Goal: Task Accomplishment & Management: Use online tool/utility

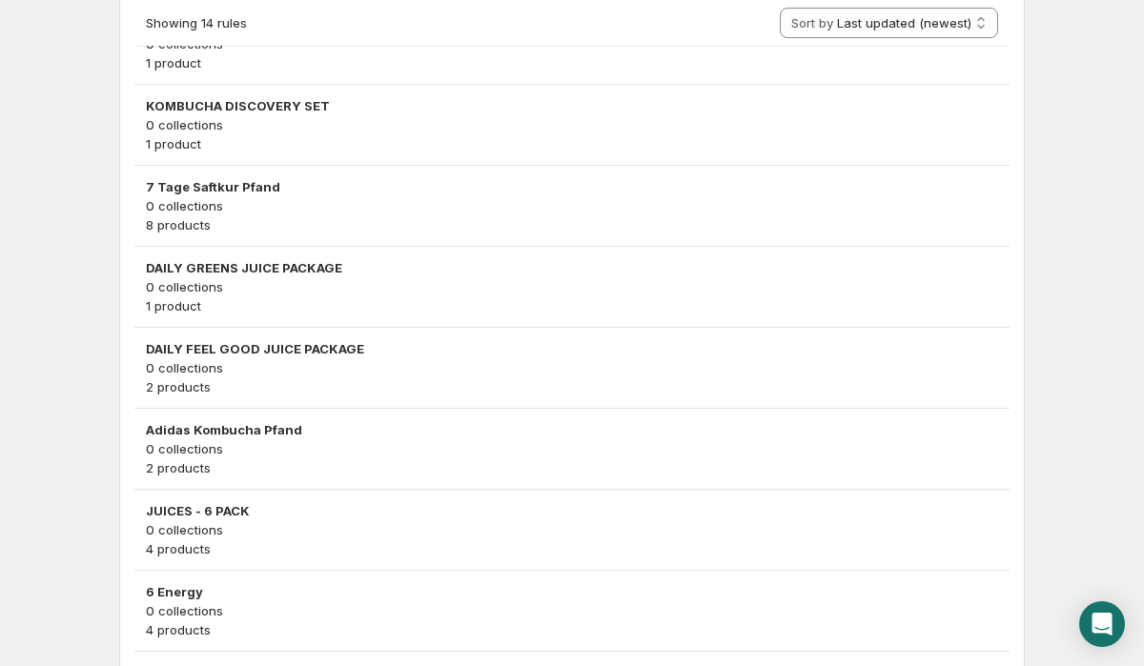
scroll to position [1112, 0]
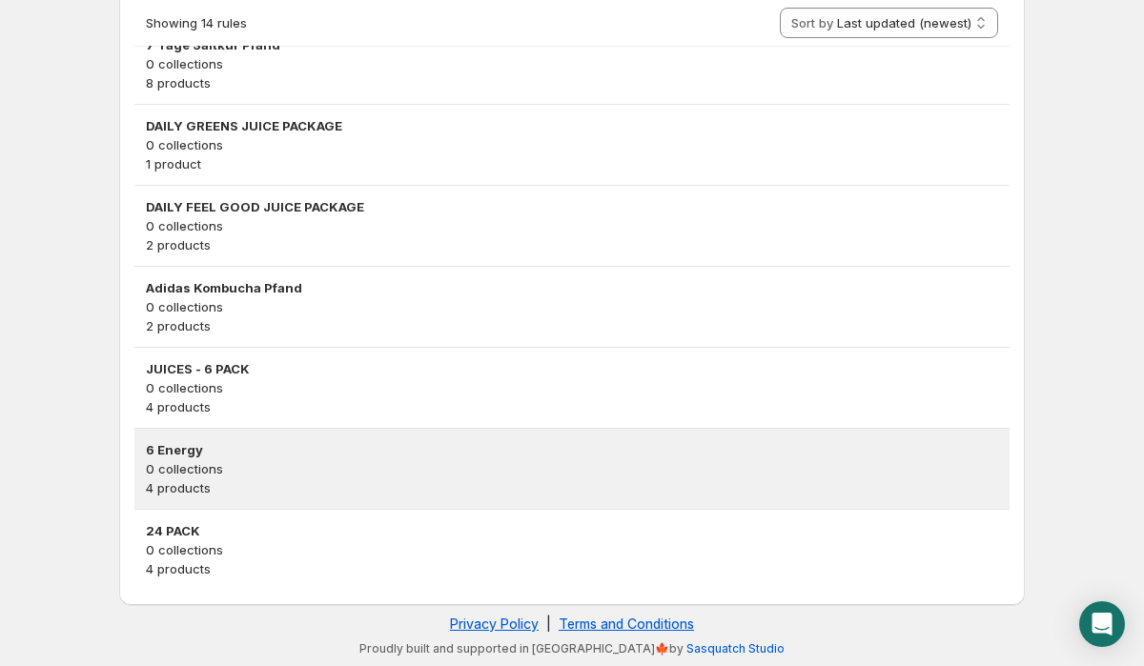
click at [261, 459] on p "0 collections" at bounding box center [572, 468] width 852 height 19
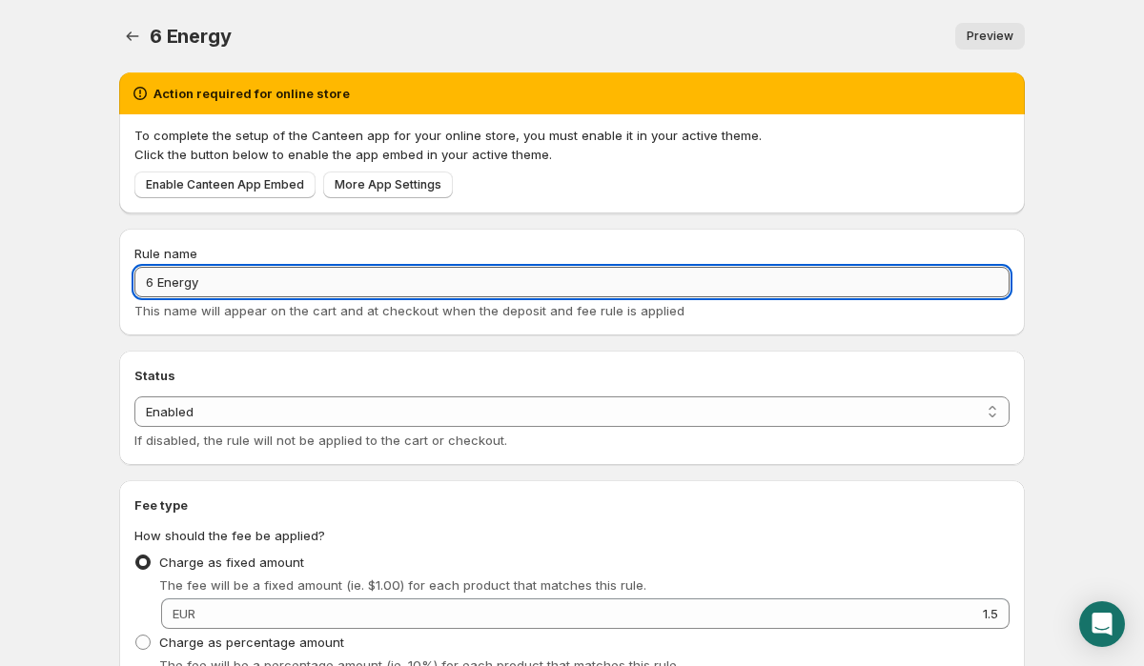
drag, startPoint x: 260, startPoint y: 279, endPoint x: 159, endPoint y: 279, distance: 101.0
click at [159, 279] on input "6 Energy" at bounding box center [571, 282] width 875 height 31
type input "6 ENERGY"
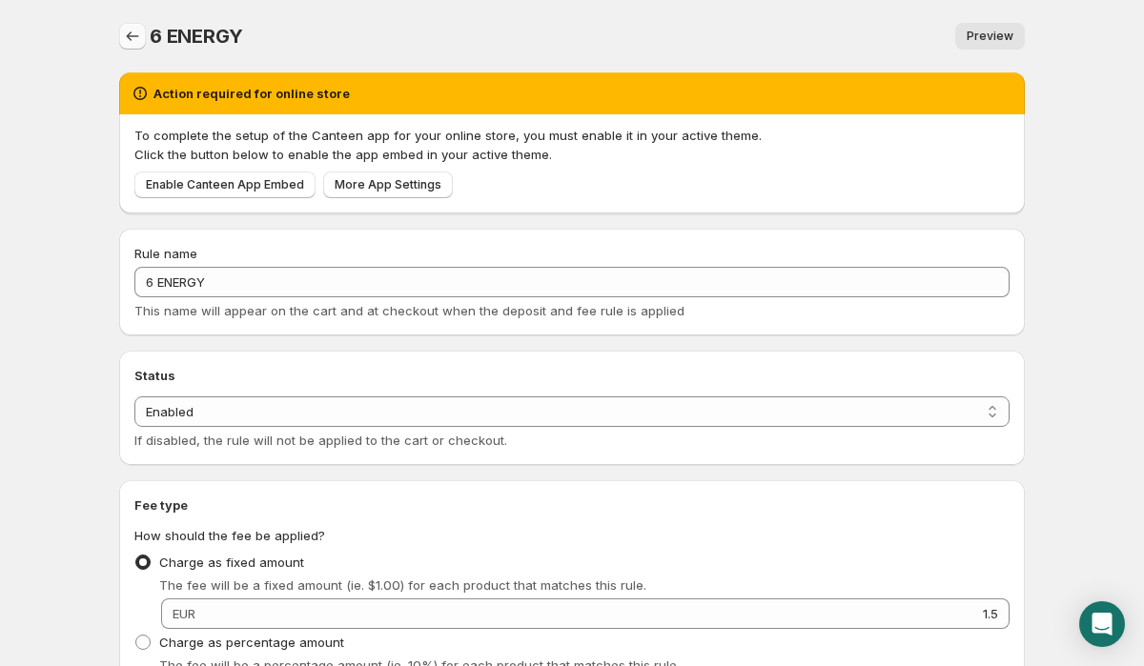
click at [132, 36] on icon "Settings" at bounding box center [133, 36] width 12 height 10
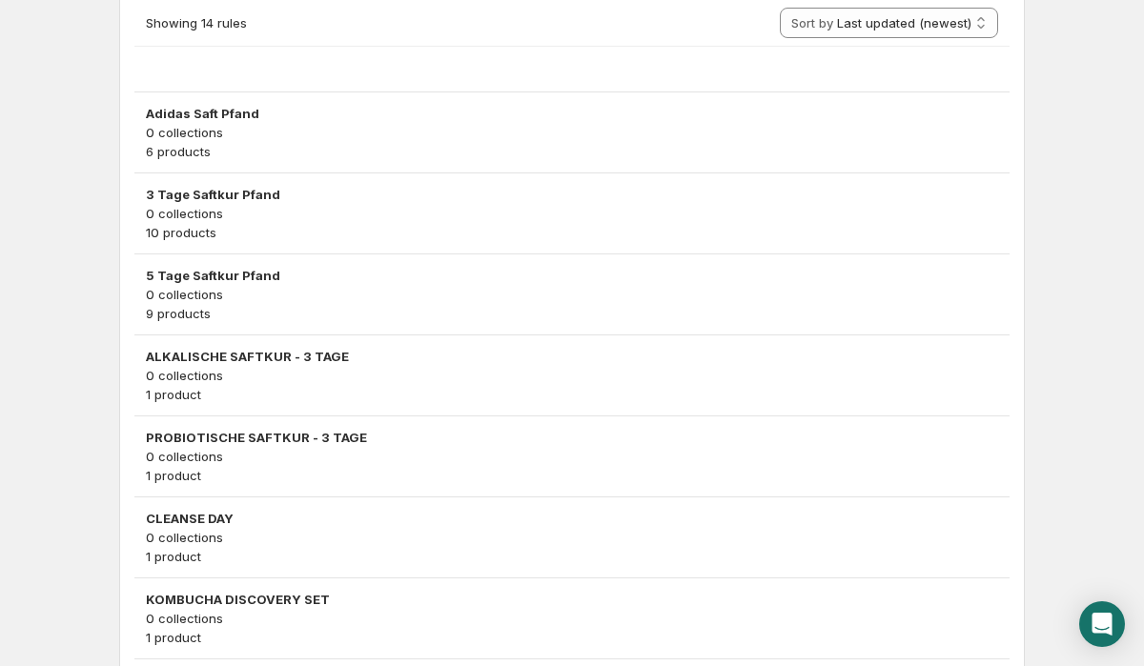
scroll to position [1112, 0]
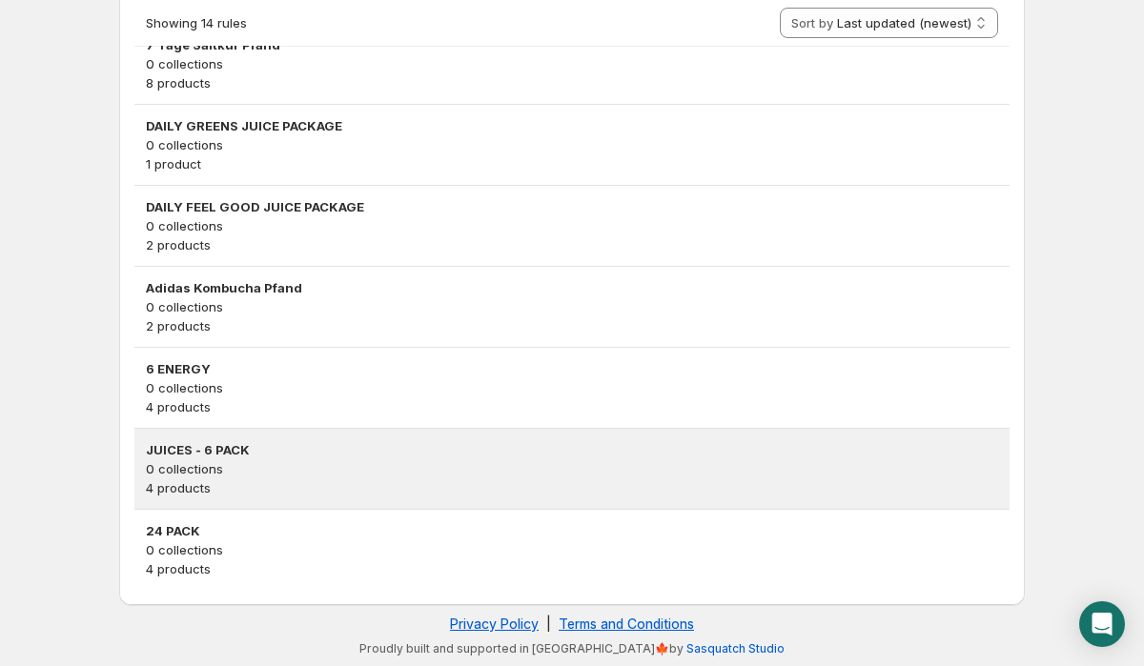
click at [278, 477] on p "0 collections" at bounding box center [572, 468] width 852 height 19
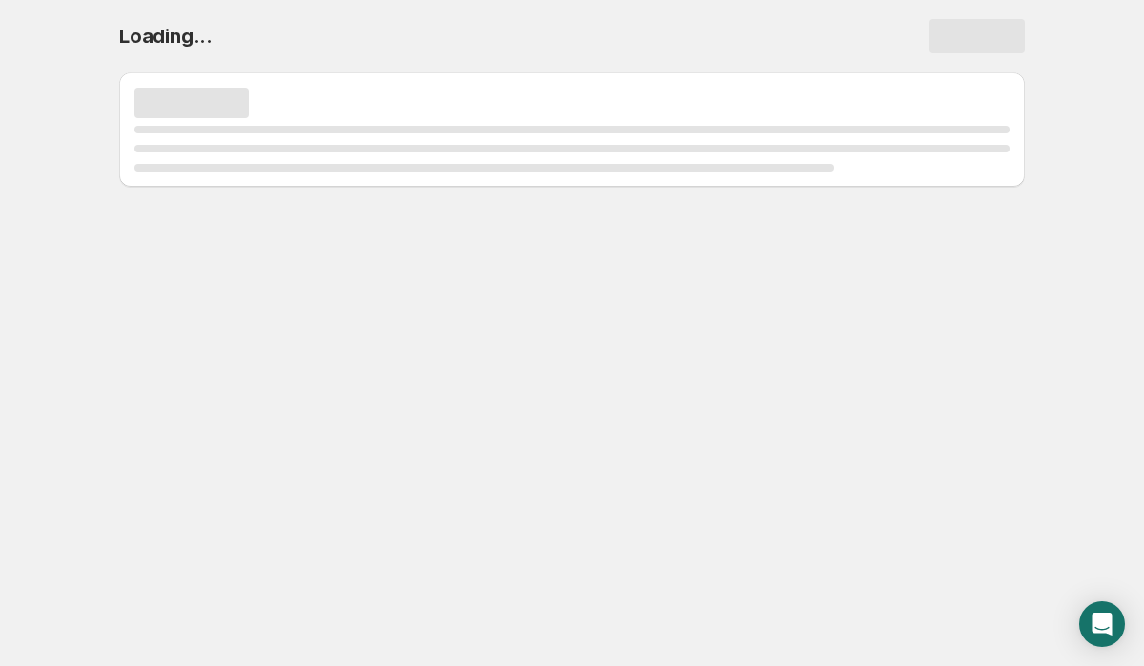
scroll to position [0, 0]
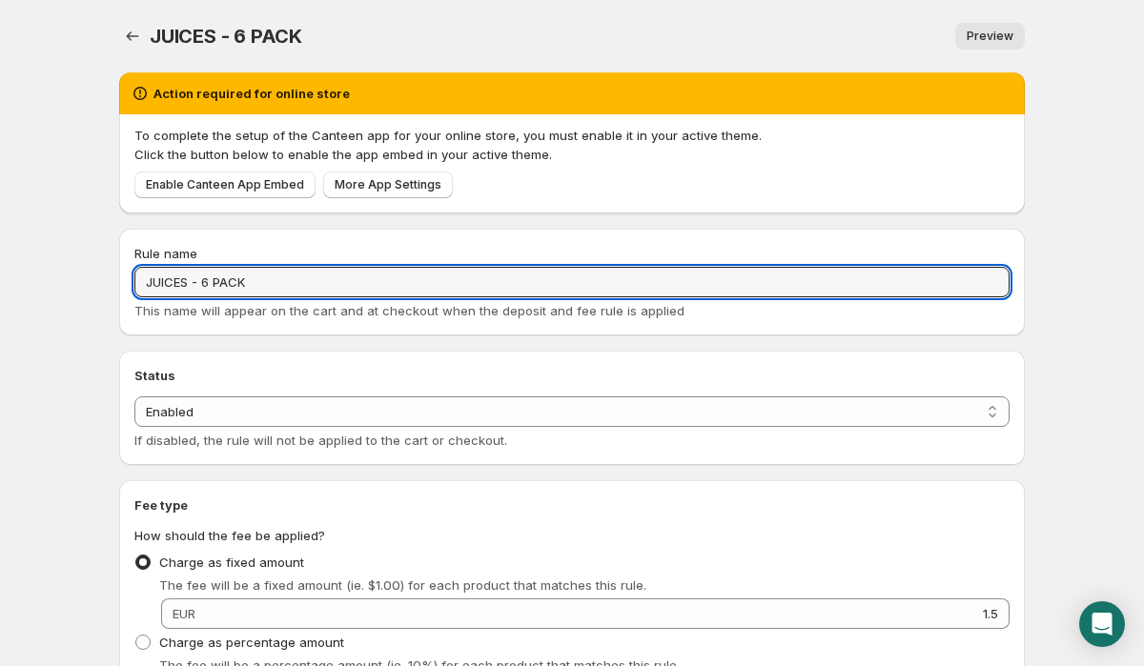
drag, startPoint x: 202, startPoint y: 283, endPoint x: 56, endPoint y: 285, distance: 145.8
click at [56, 285] on body "Home Help JUICES - 6 PACK. This page is ready JUICES - 6 PACK Preview More acti…" at bounding box center [572, 333] width 1144 height 666
click at [218, 284] on input "6 PACK" at bounding box center [571, 282] width 875 height 31
paste input "JUICES -"
type input "6 PACK - JUICES"
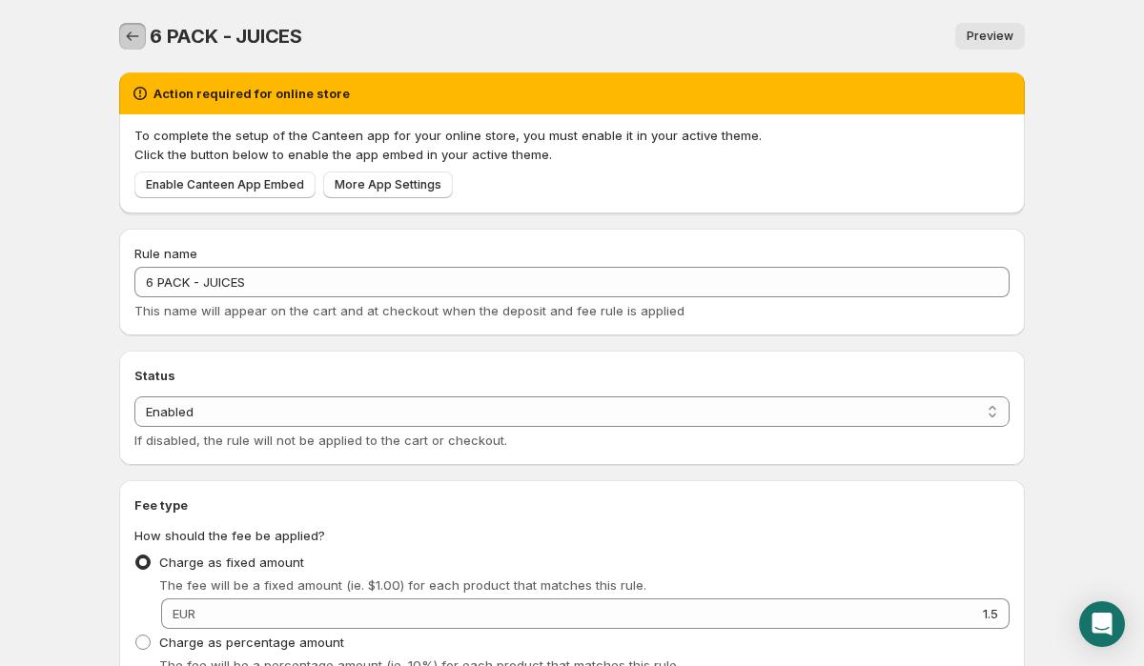
click at [134, 31] on icon "Settings" at bounding box center [132, 36] width 19 height 19
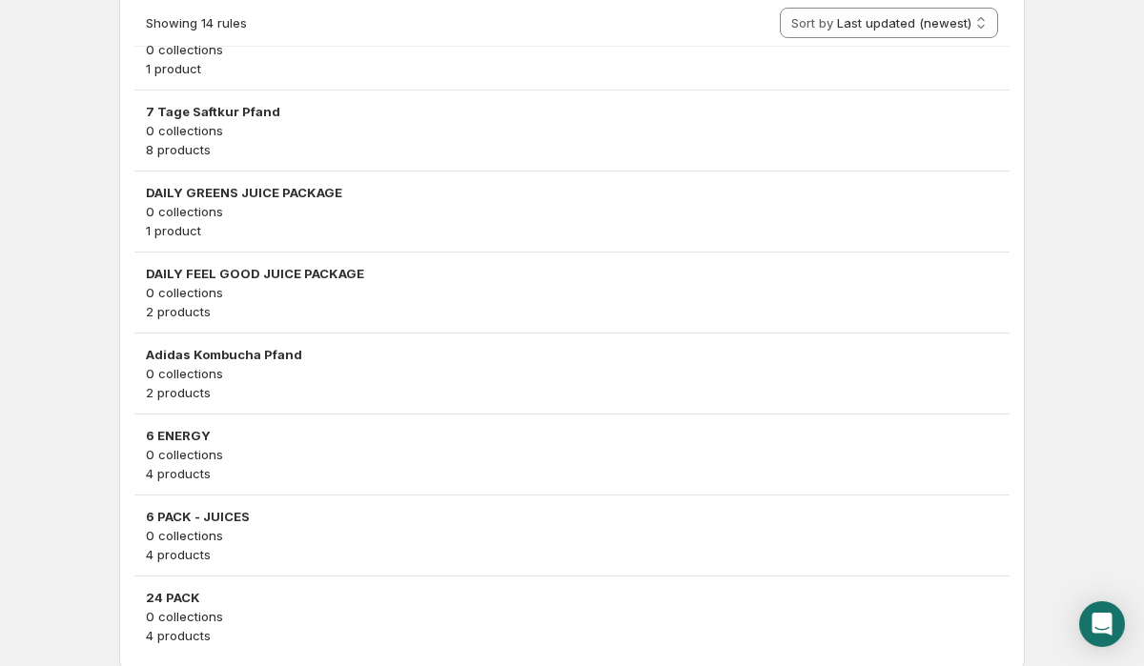
scroll to position [1112, 0]
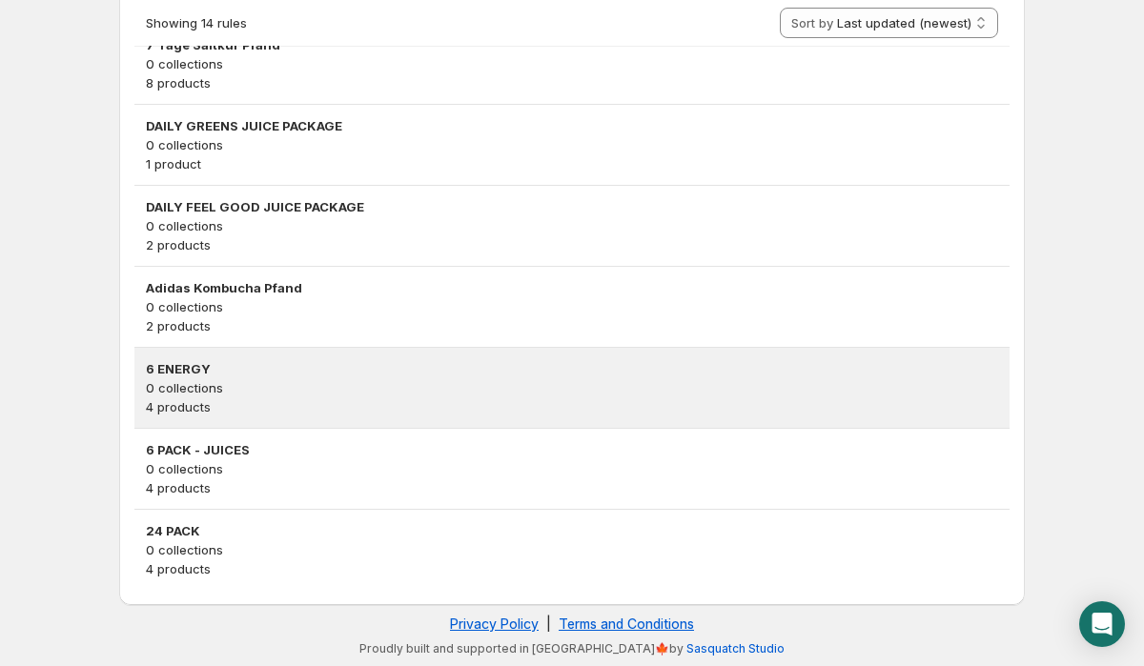
click at [199, 366] on h3 "6 ENERGY" at bounding box center [572, 368] width 852 height 19
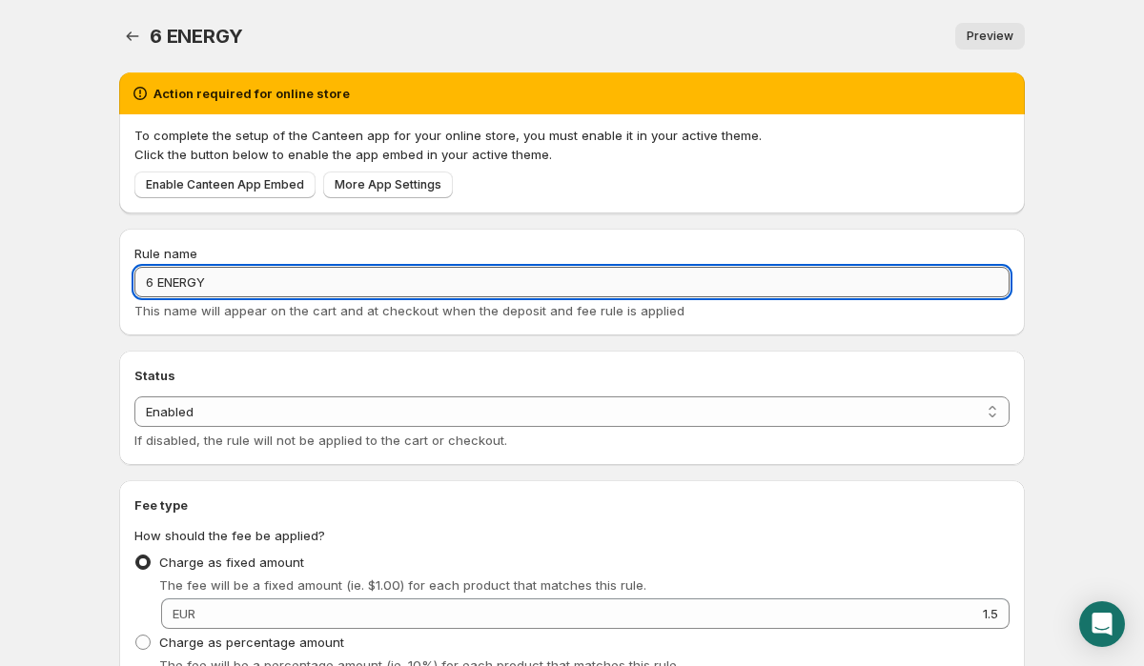
click at [156, 278] on input "6 ENERGY" at bounding box center [571, 282] width 875 height 31
type input "6 PACK - ENERGY"
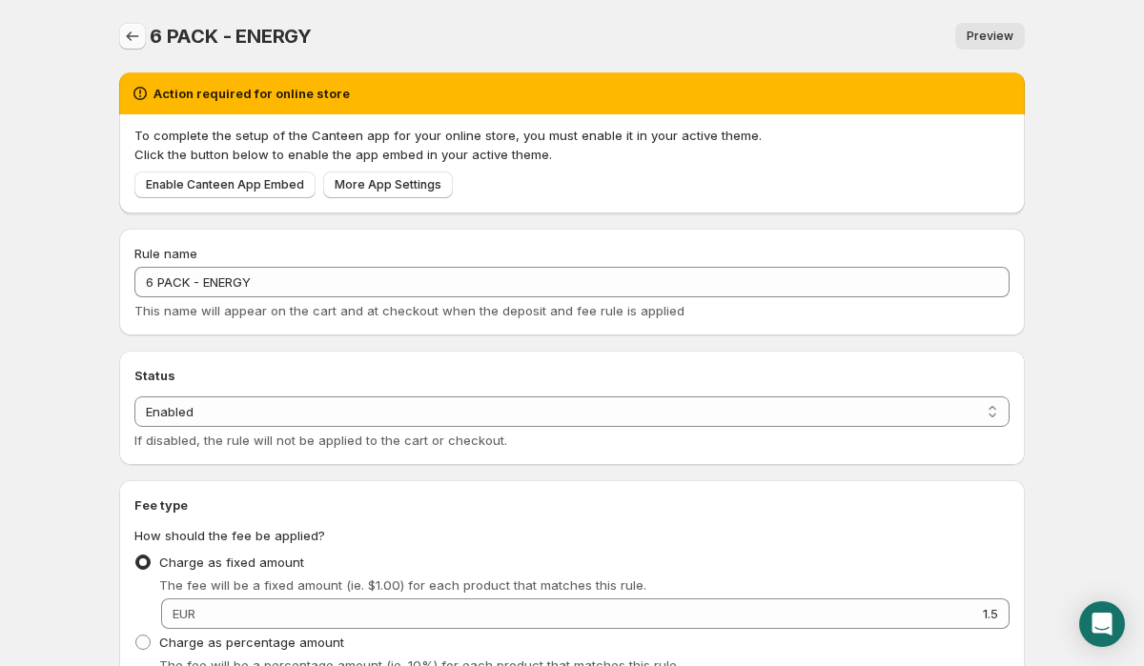
click at [125, 35] on icon "Settings" at bounding box center [132, 36] width 19 height 19
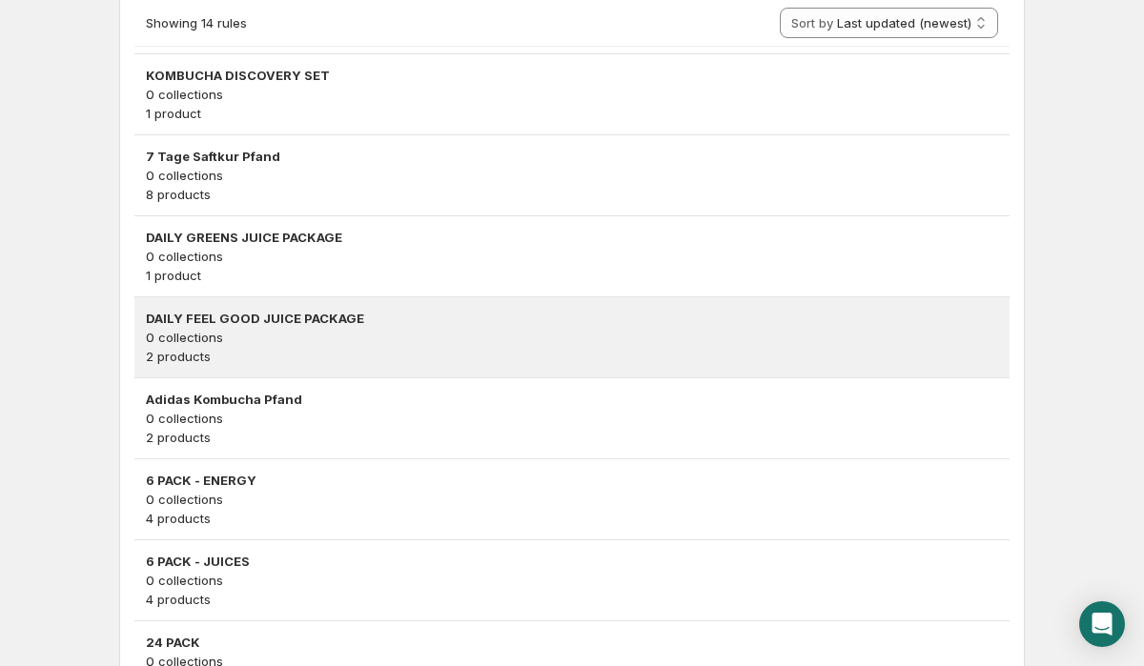
scroll to position [1007, 0]
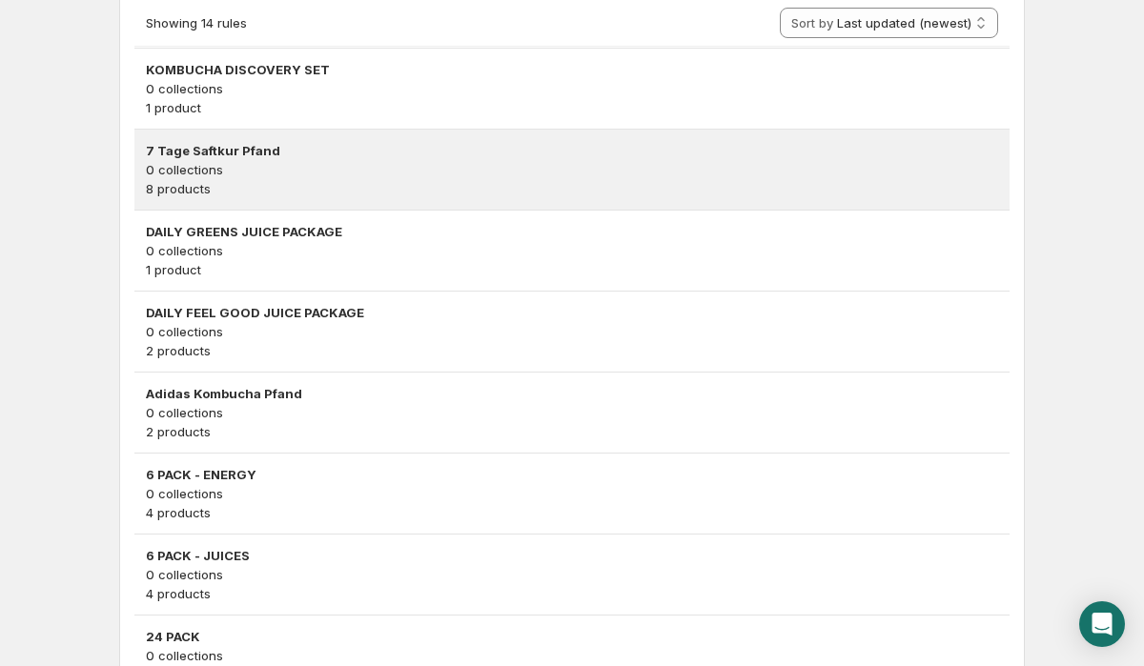
click at [268, 196] on p "8 products" at bounding box center [572, 188] width 852 height 19
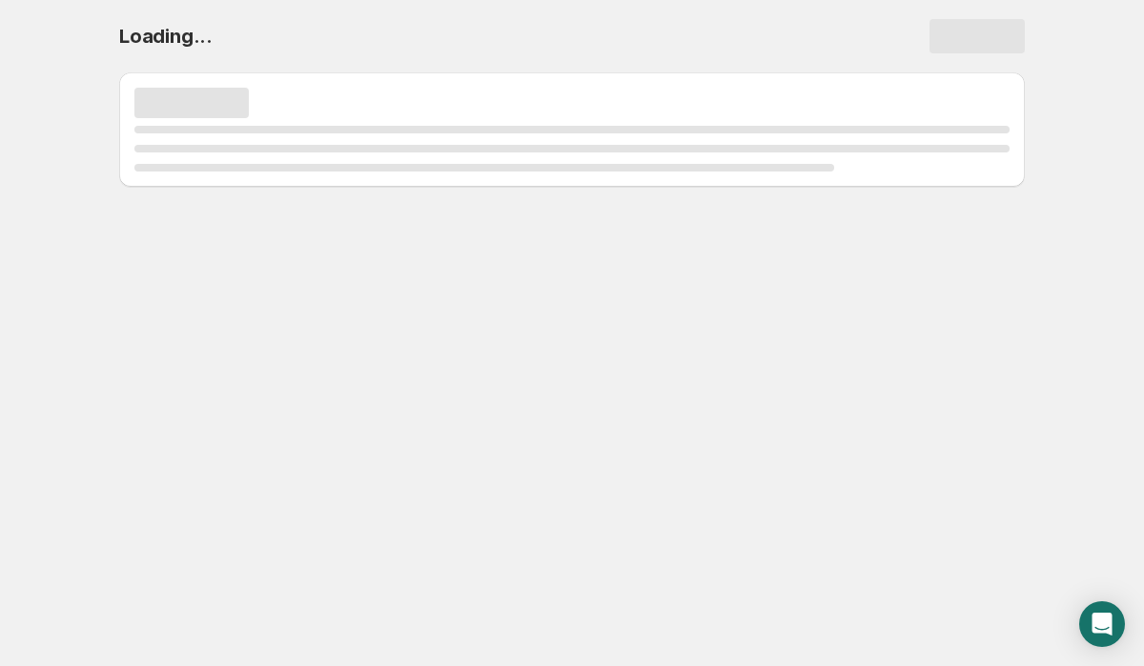
scroll to position [0, 0]
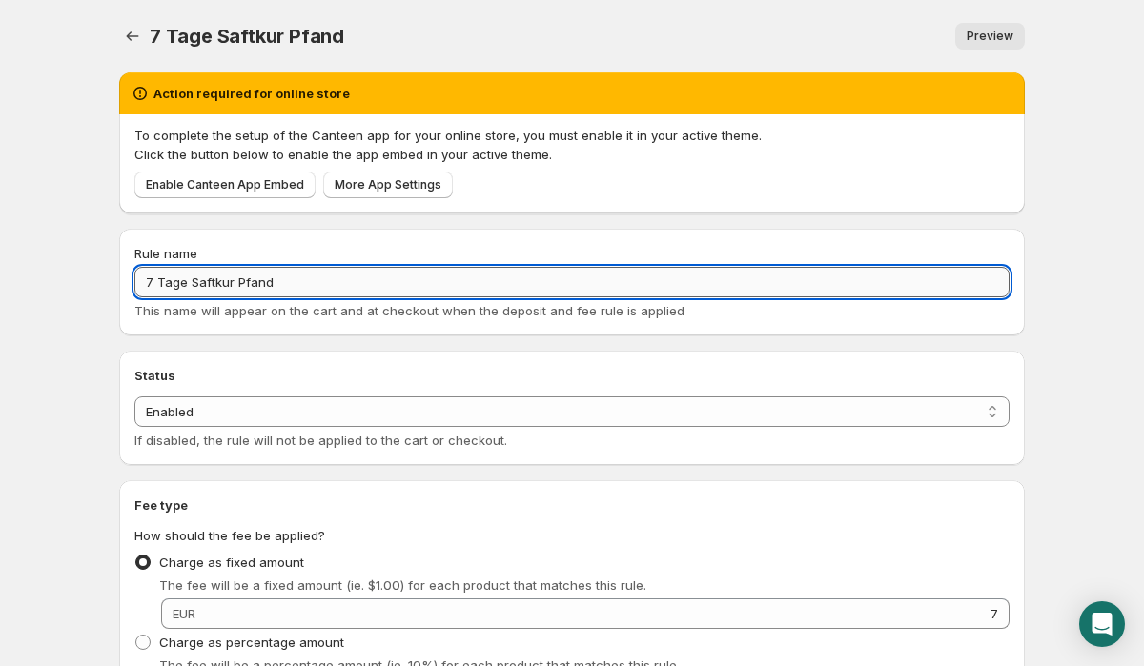
click at [173, 282] on input "7 Tage Saftkur Pfand" at bounding box center [571, 282] width 875 height 31
drag, startPoint x: 193, startPoint y: 279, endPoint x: 329, endPoint y: 289, distance: 135.7
click at [329, 289] on input "7 TAGE Saftkur Pfand" at bounding box center [571, 282] width 875 height 31
drag, startPoint x: 193, startPoint y: 281, endPoint x: 344, endPoint y: 280, distance: 151.6
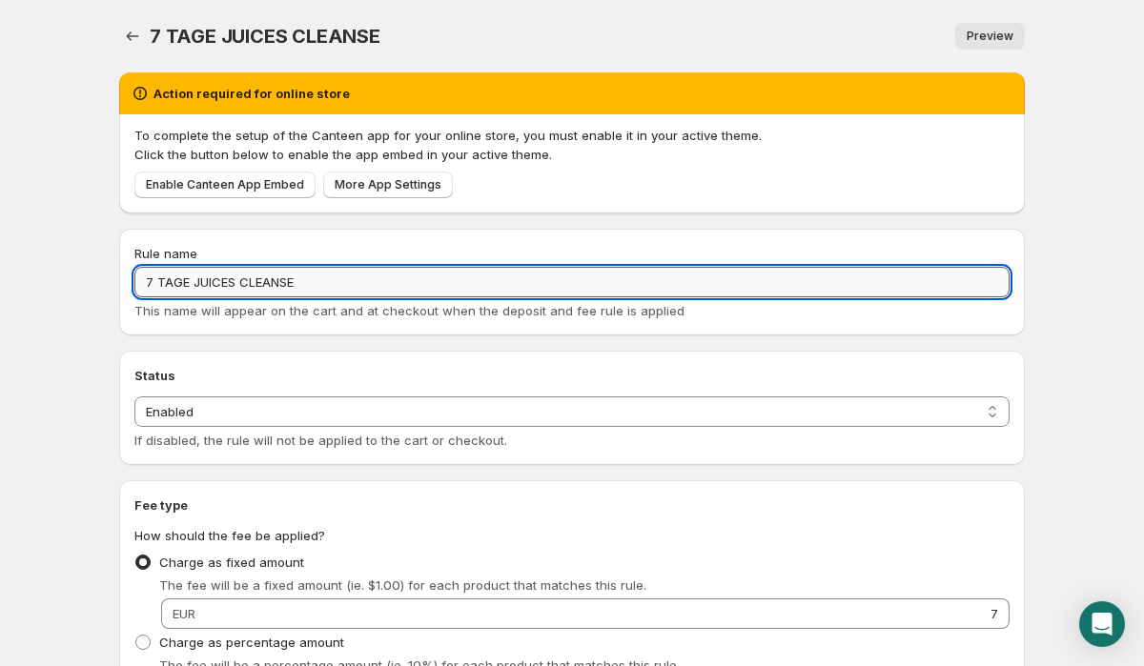
click at [344, 280] on input "7 TAGE JUICES CLEANSE" at bounding box center [571, 282] width 875 height 31
click at [377, 278] on input "7 TAGE JUICES CLEANSE" at bounding box center [571, 282] width 875 height 31
click at [191, 281] on input "7 TAGE JUICES CLEANSE" at bounding box center [571, 282] width 875 height 31
click at [173, 284] on input "7 TAGE JUICES CLEANSE" at bounding box center [571, 282] width 875 height 31
click at [234, 280] on input "7 DAY - JUICES CLEANSE" at bounding box center [571, 282] width 875 height 31
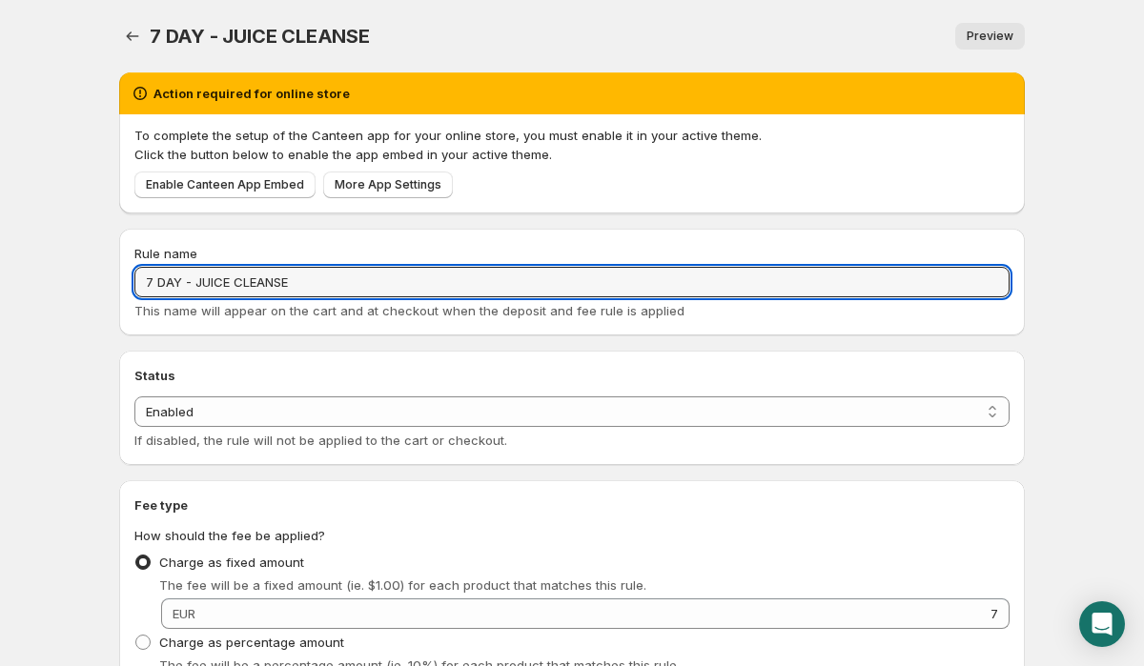
type input "7 DAY - JUICE CLEANSE"
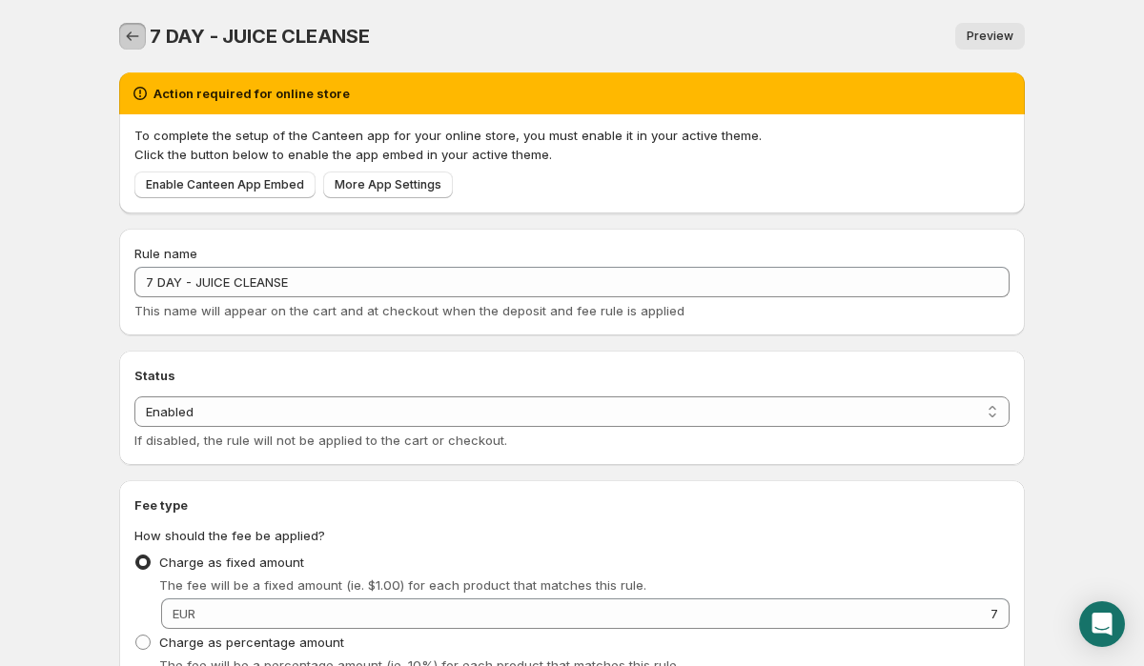
click at [131, 31] on icon "Settings" at bounding box center [132, 36] width 19 height 19
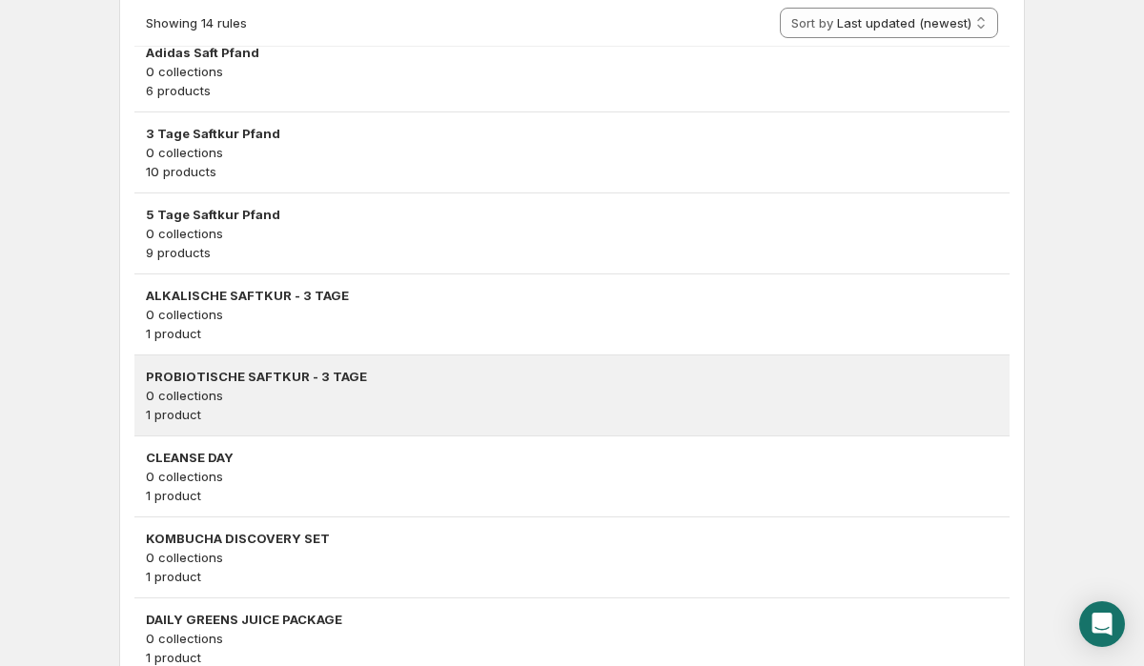
scroll to position [1112, 0]
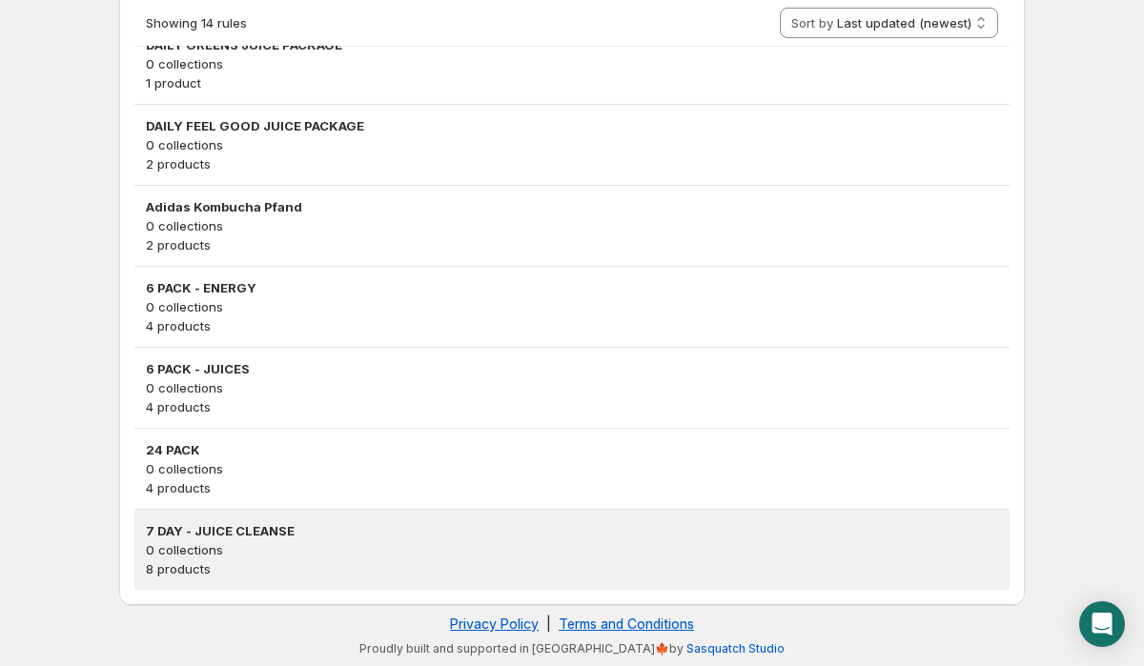
click at [297, 548] on p "0 collections" at bounding box center [572, 549] width 852 height 19
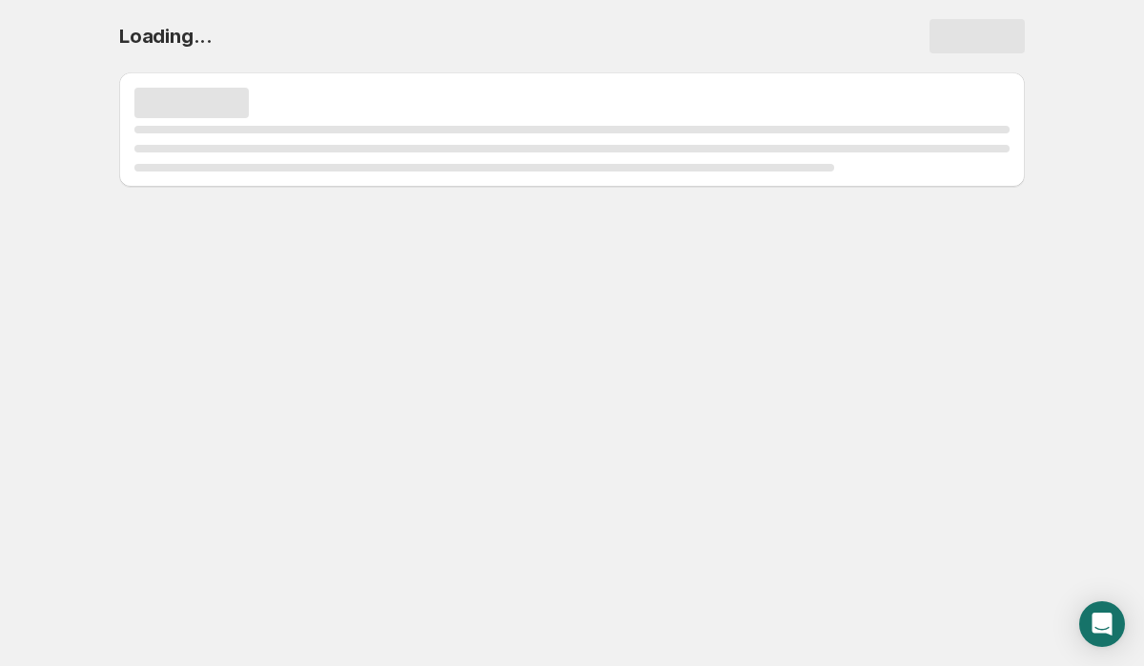
scroll to position [0, 0]
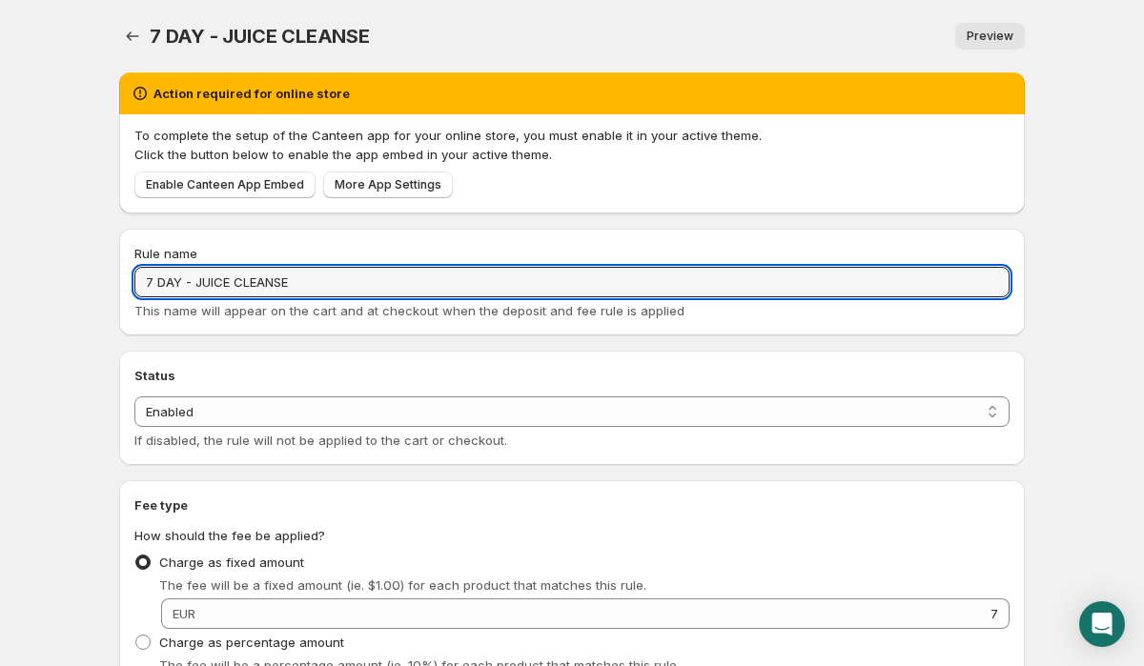
drag, startPoint x: 323, startPoint y: 279, endPoint x: 86, endPoint y: 270, distance: 237.5
click at [86, 270] on body "Home Help 7 DAY - JUICE CLEANSE. This page is ready 7 DAY - JUICE CLEANSE Previ…" at bounding box center [572, 333] width 1144 height 666
click at [129, 35] on icon "Settings" at bounding box center [132, 36] width 19 height 19
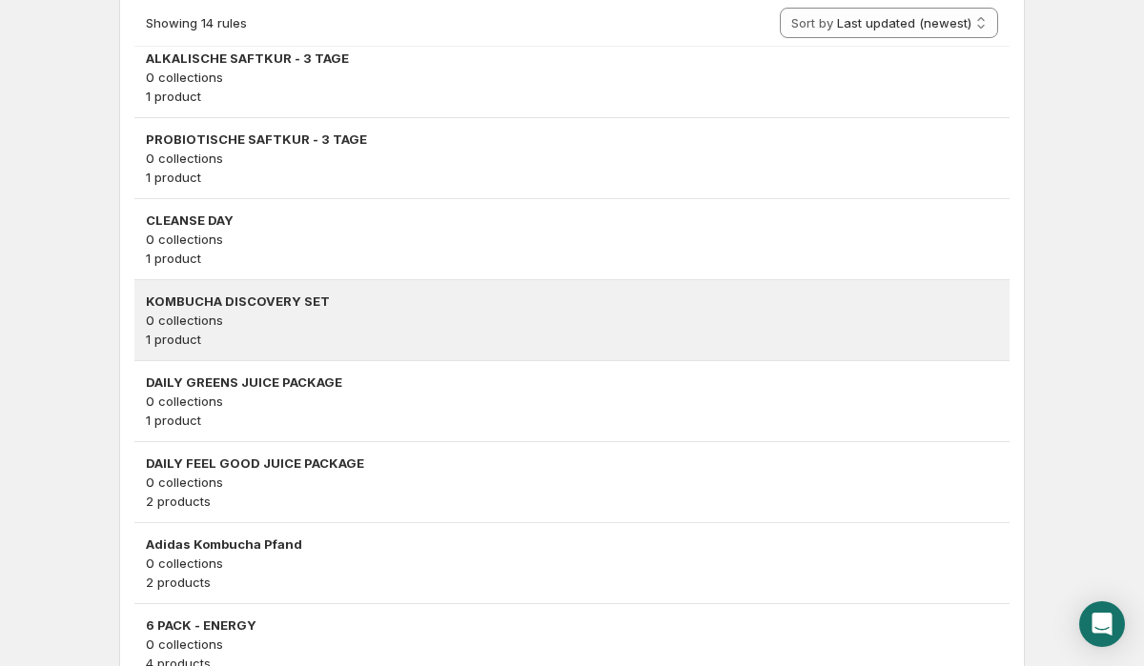
scroll to position [1112, 0]
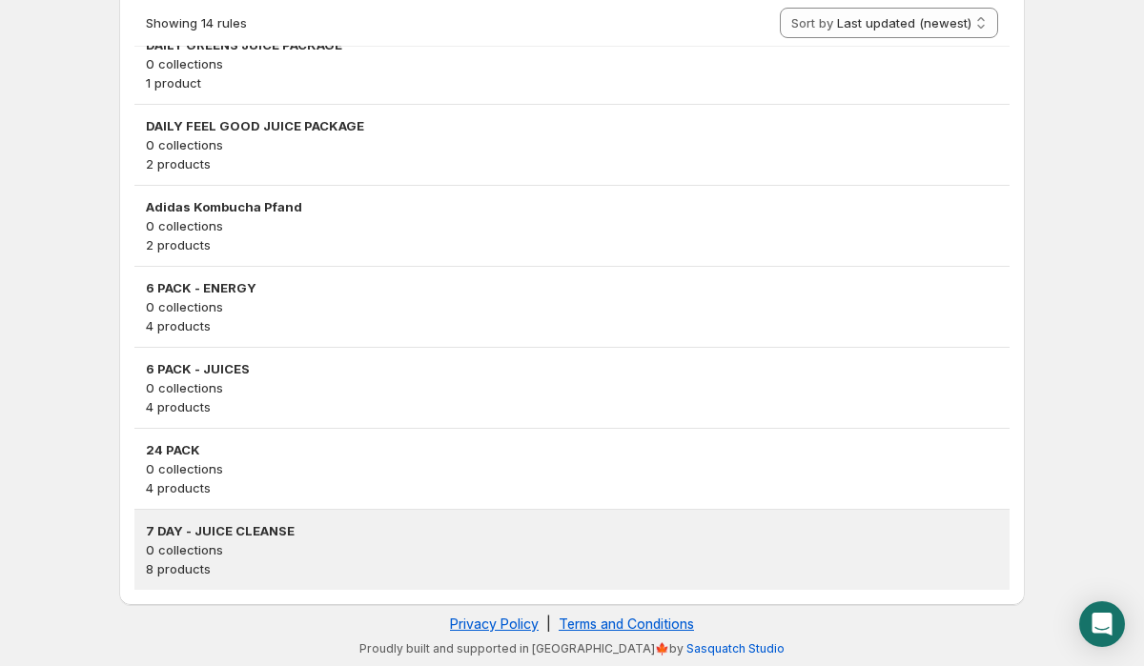
click at [351, 553] on p "0 collections" at bounding box center [572, 549] width 852 height 19
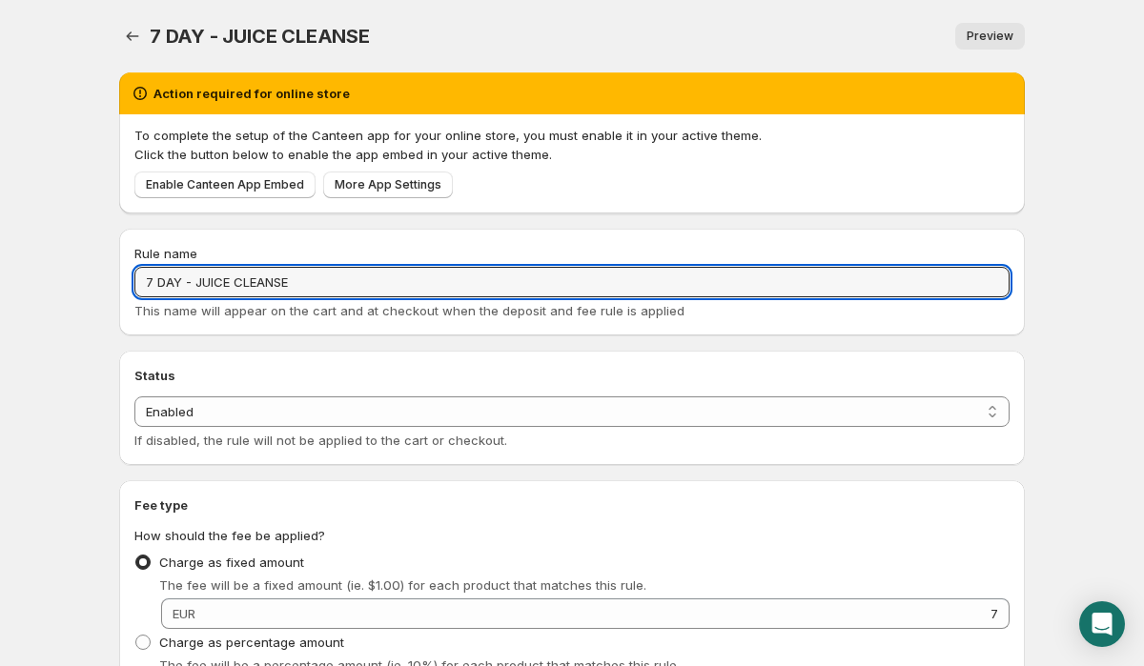
drag, startPoint x: 333, startPoint y: 284, endPoint x: 93, endPoint y: 276, distance: 239.4
click at [93, 276] on body "Home Help 7 DAY - JUICE CLEANSE. This page is ready 7 DAY - JUICE CLEANSE Previ…" at bounding box center [572, 333] width 1144 height 666
click at [125, 34] on icon "Settings" at bounding box center [132, 36] width 19 height 19
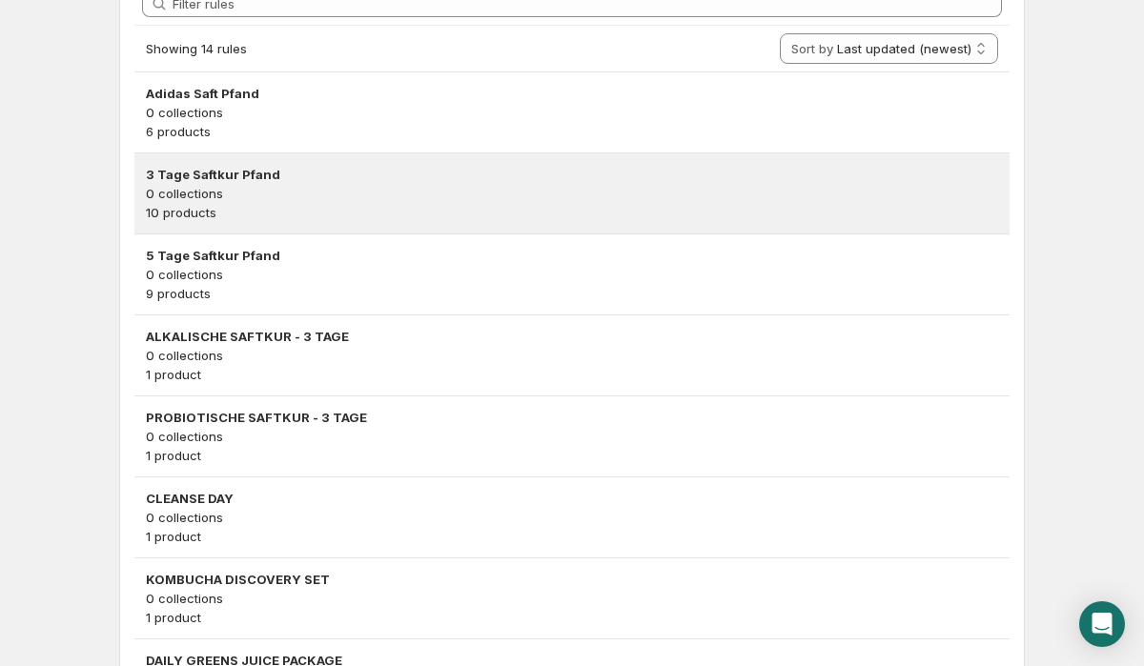
scroll to position [489, 0]
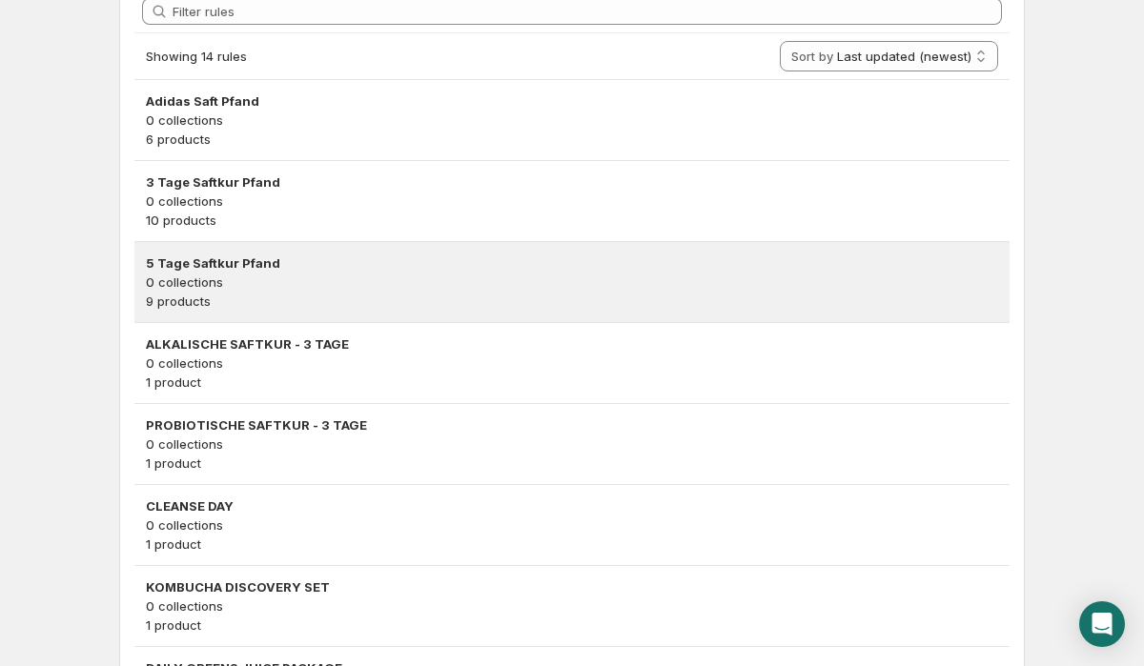
click at [273, 296] on p "9 products" at bounding box center [572, 301] width 852 height 19
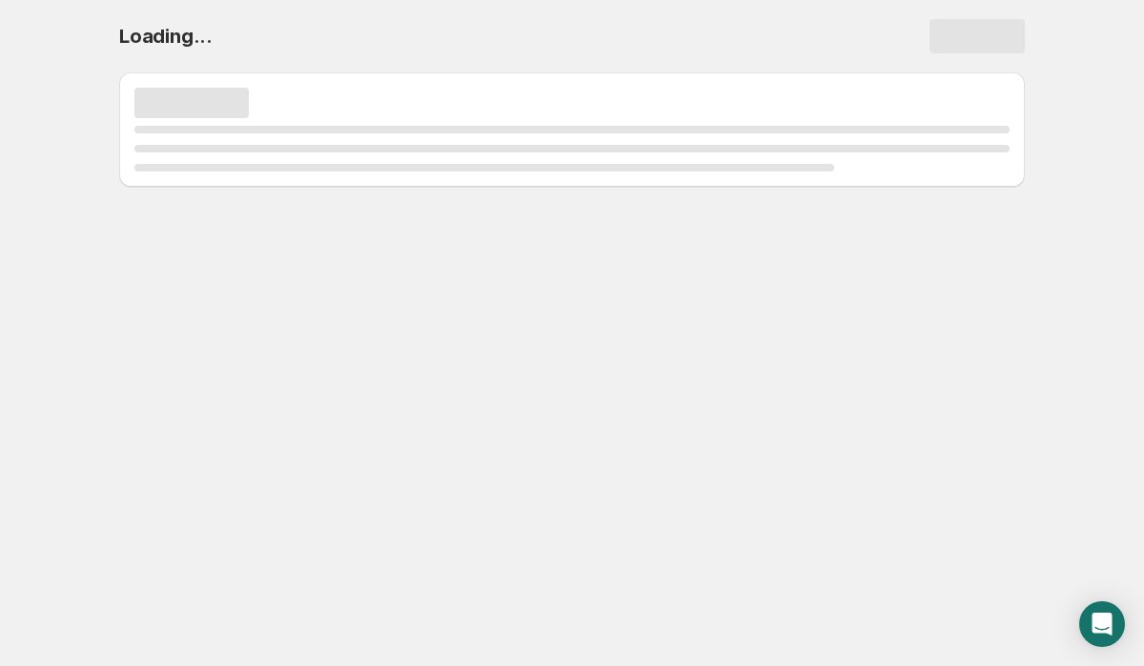
scroll to position [0, 0]
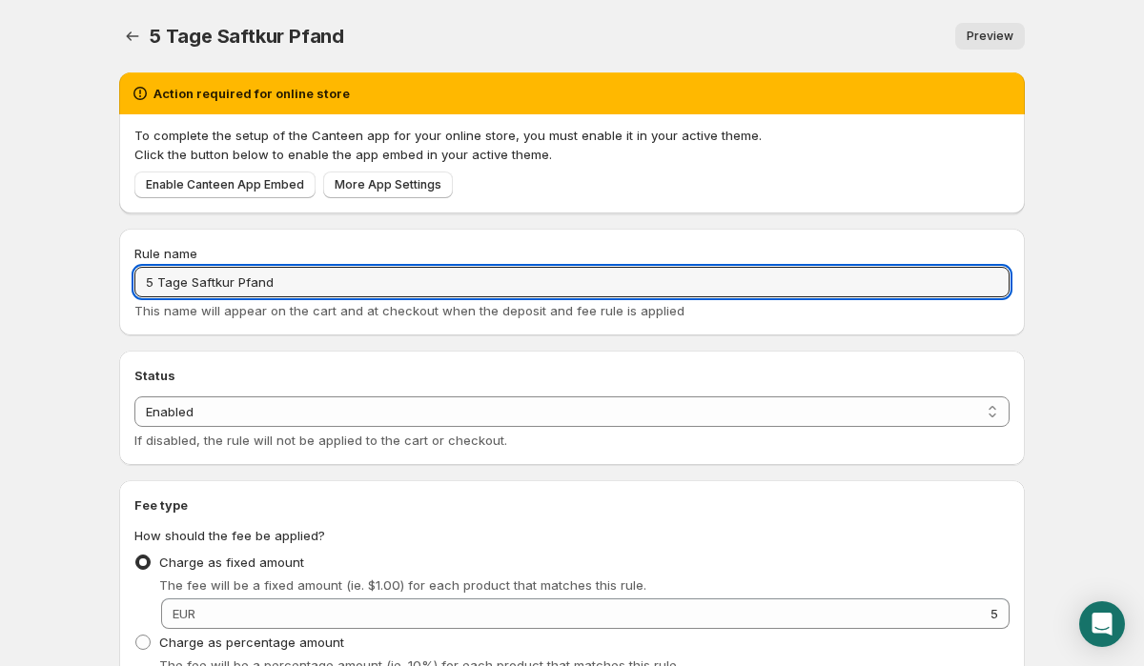
drag, startPoint x: 297, startPoint y: 288, endPoint x: 107, endPoint y: 277, distance: 190.9
click at [316, 274] on input "5 Tage Saftkur Pfand" at bounding box center [571, 282] width 875 height 31
drag, startPoint x: 232, startPoint y: 279, endPoint x: 297, endPoint y: 281, distance: 65.8
click at [297, 281] on input "5 Tage Saftkur Pfand" at bounding box center [571, 282] width 875 height 31
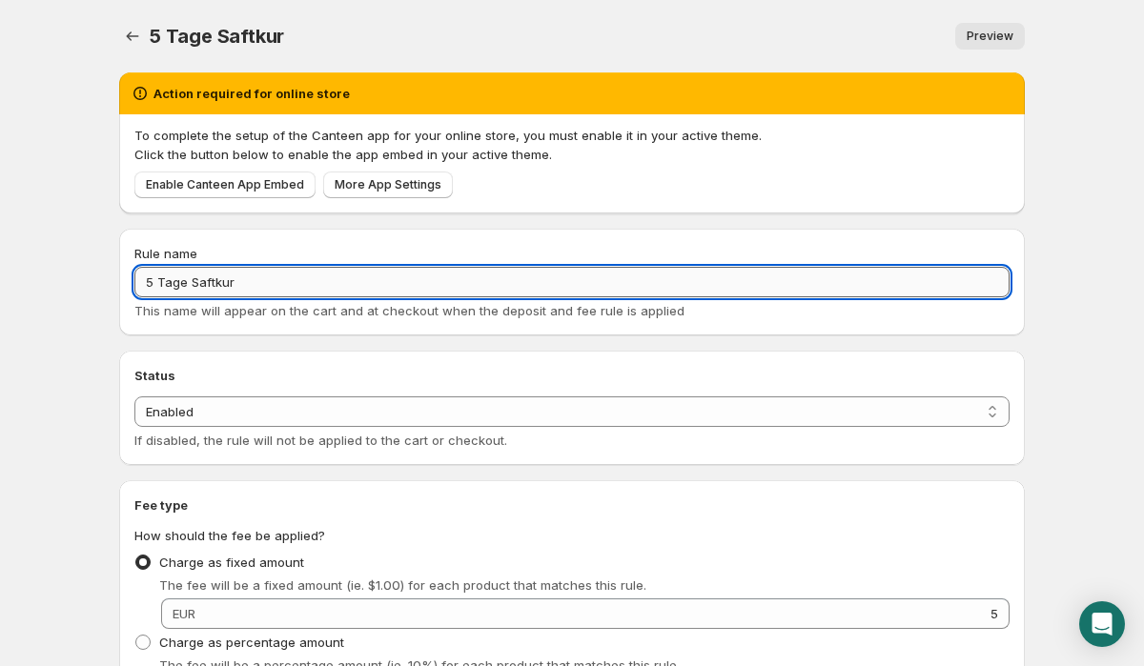
click at [170, 283] on input "5 Tage Saftkur" at bounding box center [571, 282] width 875 height 31
drag, startPoint x: 322, startPoint y: 282, endPoint x: 252, endPoint y: 287, distance: 70.7
click at [252, 287] on input "5 TAGE SAFTKUR Saftkur" at bounding box center [571, 282] width 875 height 31
click at [196, 284] on input "5 TAGE SAFTKUR" at bounding box center [571, 282] width 875 height 31
drag, startPoint x: 262, startPoint y: 288, endPoint x: 77, endPoint y: 277, distance: 185.2
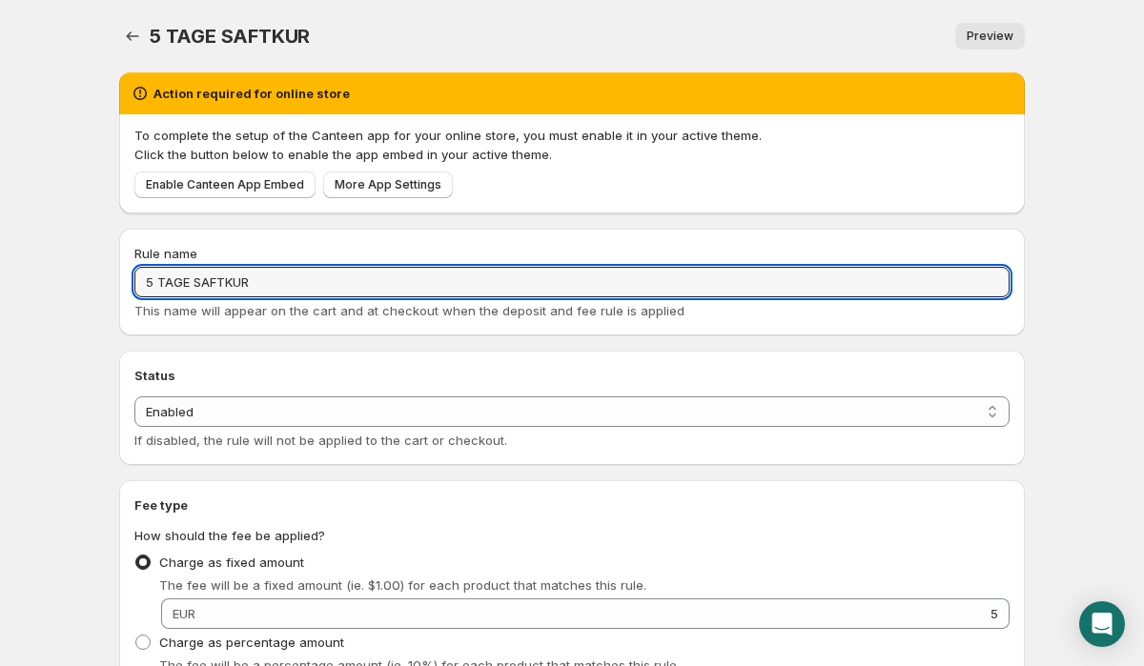
click at [77, 277] on body "Home Help 5 TAGE SAFTKUR. This page is ready 5 TAGE SAFTKUR Preview More action…" at bounding box center [572, 333] width 1144 height 666
type input "5 TAGE SAFTKUR"
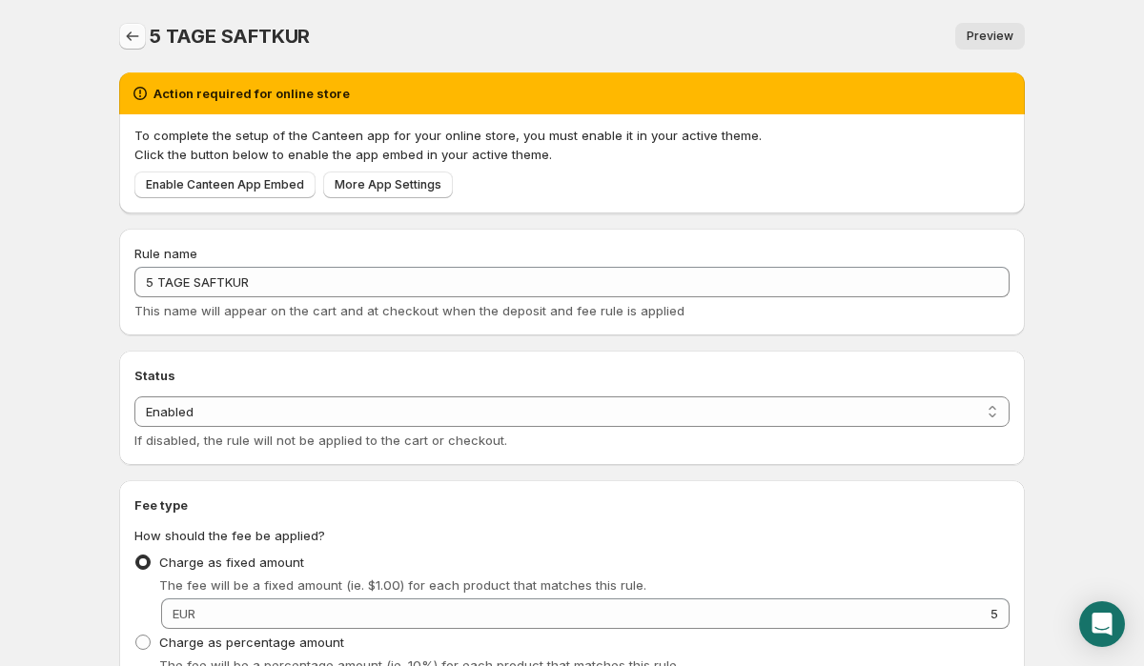
click at [132, 34] on icon "Settings" at bounding box center [132, 36] width 19 height 19
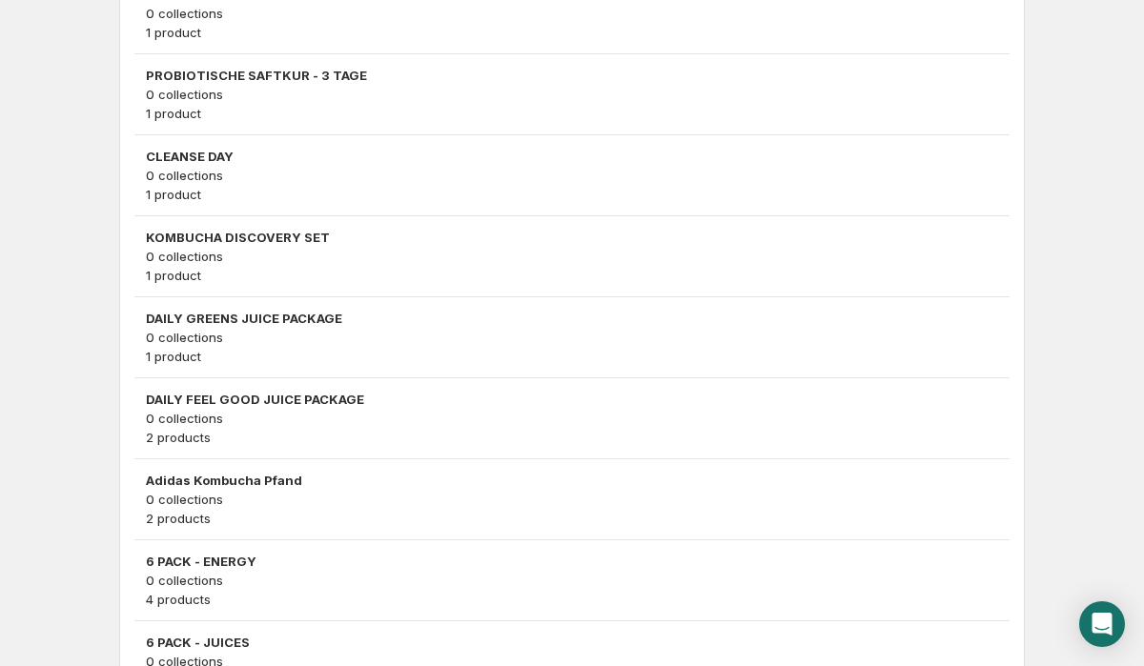
scroll to position [1112, 0]
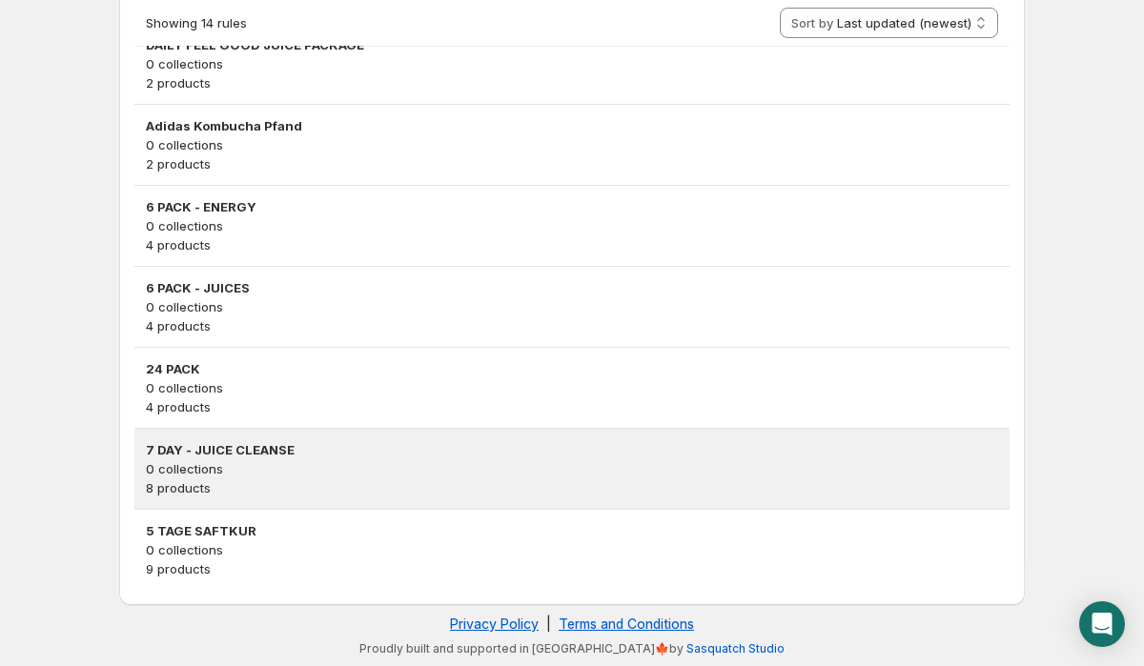
click at [286, 483] on p "8 products" at bounding box center [572, 487] width 852 height 19
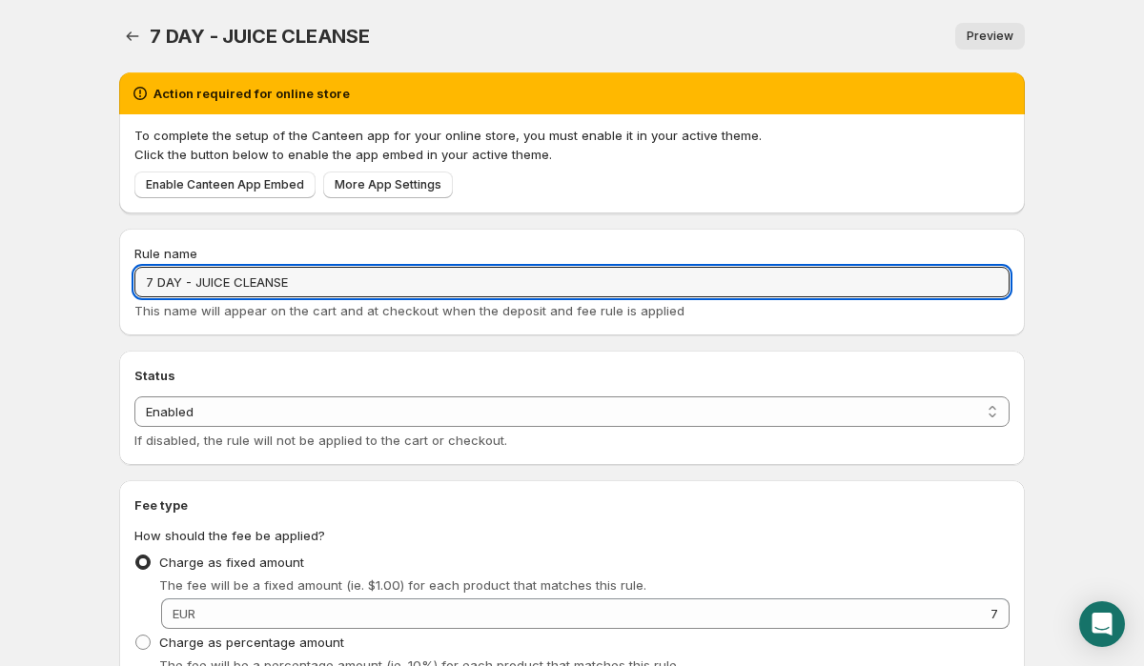
drag, startPoint x: 322, startPoint y: 285, endPoint x: 78, endPoint y: 275, distance: 244.2
click at [78, 275] on body "Home Help 7 DAY - JUICE CLEANSE. This page is ready 7 DAY - JUICE CLEANSE Previ…" at bounding box center [572, 333] width 1144 height 666
paste input "5 TAGE SAFTKUR"
click at [153, 285] on input "5 TAGE SAFTKUR" at bounding box center [571, 282] width 875 height 31
type input "7 TAGE SAFTKUR"
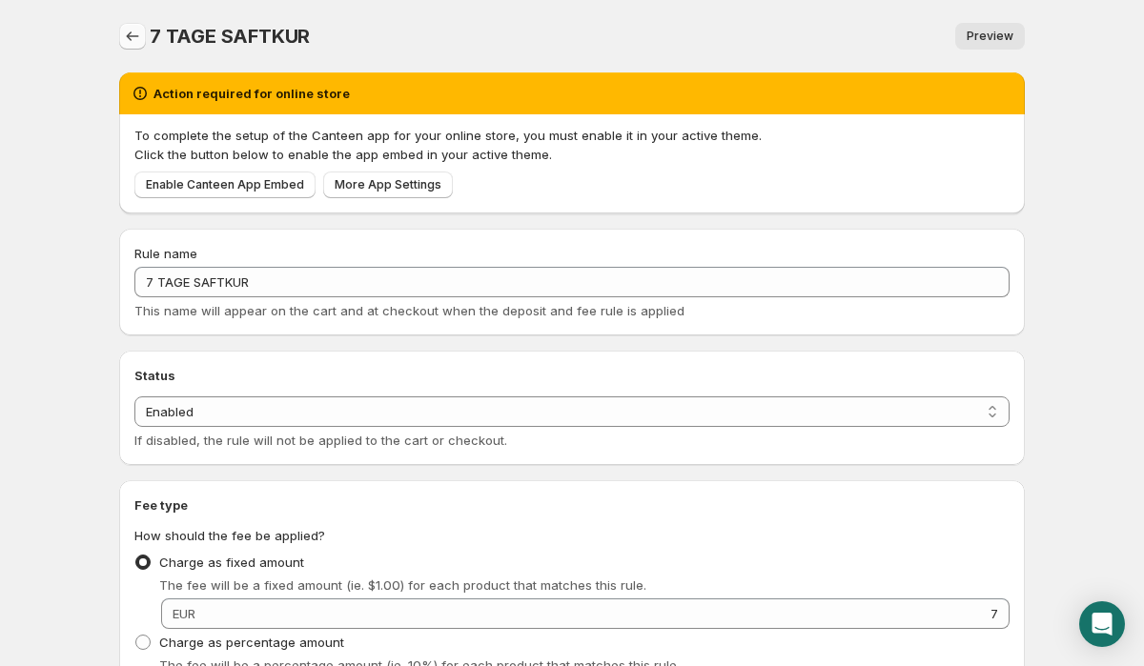
click at [132, 34] on icon "Settings" at bounding box center [132, 36] width 19 height 19
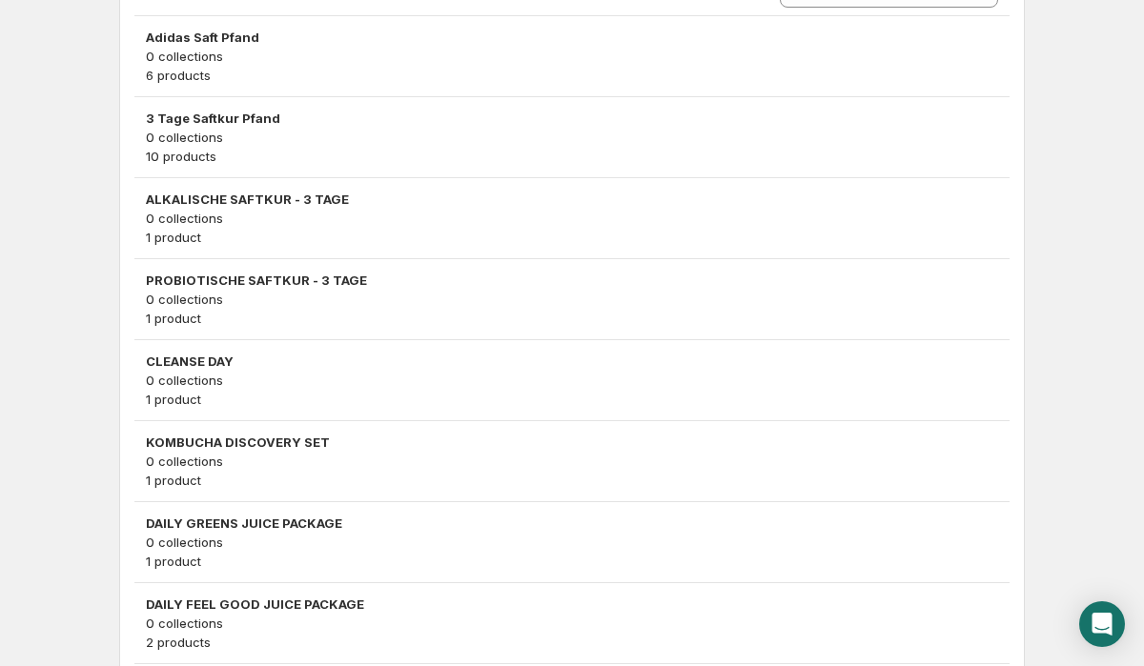
scroll to position [336, 0]
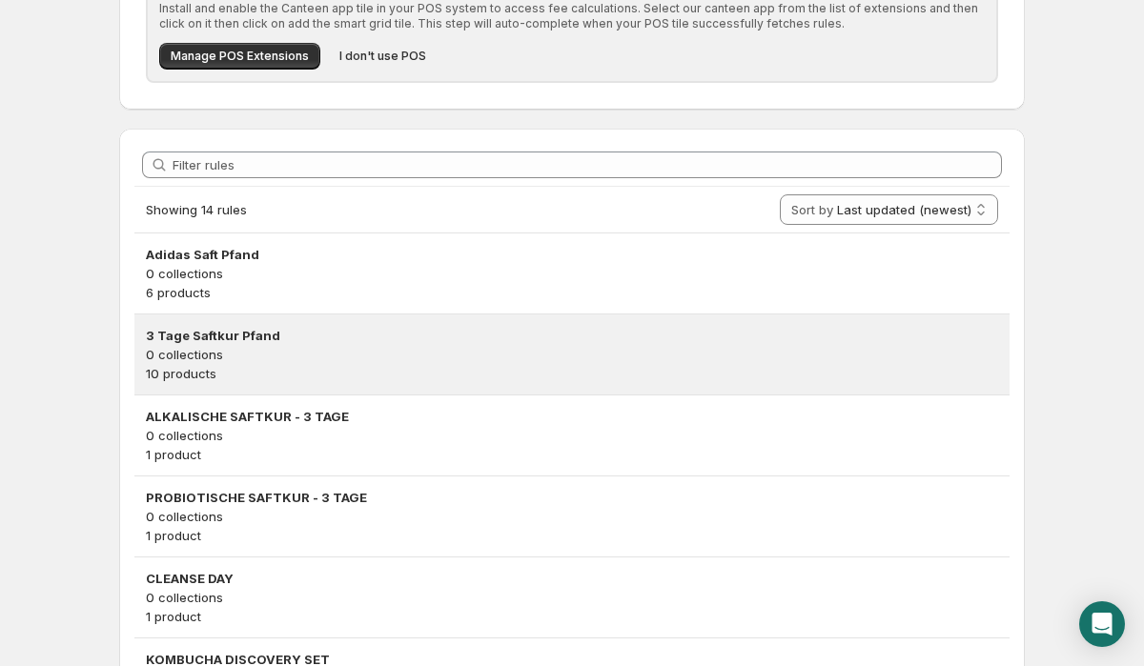
click at [262, 380] on p "10 products" at bounding box center [572, 373] width 852 height 19
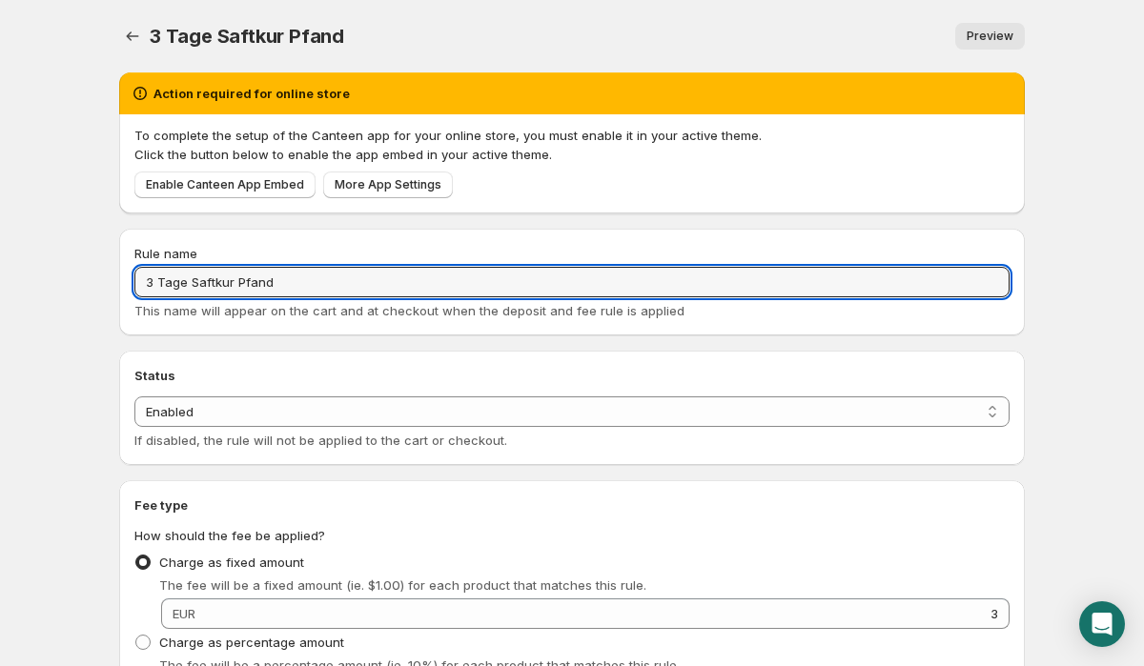
drag, startPoint x: 330, startPoint y: 284, endPoint x: 28, endPoint y: 284, distance: 302.2
click at [28, 284] on body "Home Help 3 Tage Saftkur Pfand. This page is ready 3 Tage Saftkur Pfand Preview…" at bounding box center [572, 333] width 1144 height 666
paste input "5 TAGE SAFTKUR"
click at [153, 285] on input "5 TAGE SAFTKUR" at bounding box center [571, 282] width 875 height 31
type input "3 TAGE SAFTKUR"
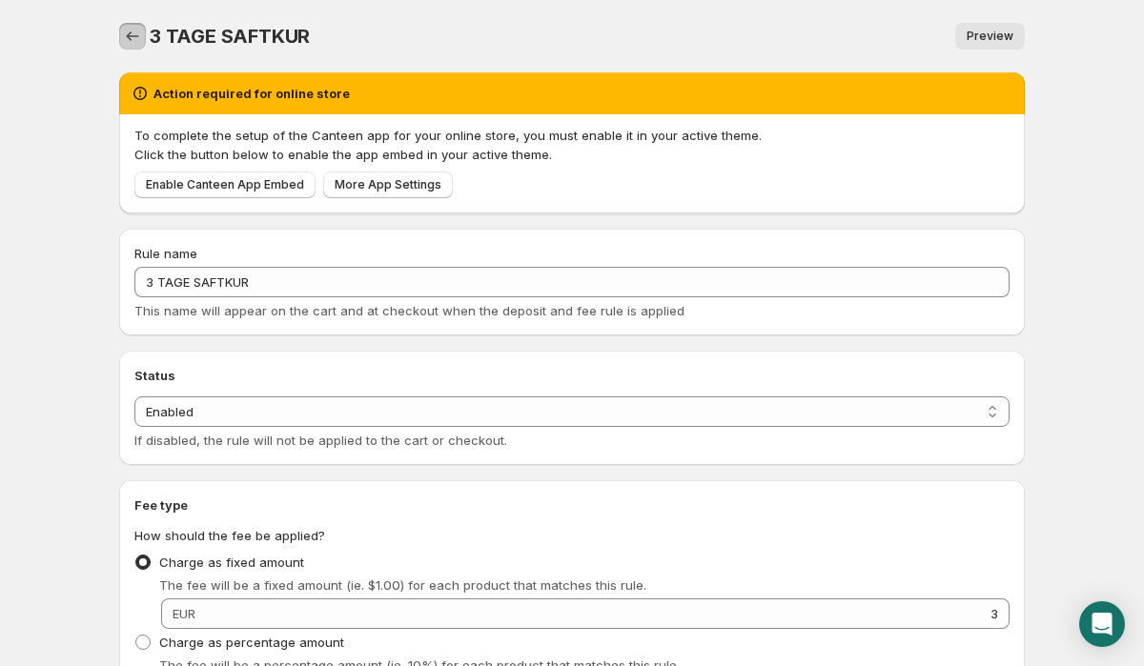
click at [133, 37] on icon "Settings" at bounding box center [132, 36] width 19 height 19
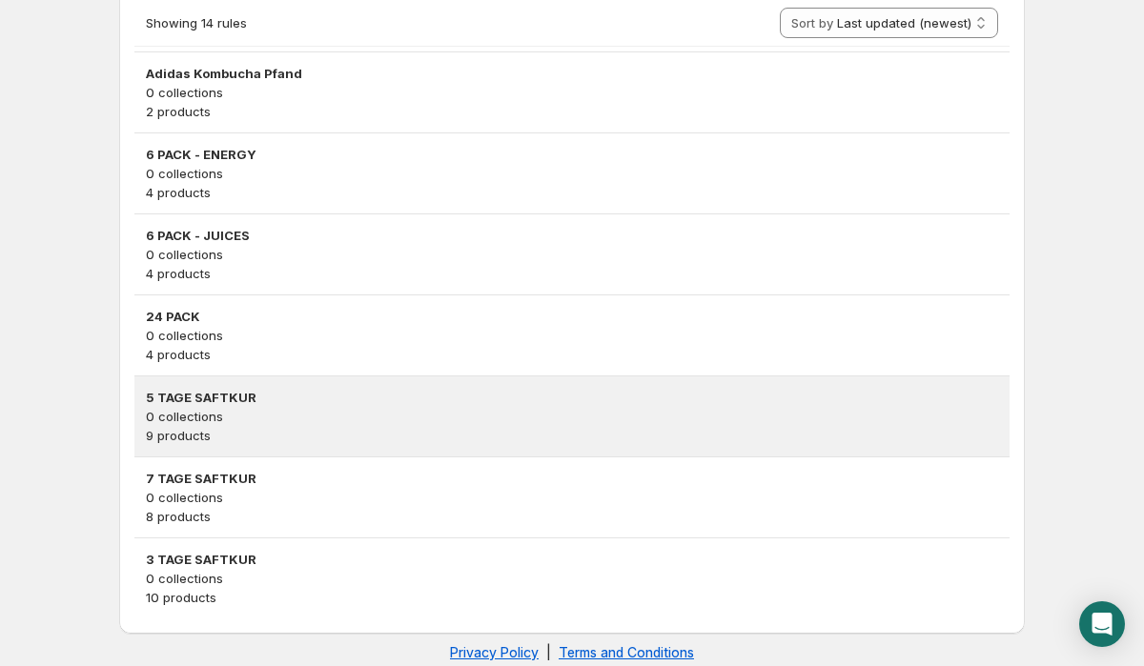
scroll to position [1079, 0]
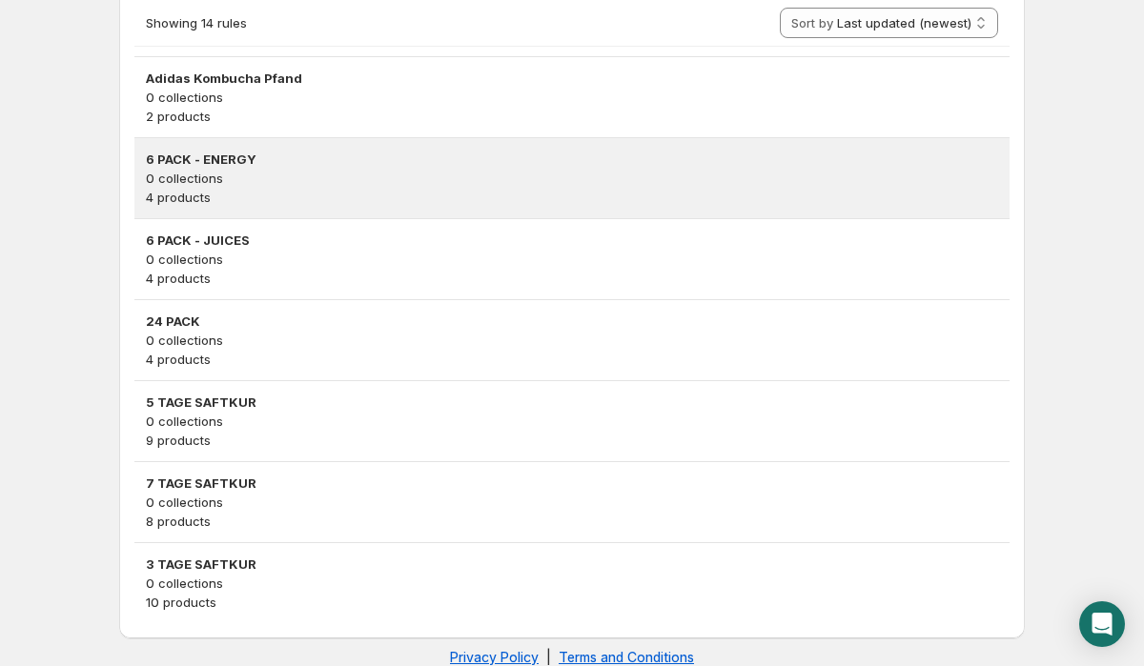
click at [321, 186] on p "0 collections" at bounding box center [572, 178] width 852 height 19
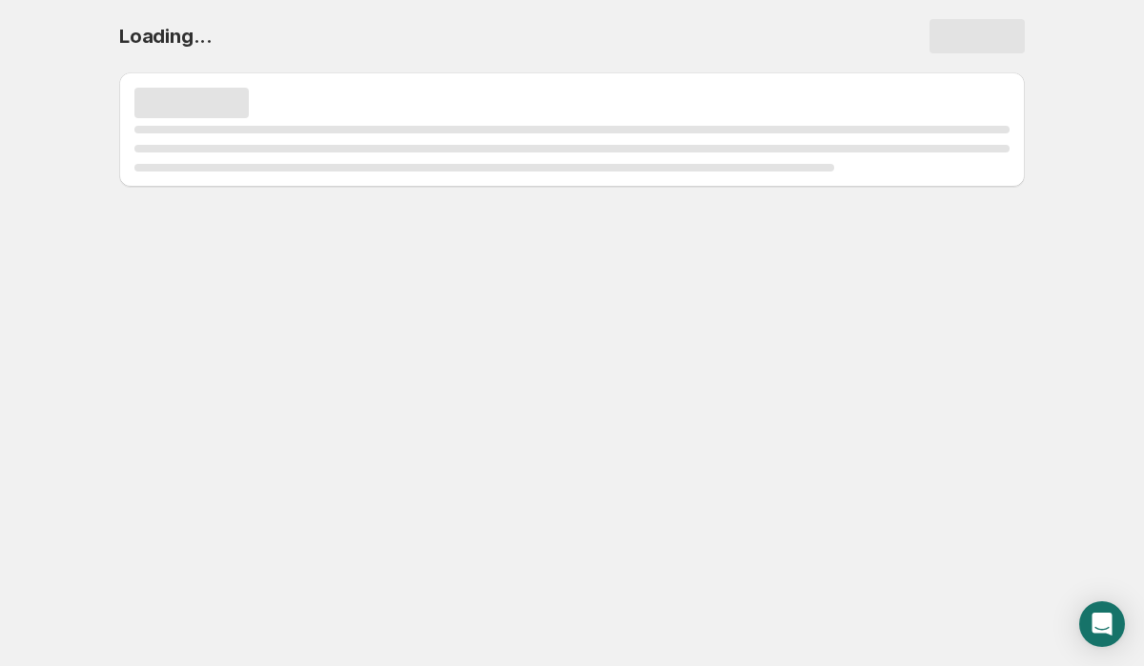
scroll to position [0, 0]
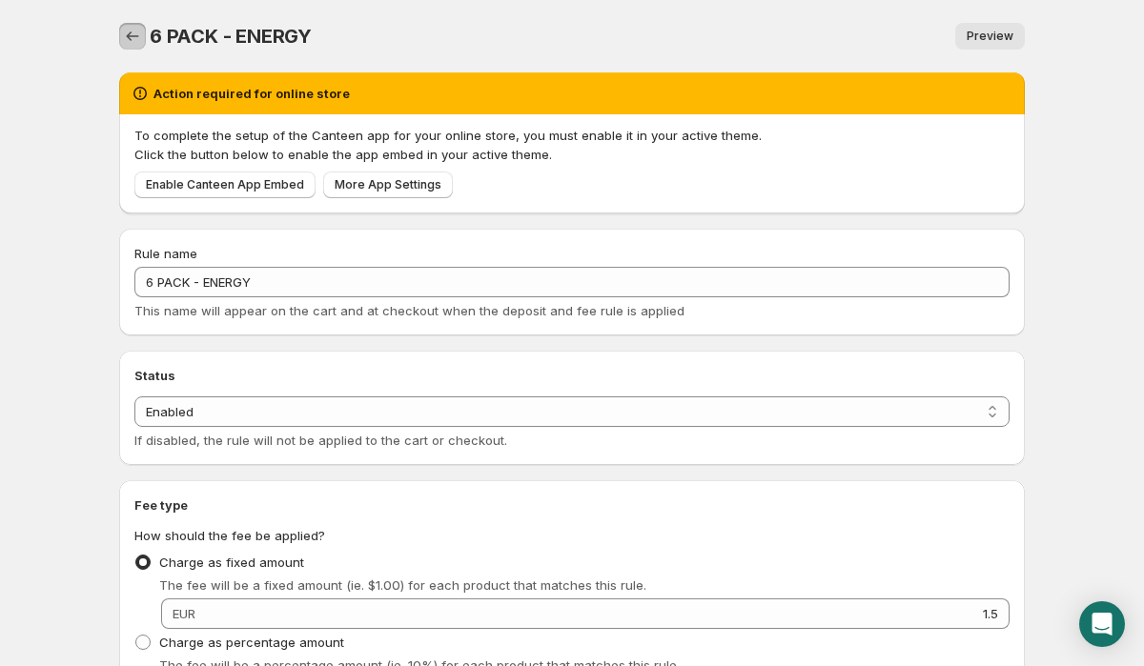
click at [137, 37] on icon "Settings" at bounding box center [132, 36] width 19 height 19
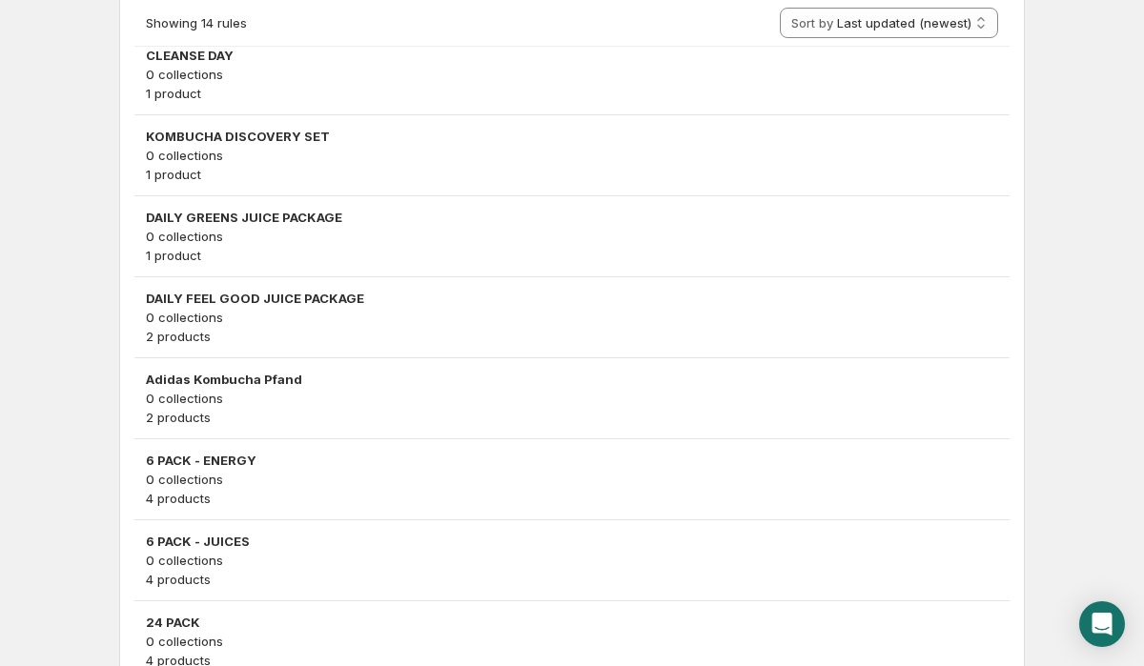
scroll to position [1112, 0]
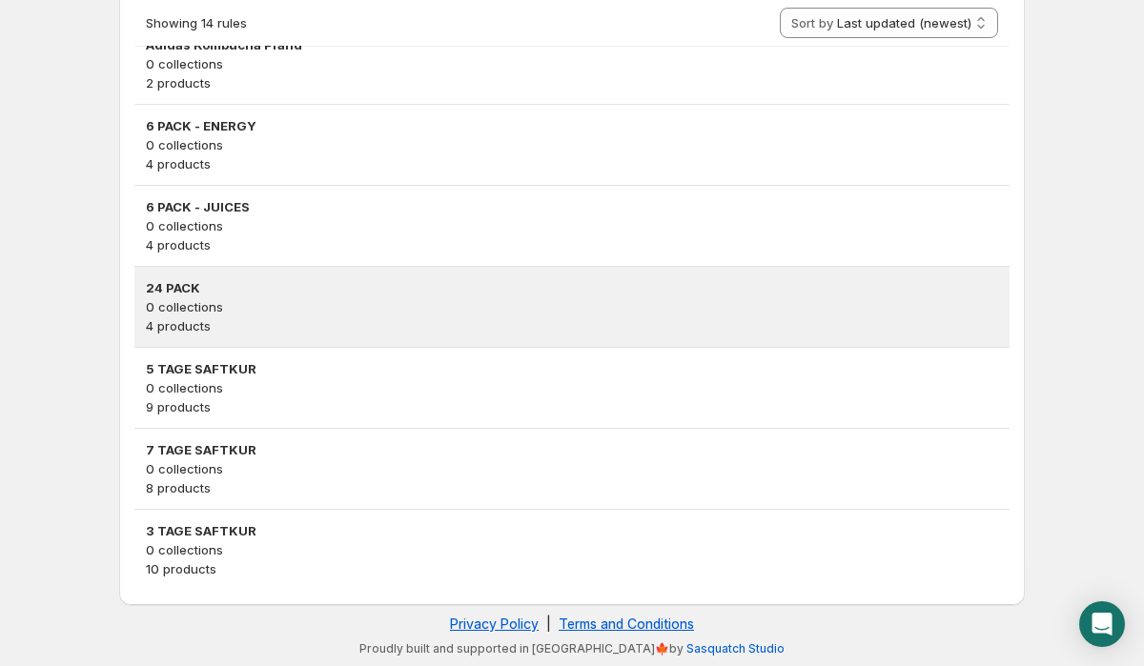
click at [270, 308] on p "0 collections" at bounding box center [572, 306] width 852 height 19
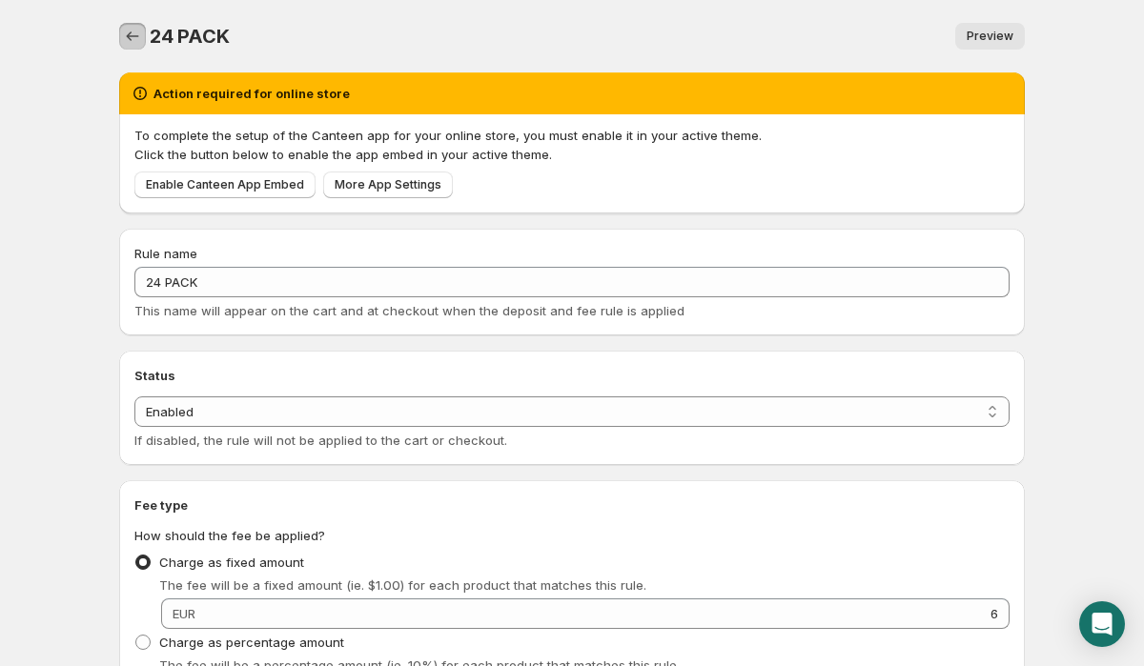
click at [119, 40] on button "Settings" at bounding box center [132, 36] width 27 height 27
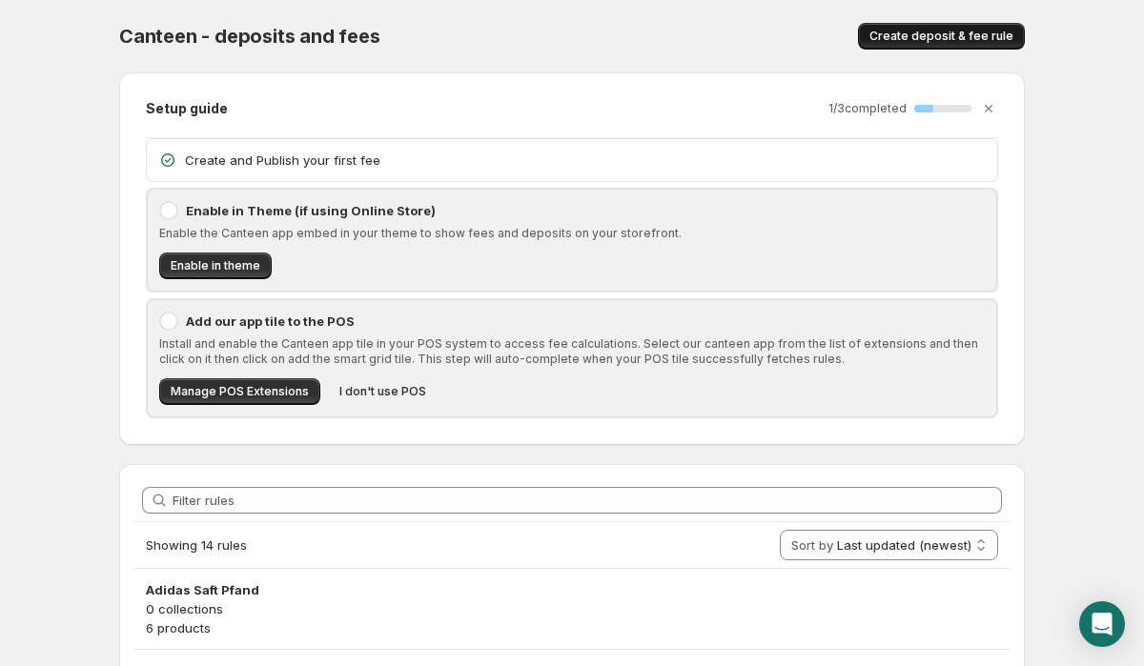
click at [959, 36] on span "Create deposit & fee rule" at bounding box center [941, 36] width 144 height 15
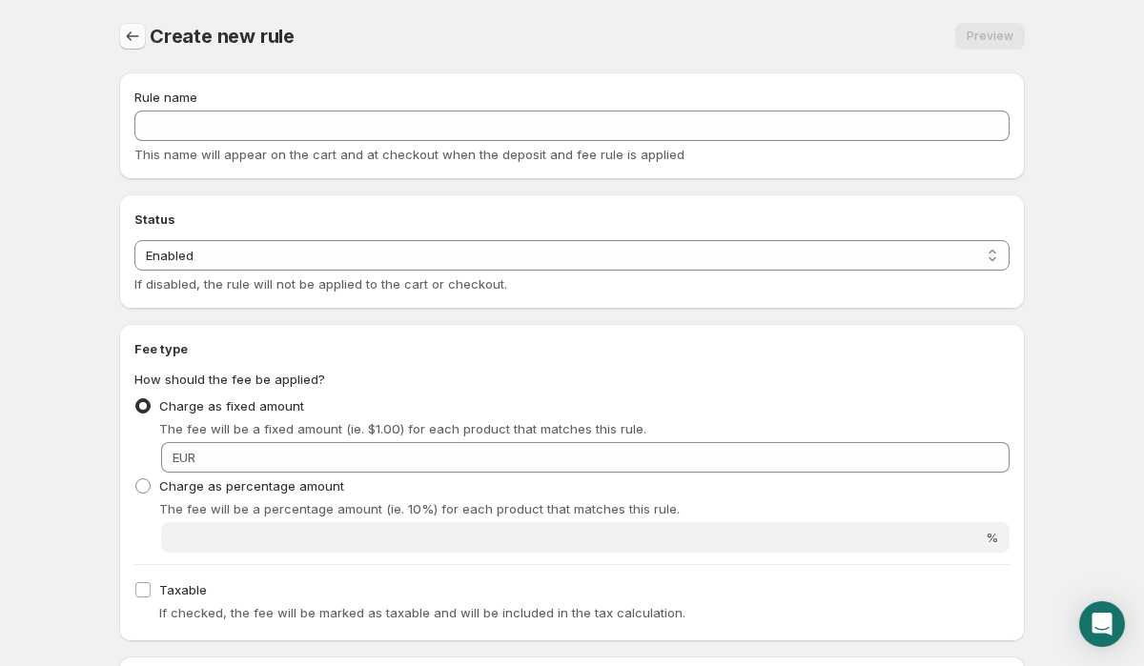
click at [130, 40] on icon "Settings" at bounding box center [133, 36] width 12 height 10
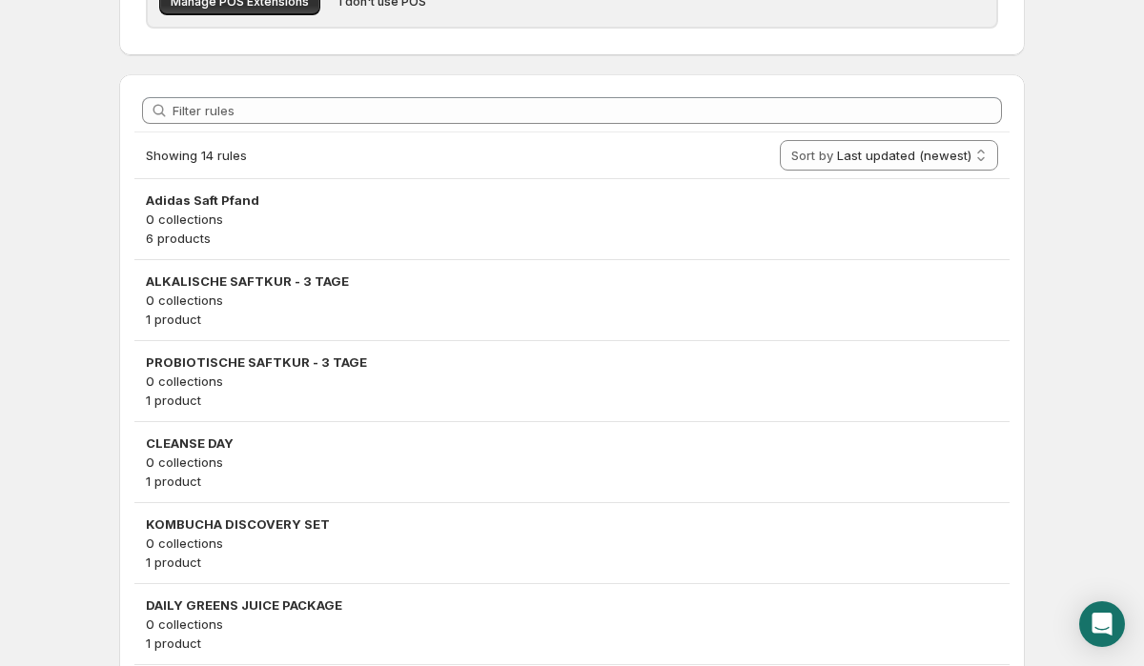
scroll to position [1112, 0]
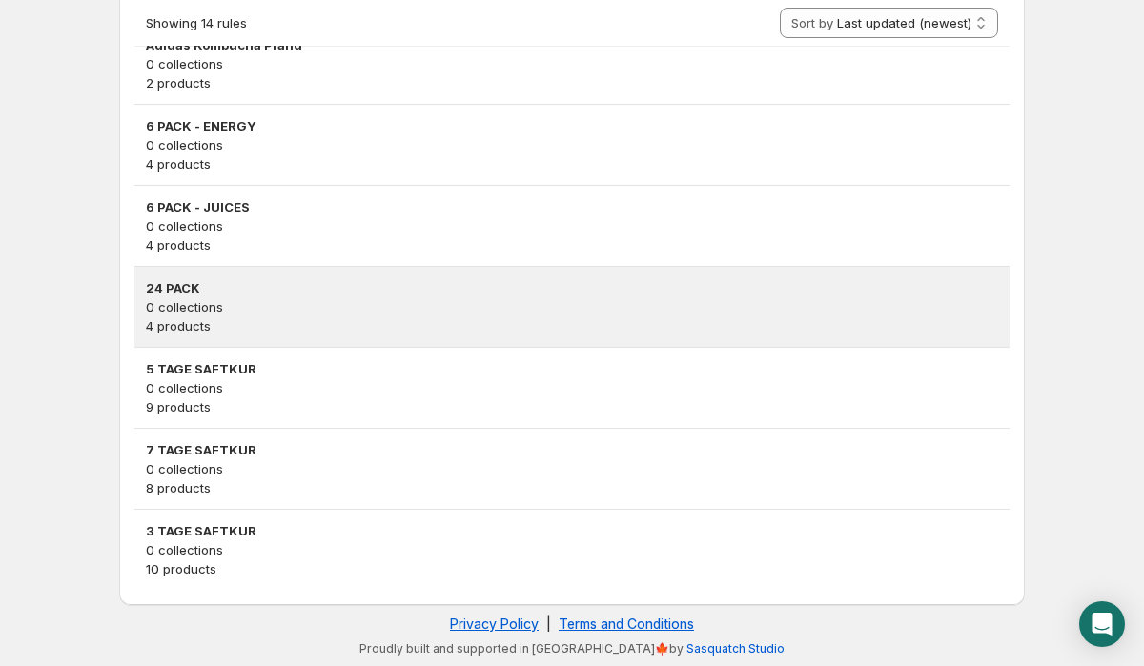
click at [316, 328] on p "4 products" at bounding box center [572, 325] width 852 height 19
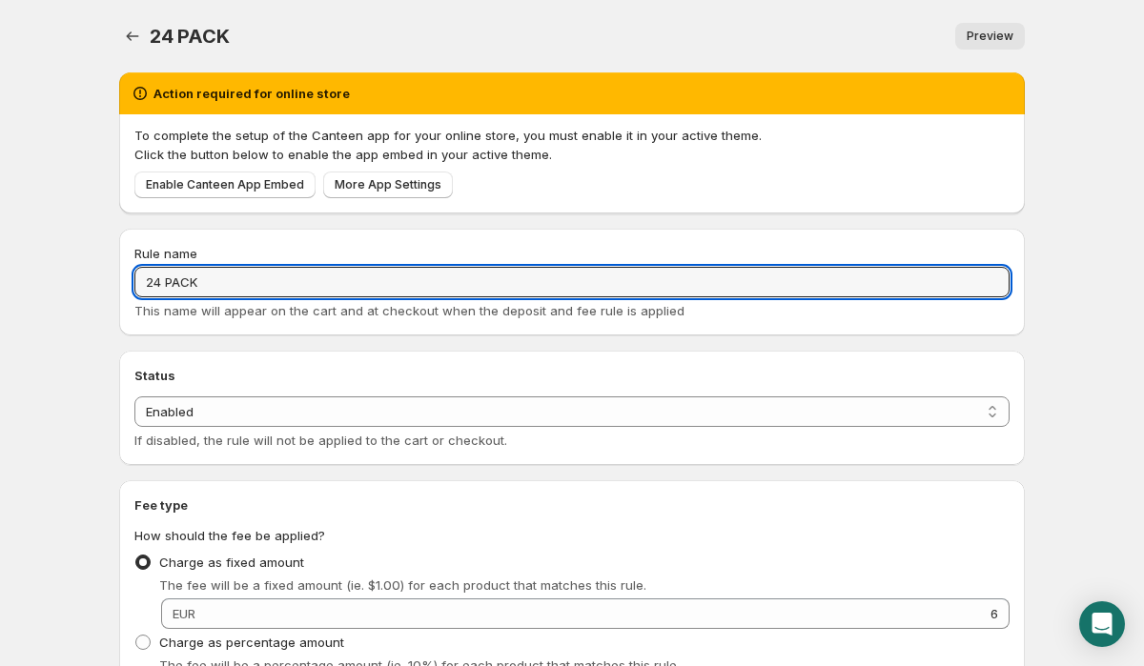
drag, startPoint x: 236, startPoint y: 281, endPoint x: 114, endPoint y: 281, distance: 122.0
click at [289, 280] on input "24 PACK" at bounding box center [571, 282] width 875 height 31
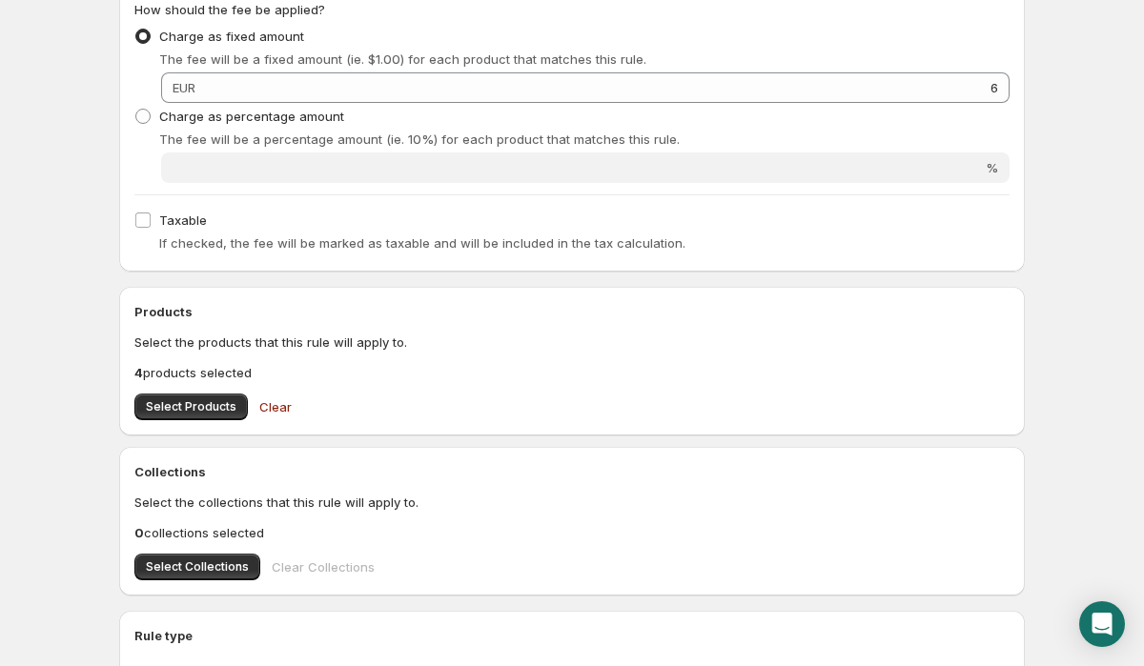
scroll to position [818, 0]
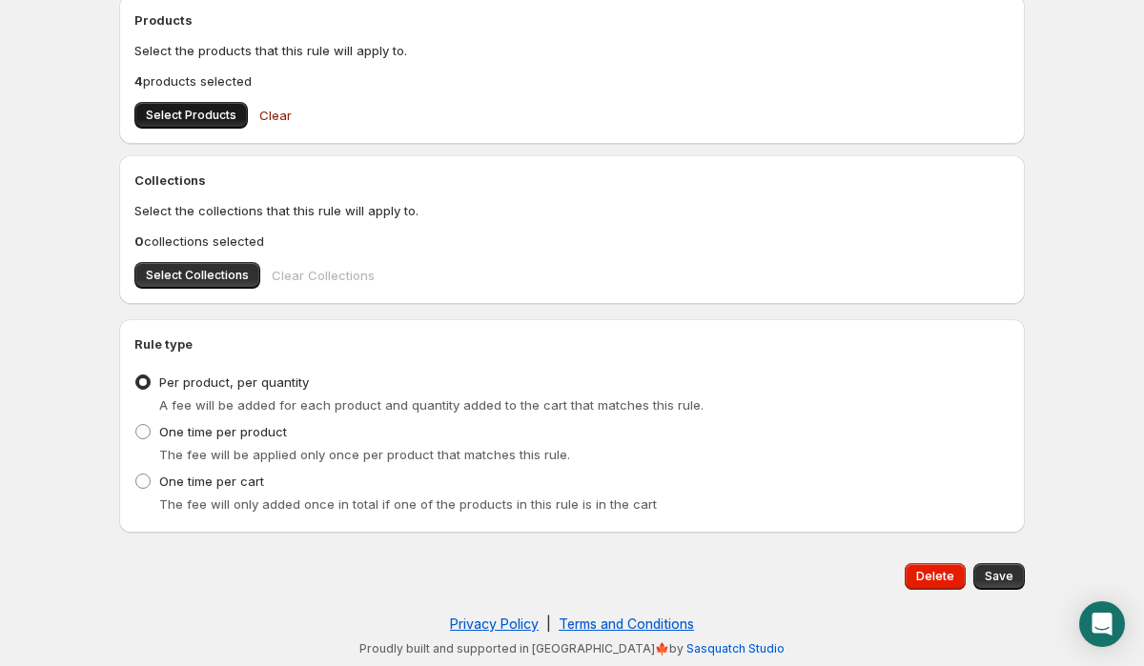
type input "24 PACK KOMBUCHA"
click at [214, 107] on button "Select Products" at bounding box center [190, 115] width 113 height 27
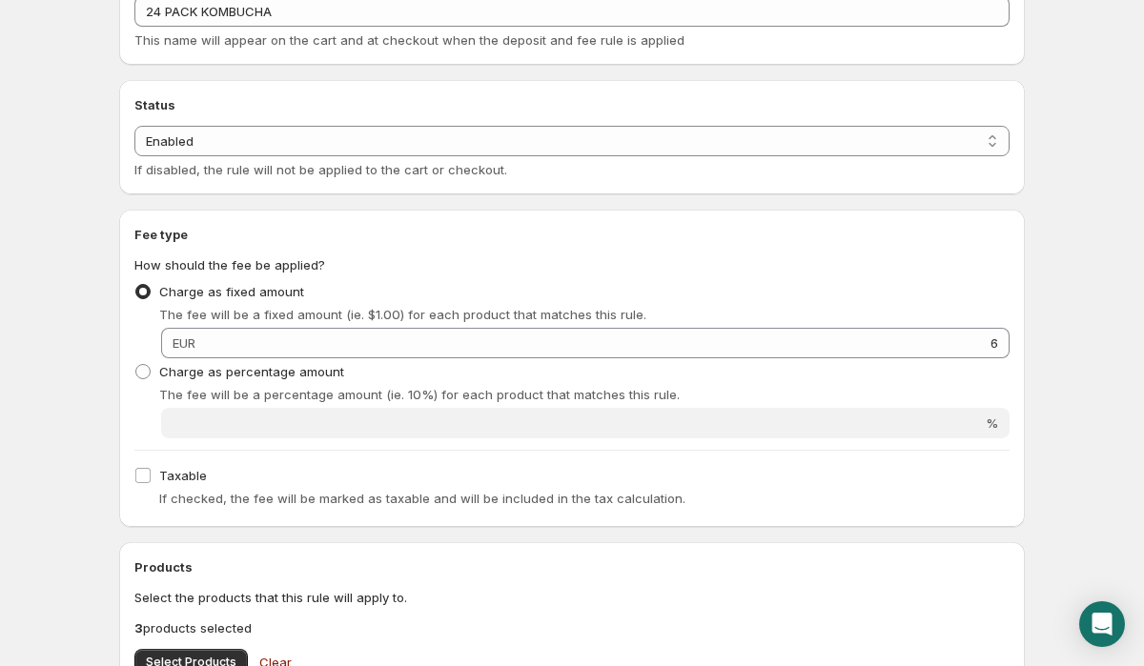
scroll to position [0, 0]
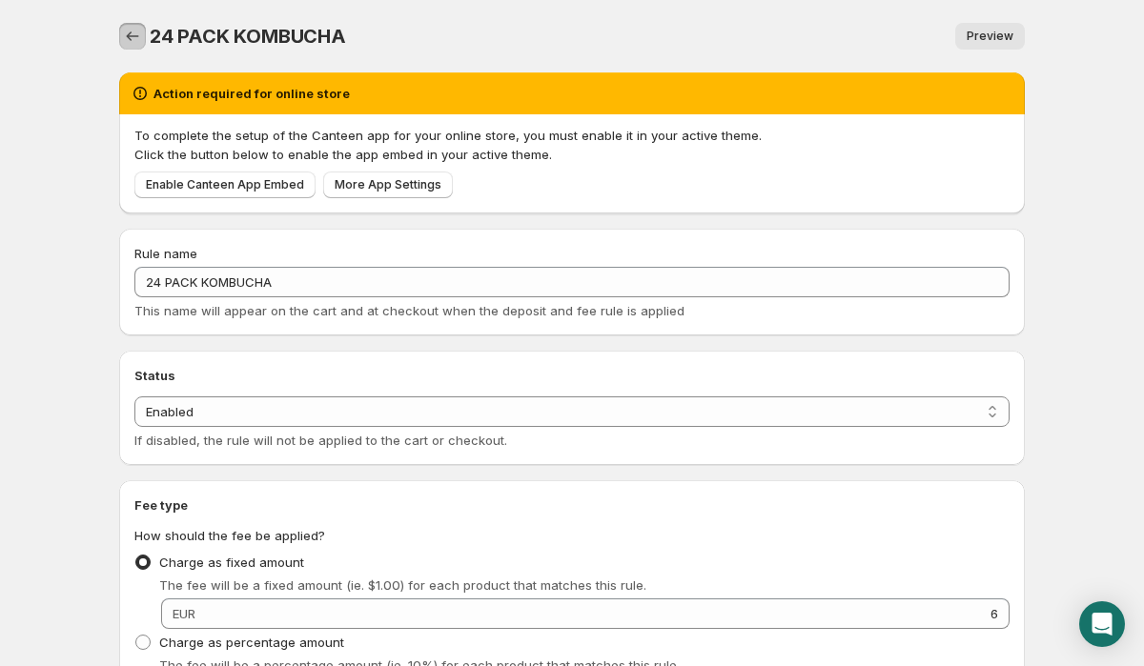
click at [134, 35] on icon "Settings" at bounding box center [132, 36] width 19 height 19
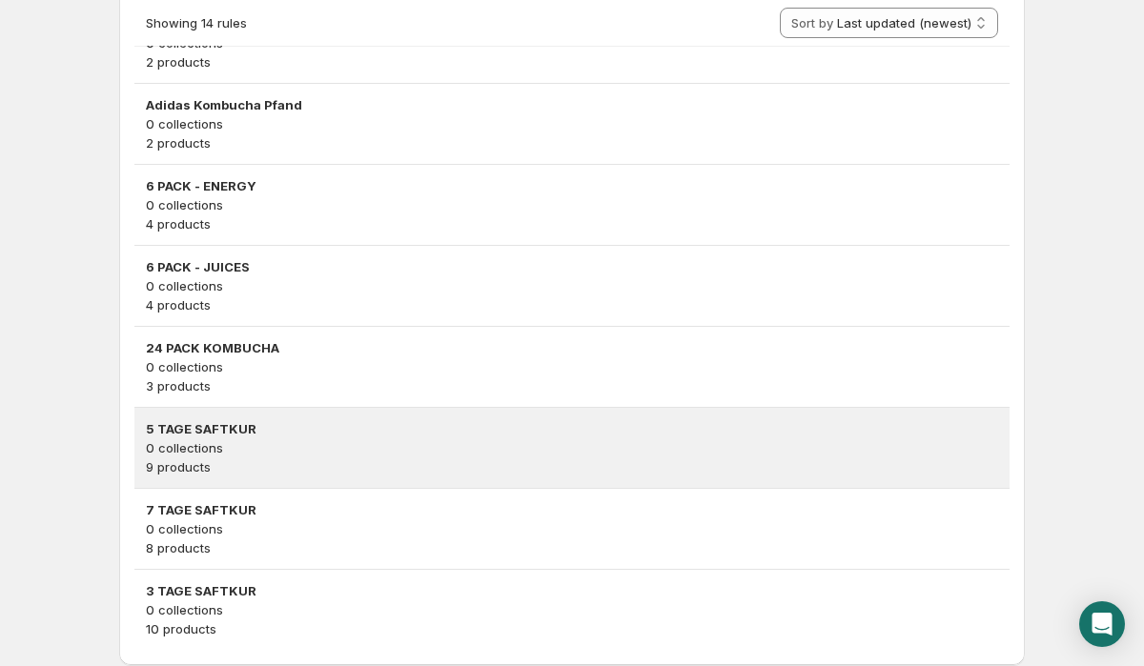
scroll to position [1050, 0]
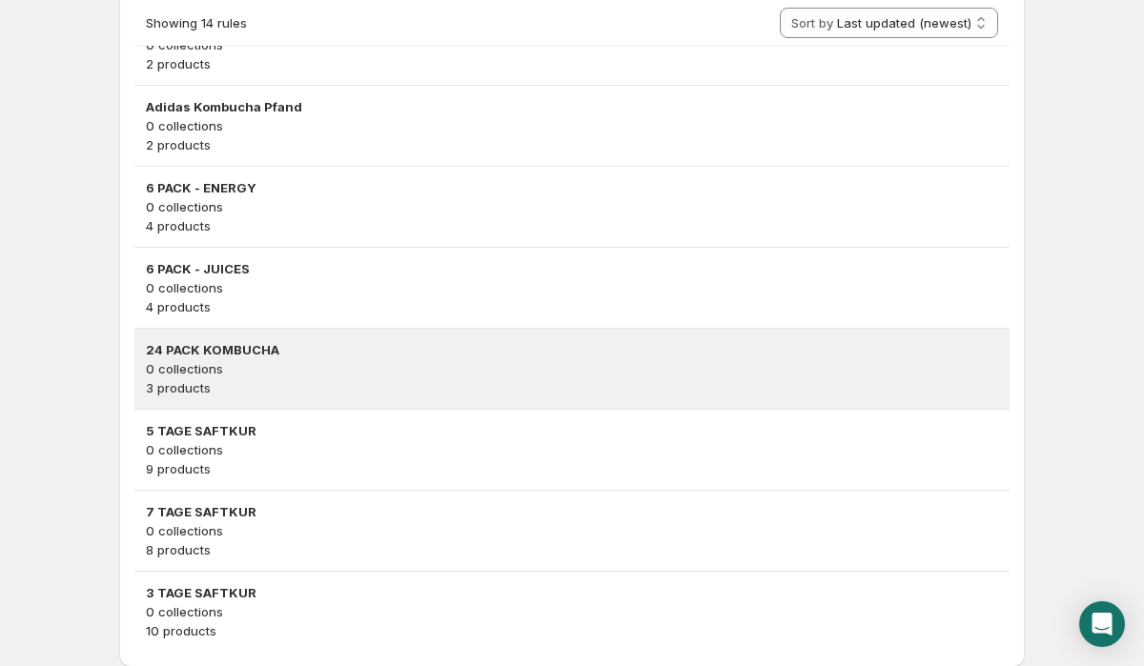
click at [248, 405] on div "24 PACK KOMBUCHA 0 collections 3 products" at bounding box center [571, 369] width 875 height 80
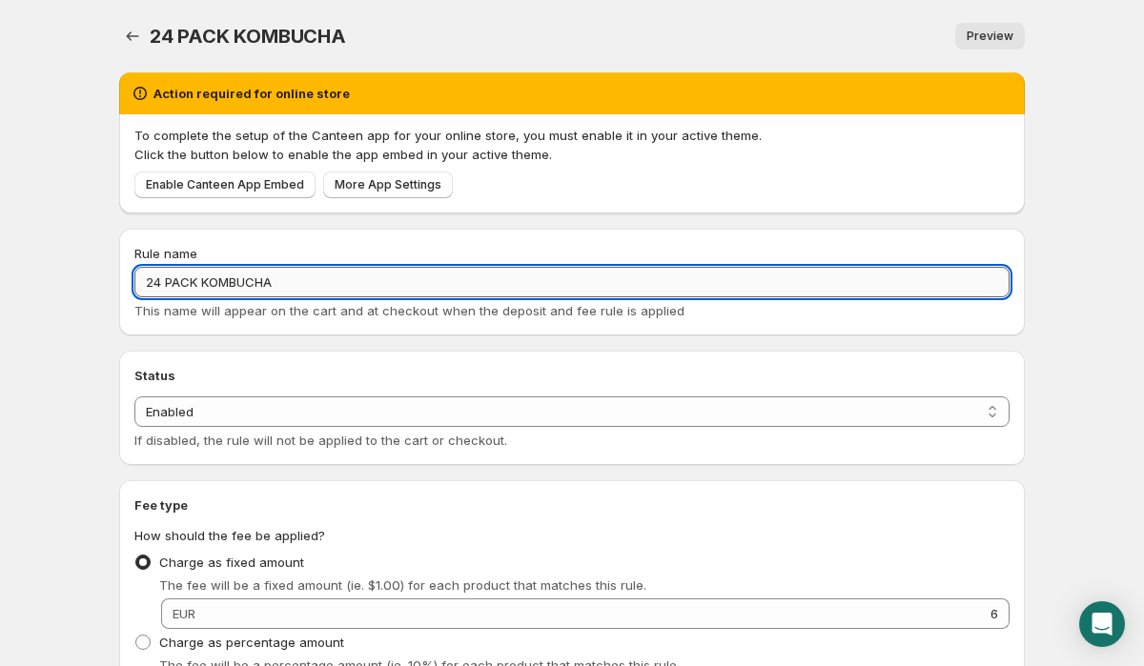
click at [199, 283] on input "24 PACK KOMBUCHA" at bounding box center [571, 282] width 875 height 31
type input "24 PACK - KOMBUCHA"
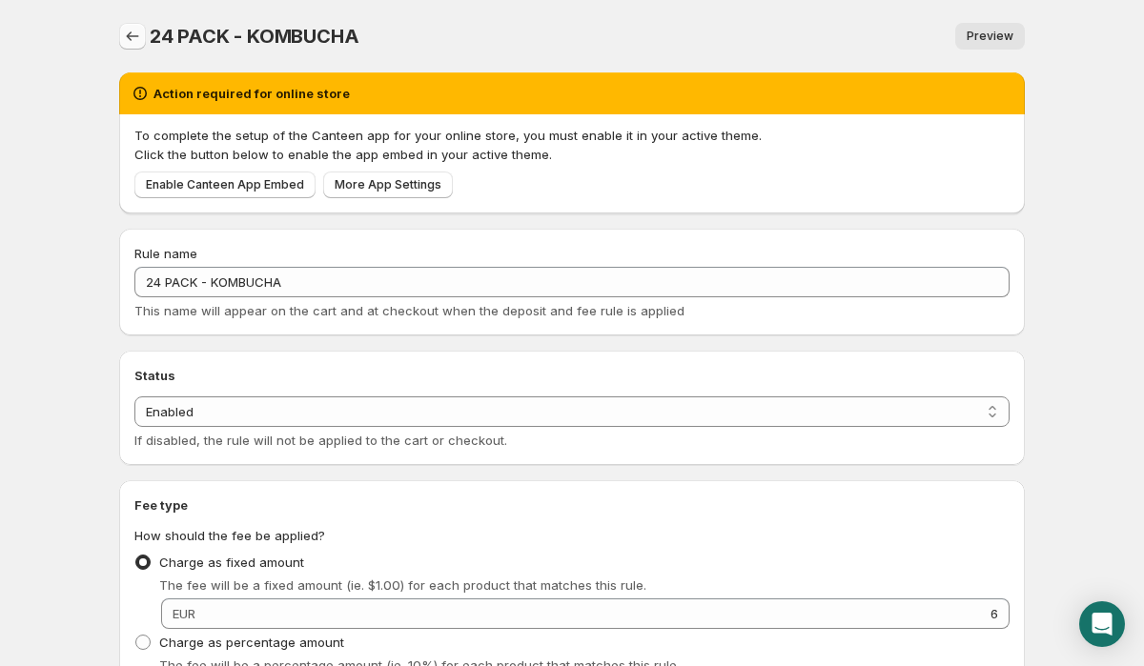
click at [131, 39] on icon "Settings" at bounding box center [132, 36] width 19 height 19
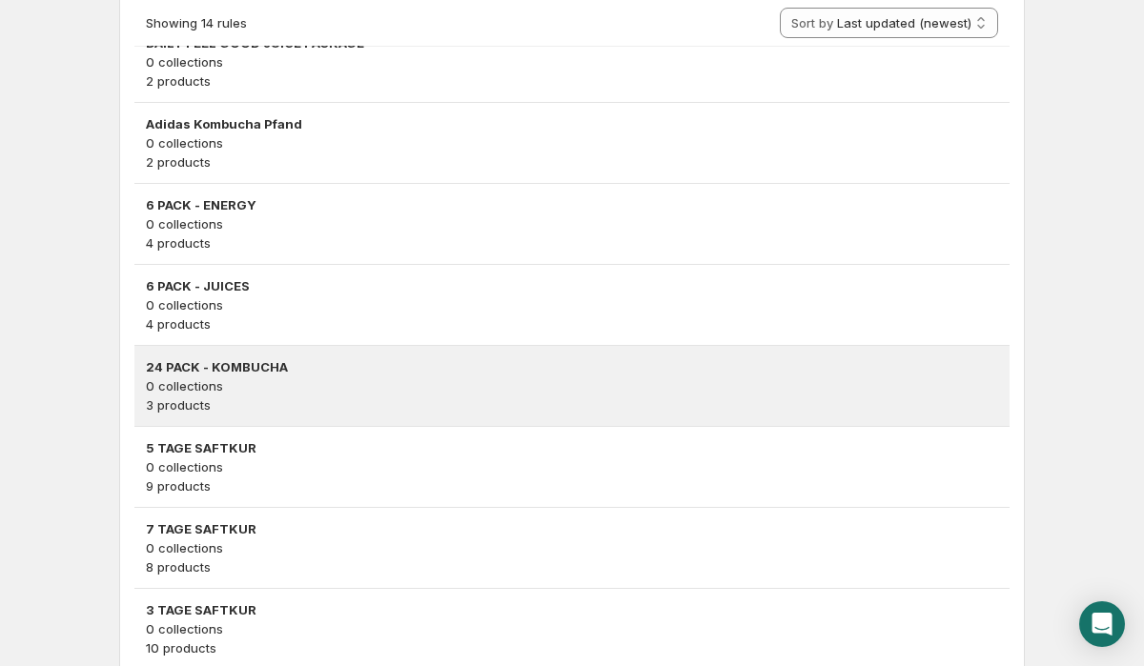
scroll to position [1029, 0]
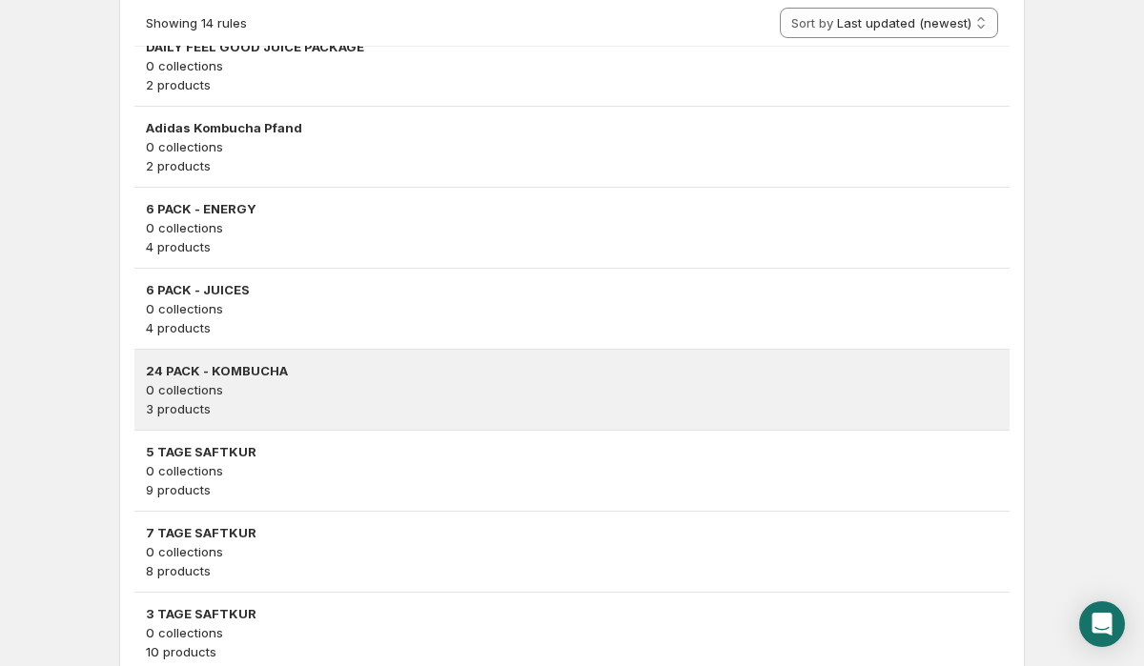
click at [376, 402] on p "3 products" at bounding box center [572, 408] width 852 height 19
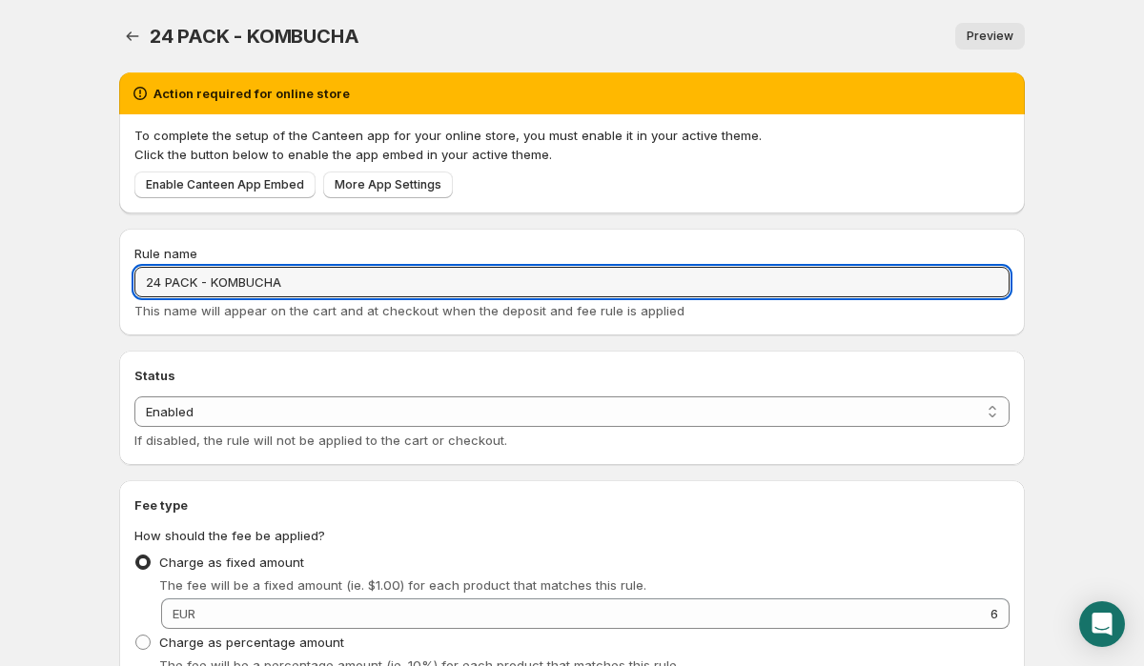
drag, startPoint x: 302, startPoint y: 283, endPoint x: 74, endPoint y: 270, distance: 228.2
click at [74, 270] on body "Home Help 24 PACK - KOMBUCHA. This page is ready 24 PACK - KOMBUCHA Preview Mor…" at bounding box center [572, 333] width 1144 height 666
click at [127, 35] on icon "Settings" at bounding box center [132, 36] width 19 height 19
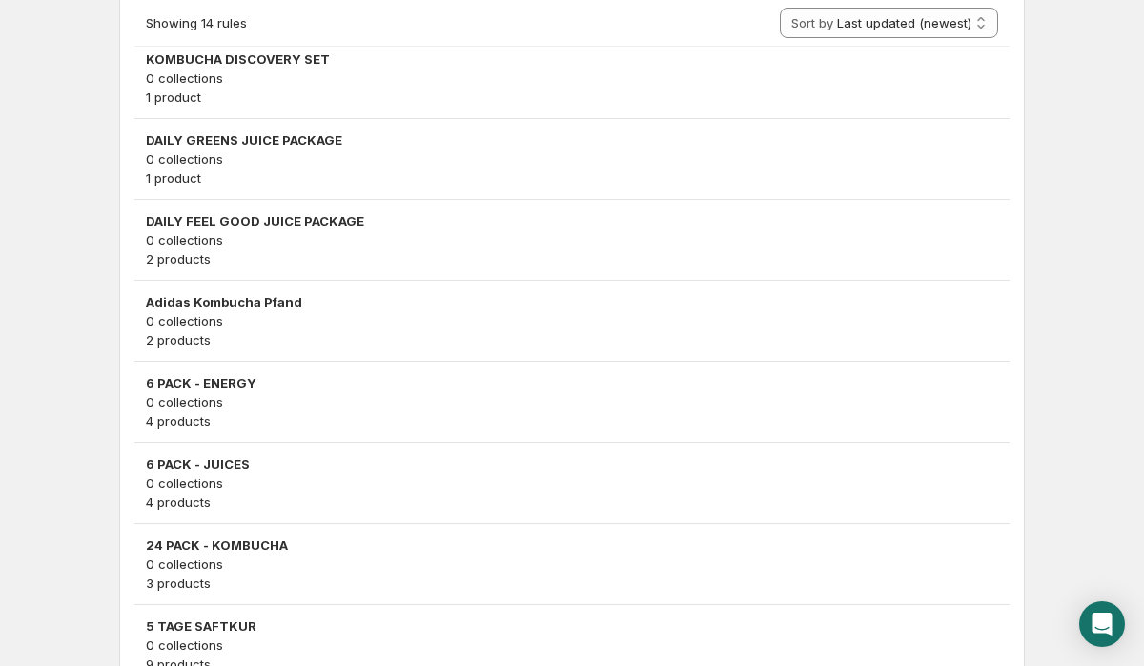
scroll to position [1112, 0]
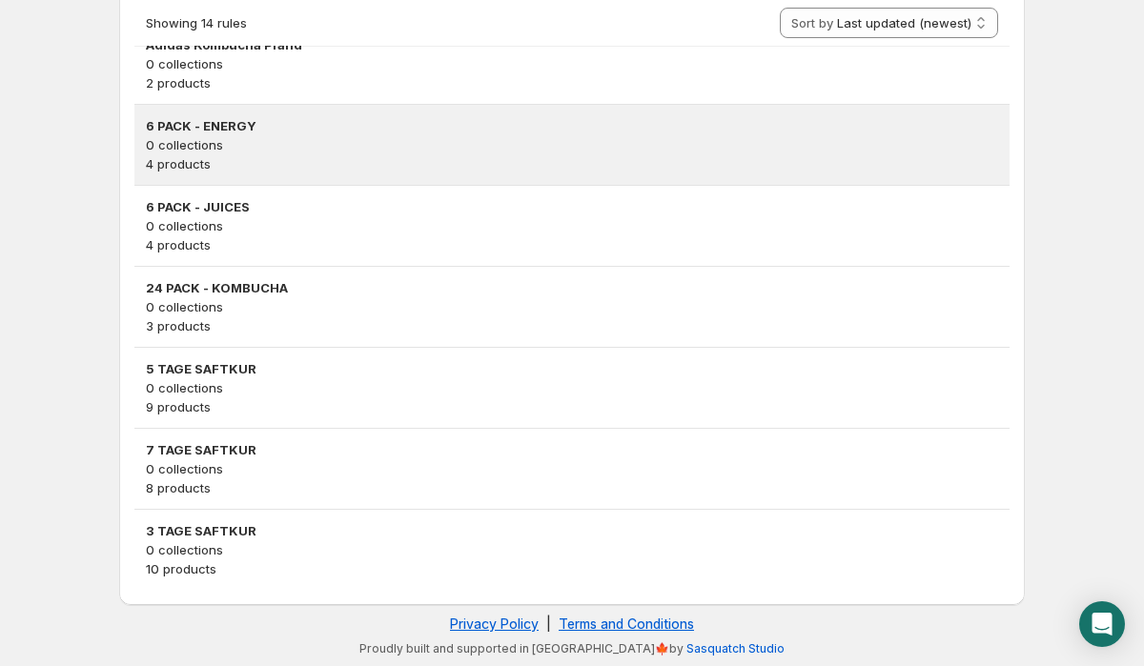
click at [368, 141] on p "0 collections" at bounding box center [572, 144] width 852 height 19
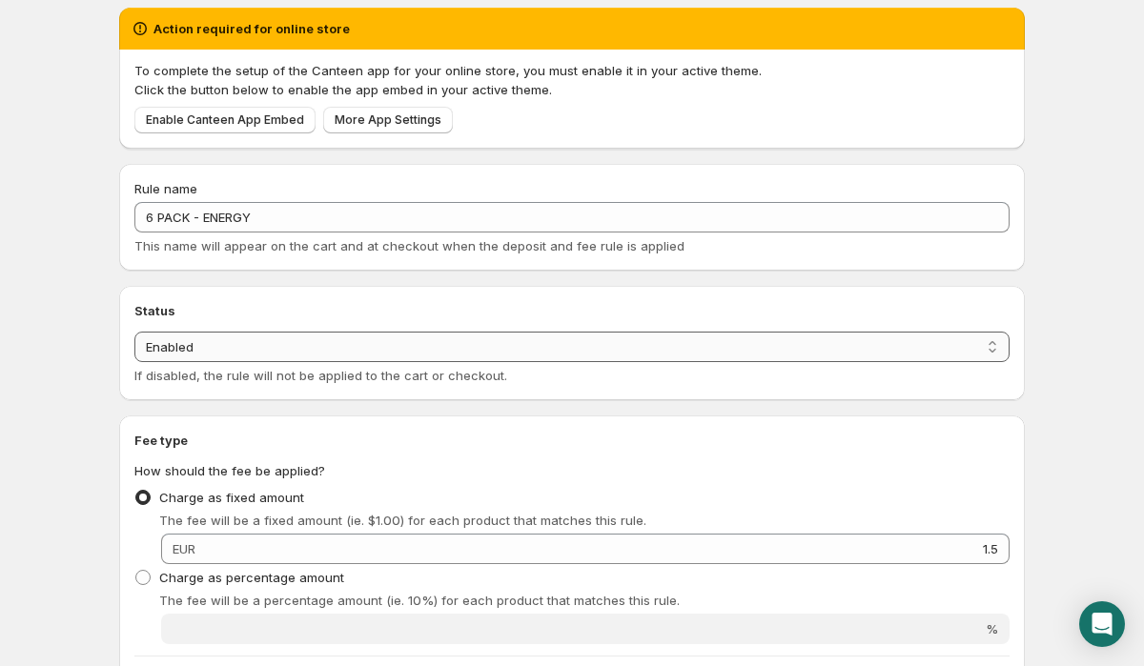
scroll to position [42, 0]
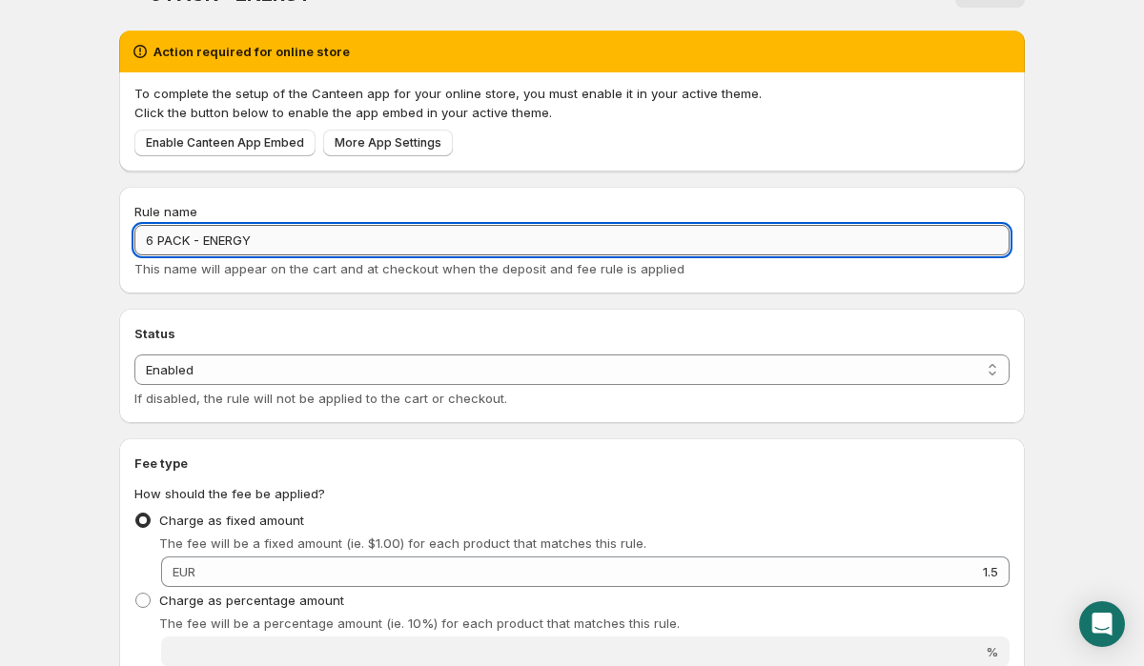
click at [232, 244] on input "6 PACK - ENERGY" at bounding box center [571, 240] width 875 height 31
paste input "CLEAN BCAA"
type input "6 PACK - CLEAN BCAA"
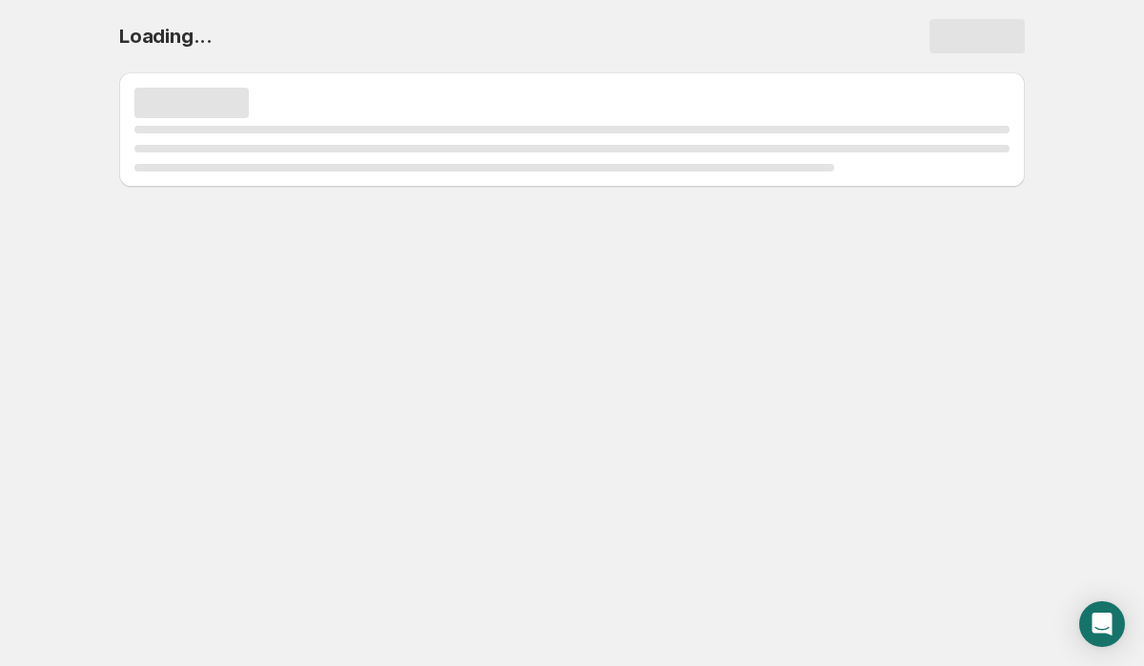
scroll to position [0, 0]
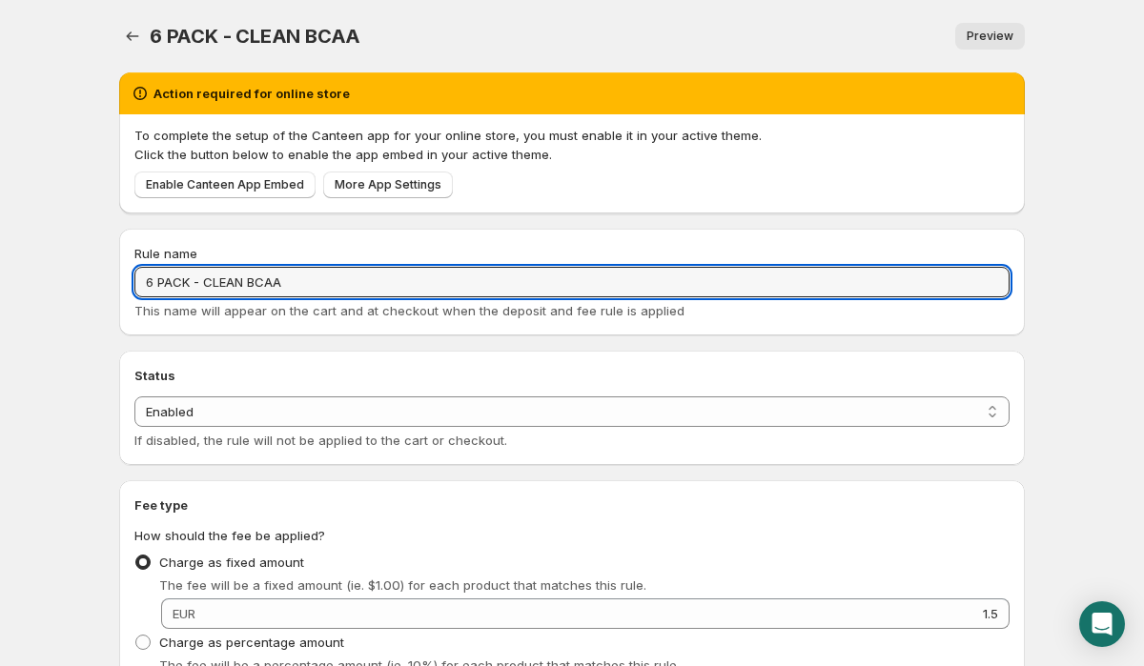
drag, startPoint x: 305, startPoint y: 288, endPoint x: 59, endPoint y: 273, distance: 246.4
click at [59, 273] on body "Home Help 6 PACK - CLEAN BCAA. This page is ready 6 PACK - CLEAN BCAA Preview M…" at bounding box center [572, 333] width 1144 height 666
click at [132, 37] on icon "Settings" at bounding box center [132, 36] width 19 height 19
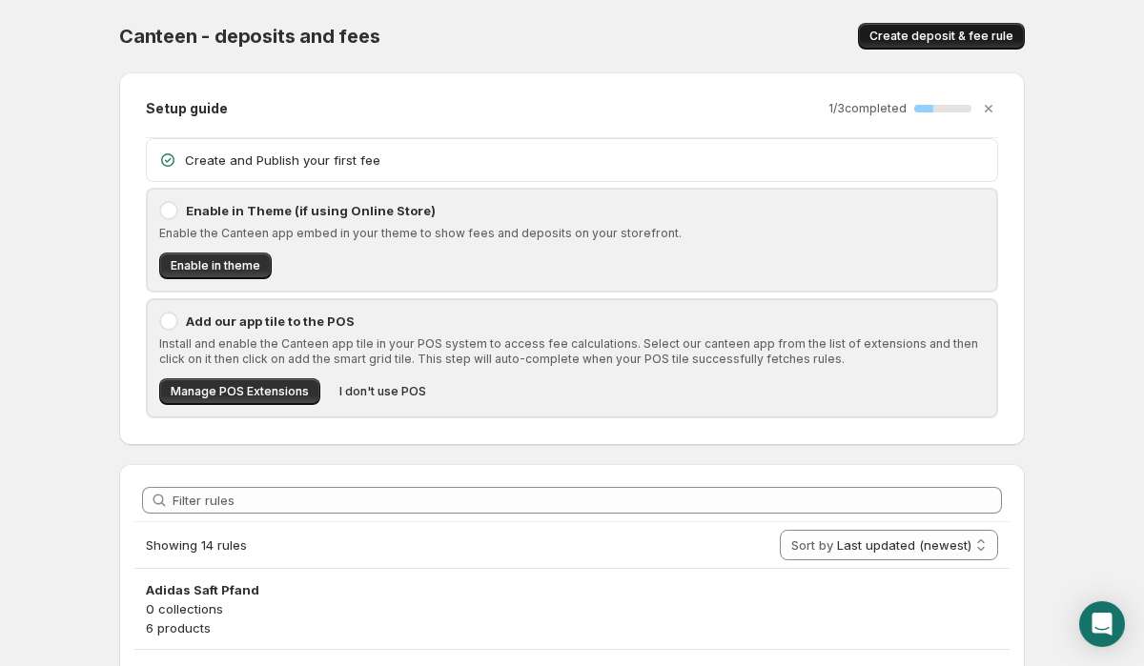
click at [945, 39] on span "Create deposit & fee rule" at bounding box center [941, 36] width 144 height 15
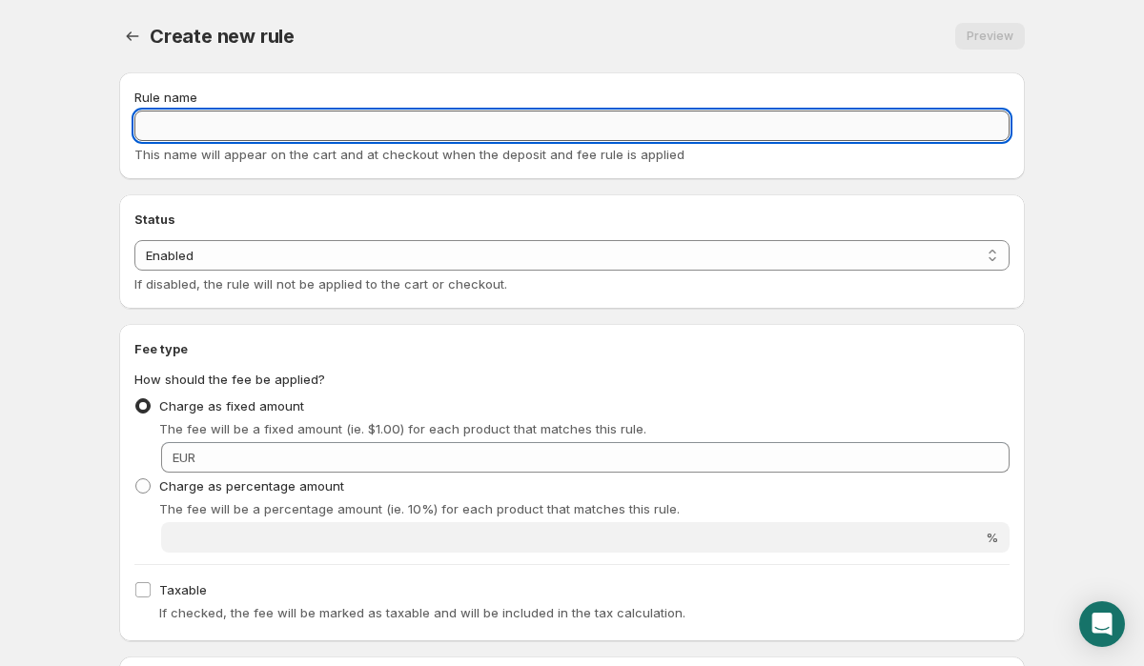
click at [339, 127] on input "Rule name" at bounding box center [571, 126] width 875 height 31
paste input "6 PACK - CLEAN BCAA"
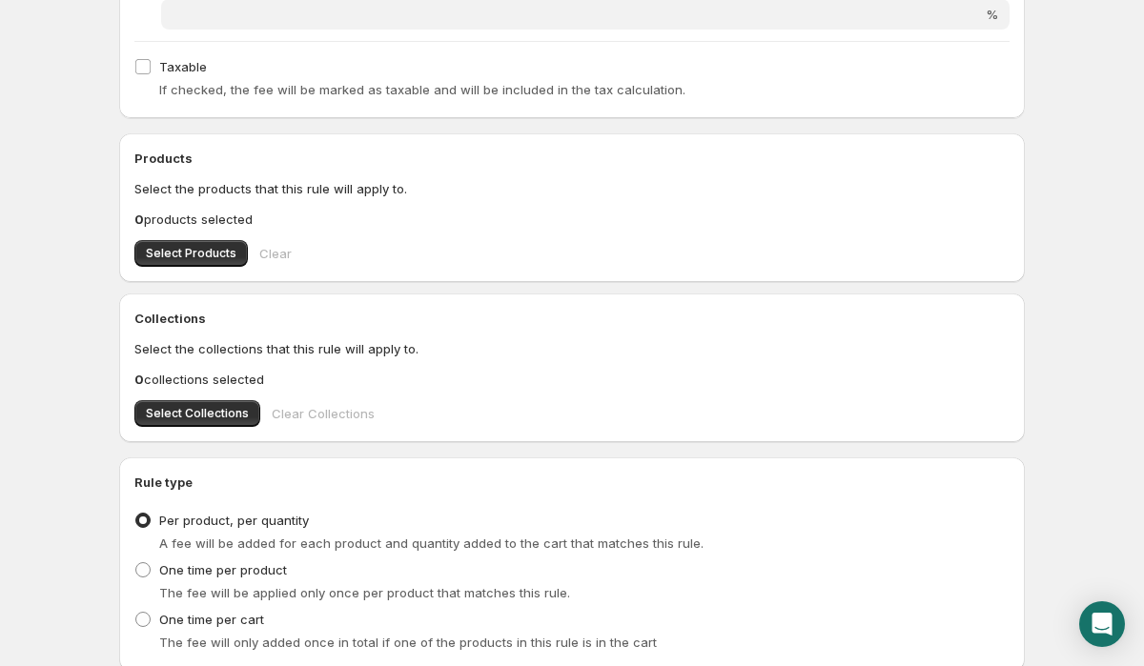
scroll to position [528, 0]
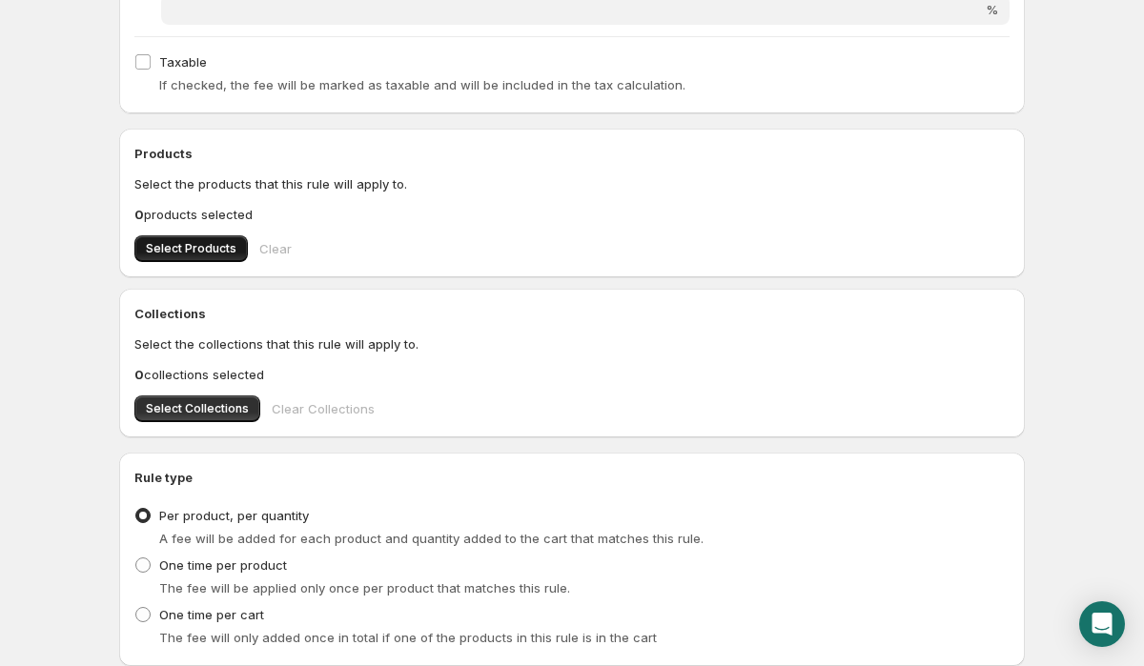
type input "6 PACK - CLEAN BCAA"
click at [203, 250] on span "Select Products" at bounding box center [191, 248] width 91 height 15
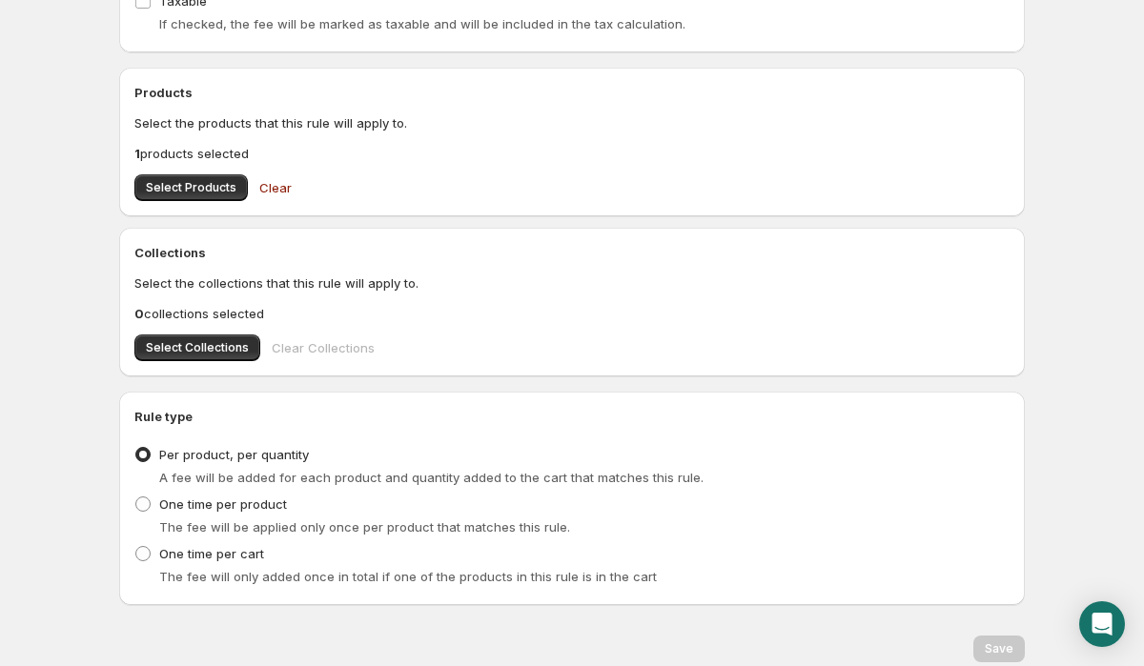
scroll to position [662, 0]
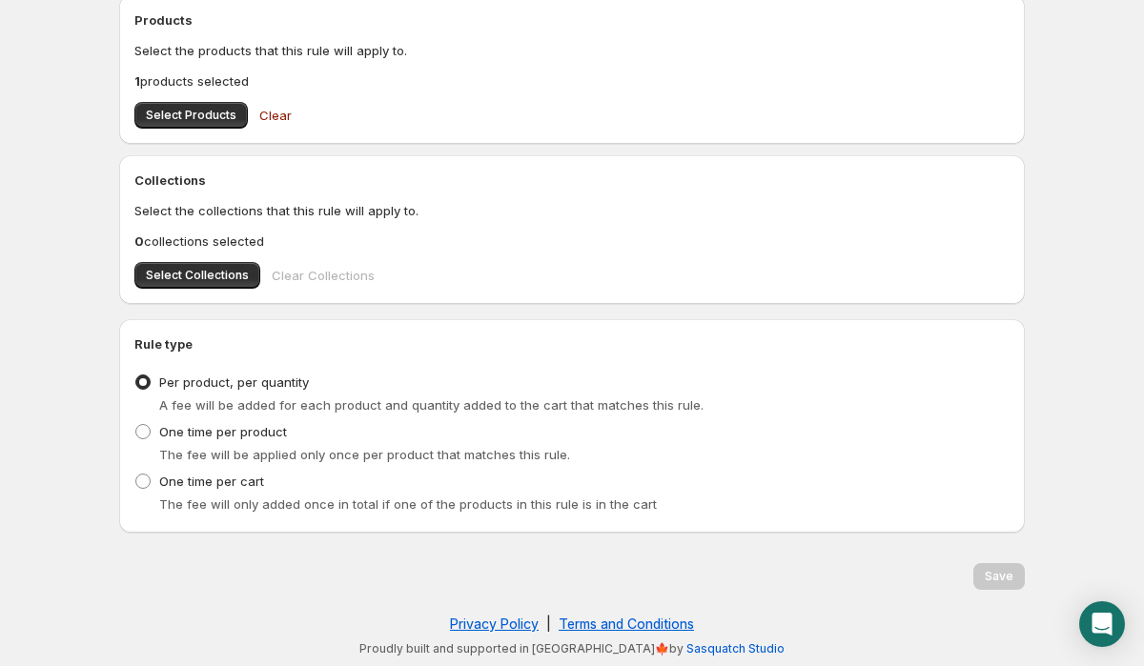
click at [989, 581] on div "Save" at bounding box center [998, 576] width 51 height 27
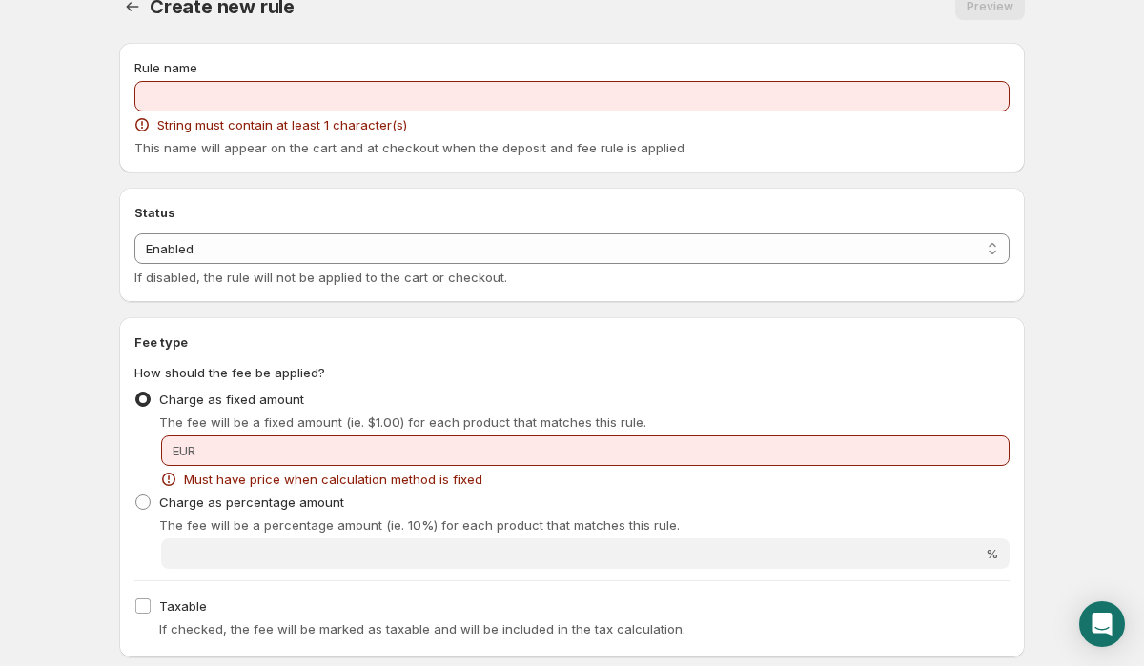
scroll to position [0, 0]
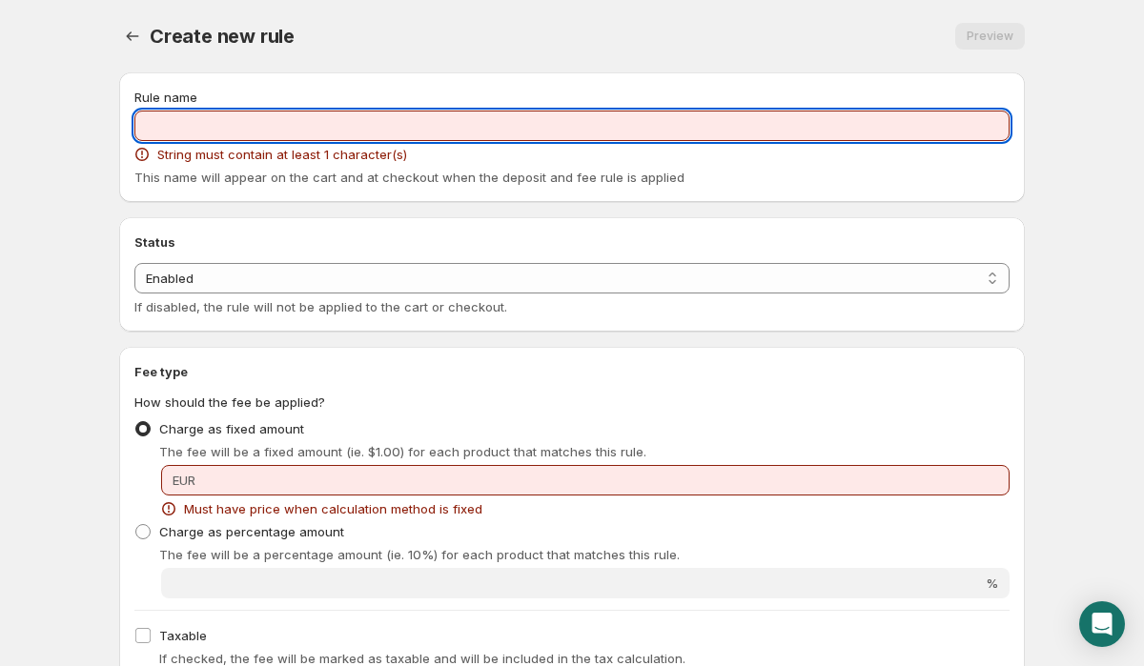
click at [279, 128] on input "Rule name" at bounding box center [571, 126] width 875 height 31
paste input "6 PACK - CLEAN BCAA"
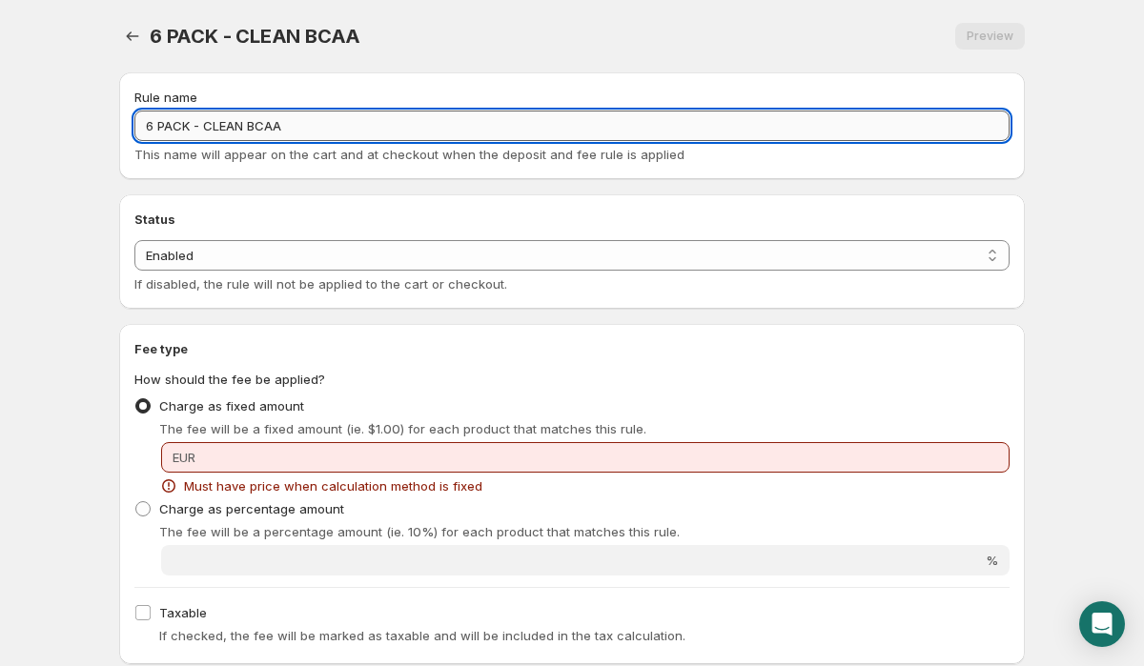
drag, startPoint x: 199, startPoint y: 121, endPoint x: 332, endPoint y: 135, distance: 133.3
click at [332, 135] on input "6 PACK - CLEAN BCAA" at bounding box center [571, 126] width 875 height 31
drag, startPoint x: 149, startPoint y: 123, endPoint x: 160, endPoint y: 126, distance: 11.8
click at [150, 123] on input "6 PACK - CLEAN BCAA" at bounding box center [571, 126] width 875 height 31
type input "64 PACK - CLEAN BCAA"
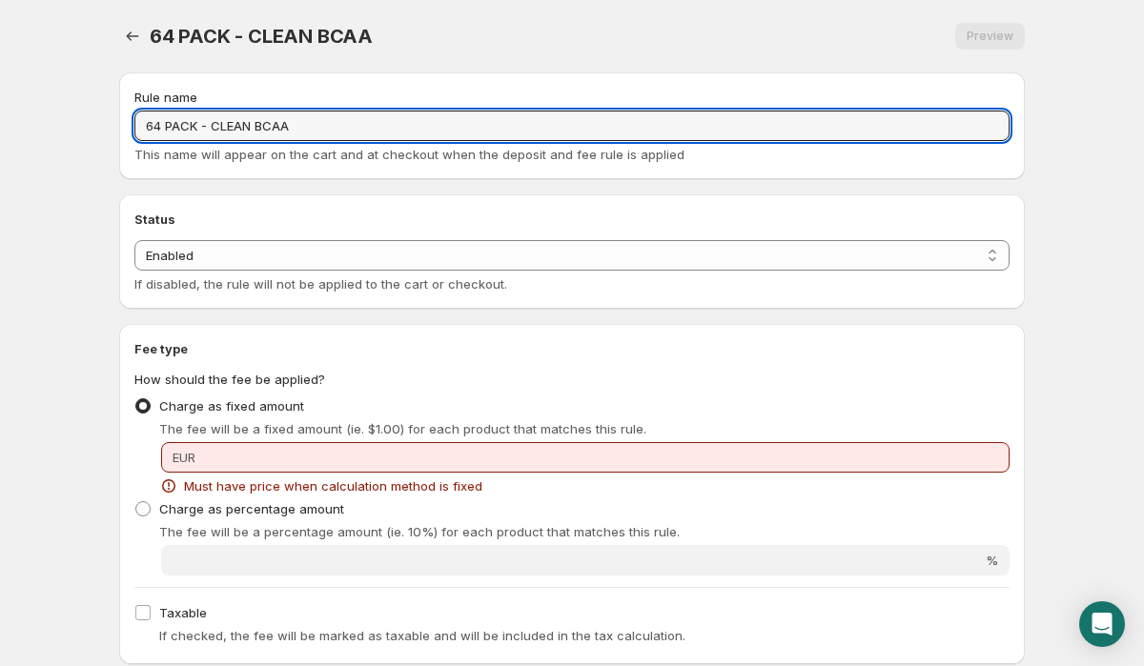
click at [297, 478] on span "Must have price when calculation method is fixed" at bounding box center [333, 486] width 298 height 19
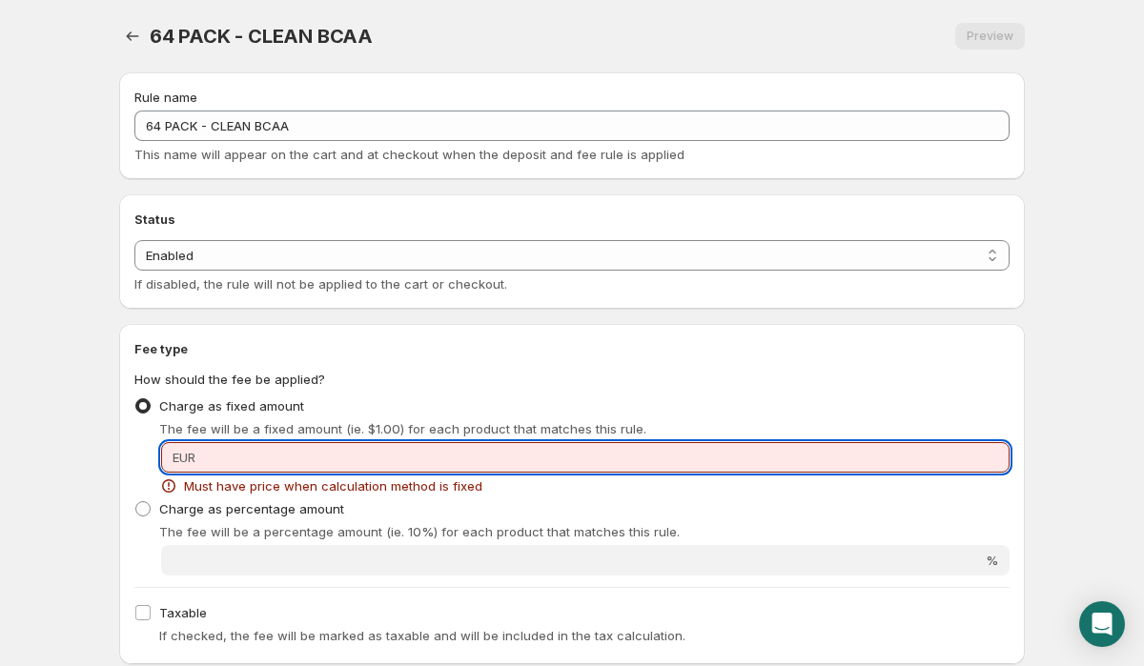
click at [385, 460] on input "Fixed amount" at bounding box center [605, 457] width 808 height 31
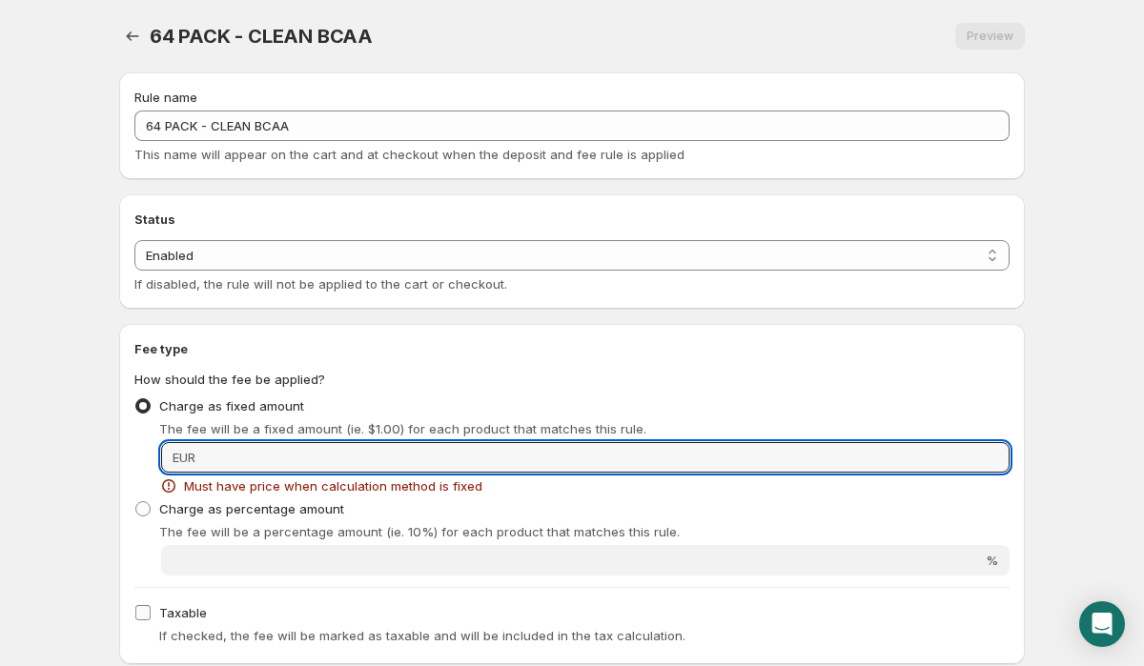
scroll to position [684, 0]
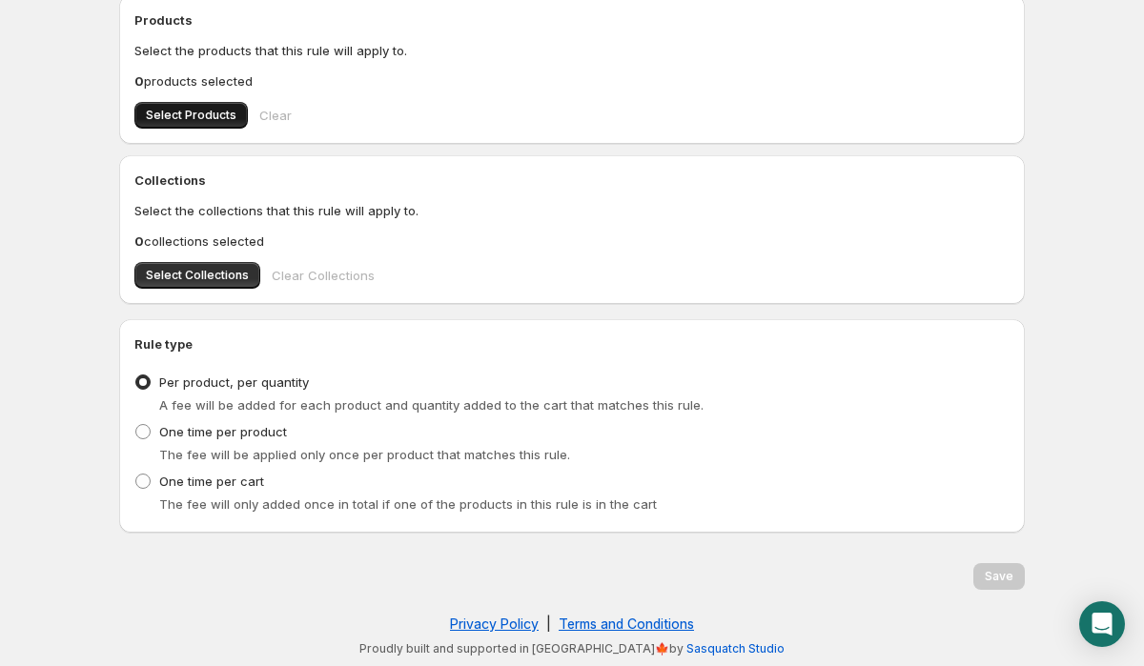
click at [204, 122] on span "Select Products" at bounding box center [191, 115] width 91 height 15
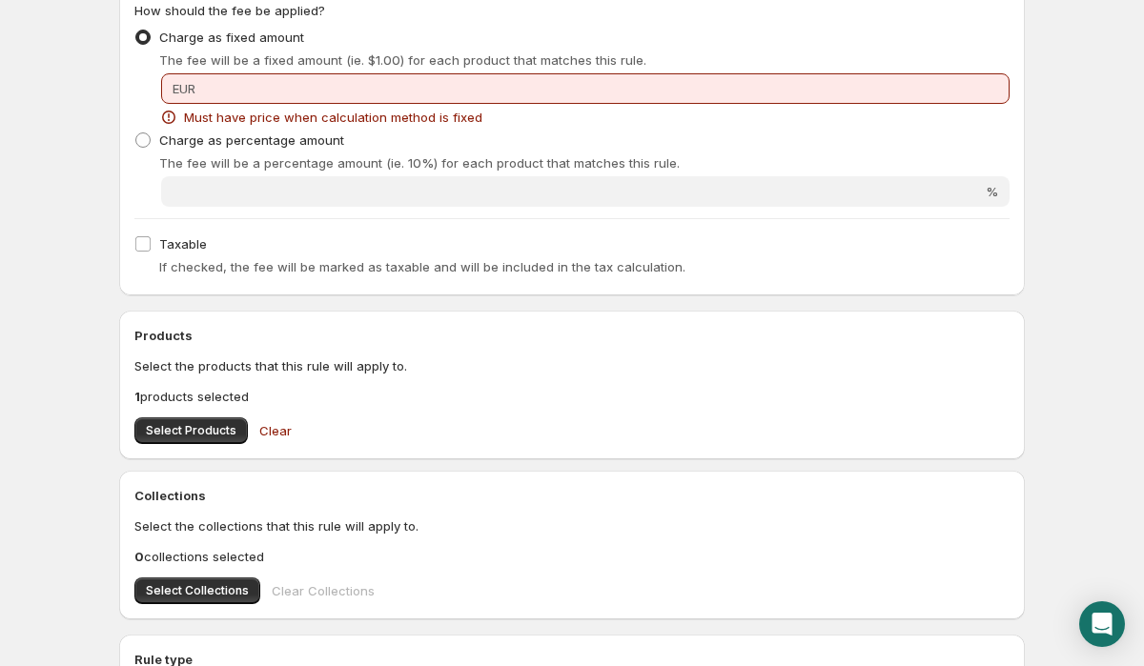
scroll to position [307, 0]
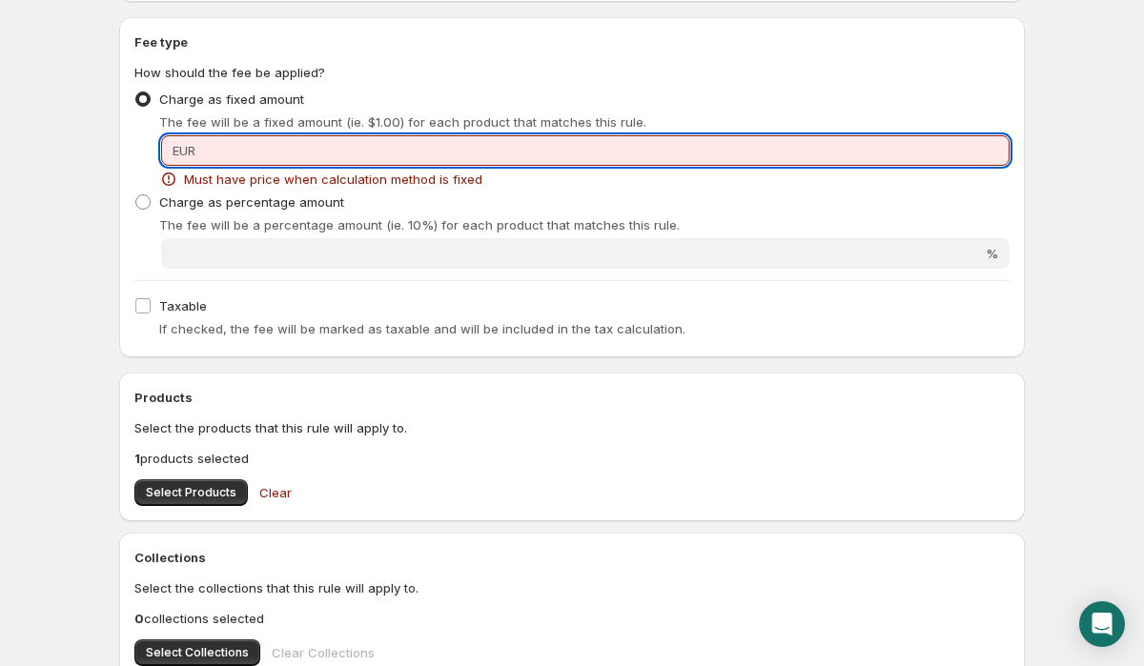
click at [623, 160] on input "Fixed amount" at bounding box center [605, 150] width 808 height 31
paste input "6,00"
click at [689, 211] on div "Charge as percentage amount The fee will be a percentage amount (ie. 10%) for e…" at bounding box center [571, 212] width 875 height 46
click at [983, 159] on input "6,00" at bounding box center [605, 150] width 808 height 31
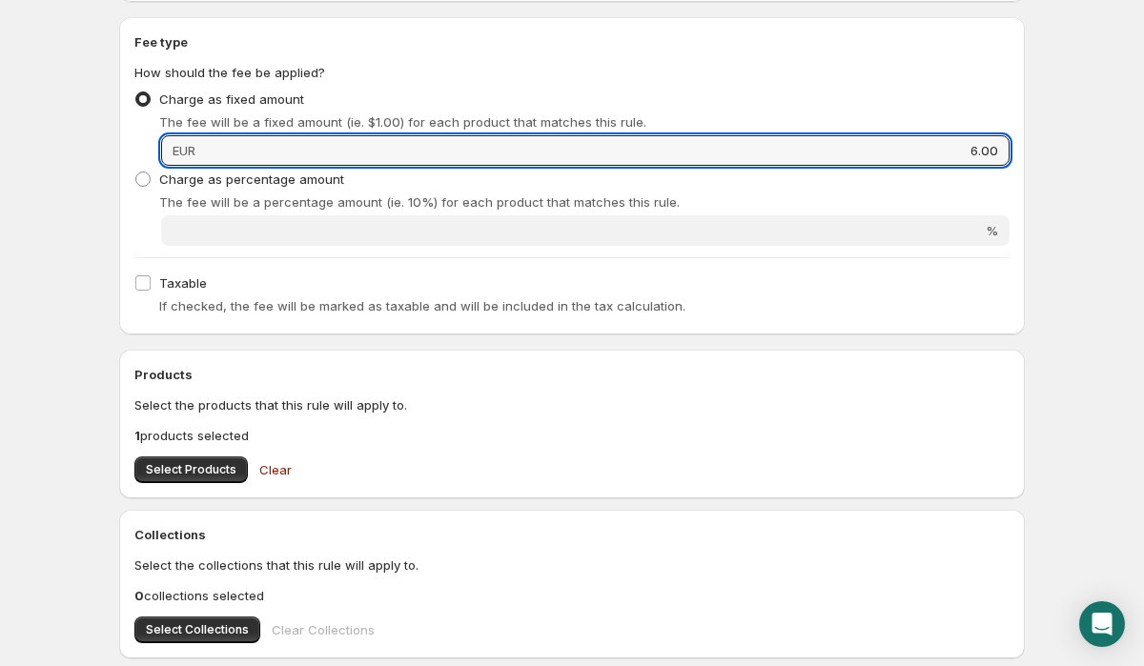
scroll to position [662, 0]
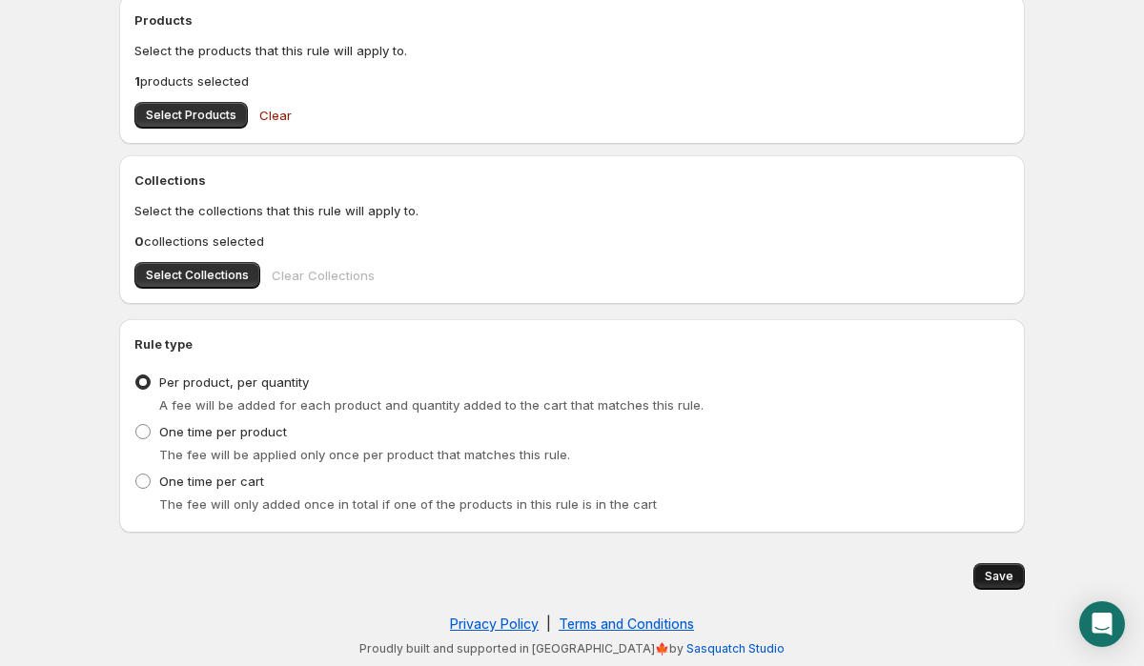
click at [1002, 583] on span "Save" at bounding box center [999, 576] width 29 height 15
type input "6"
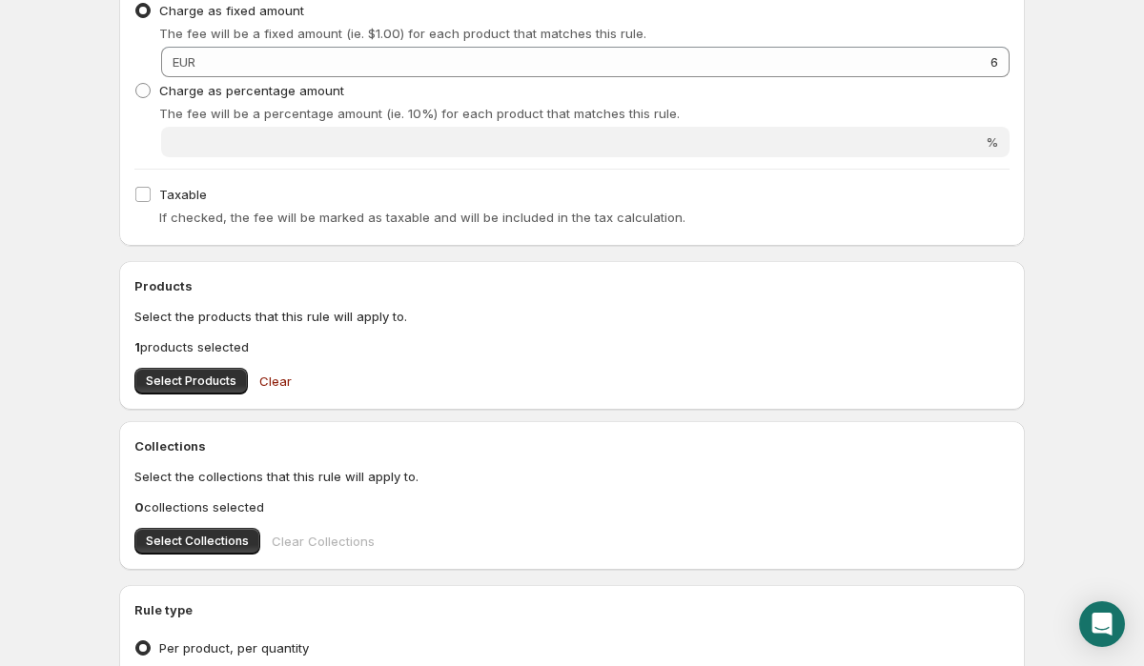
scroll to position [0, 0]
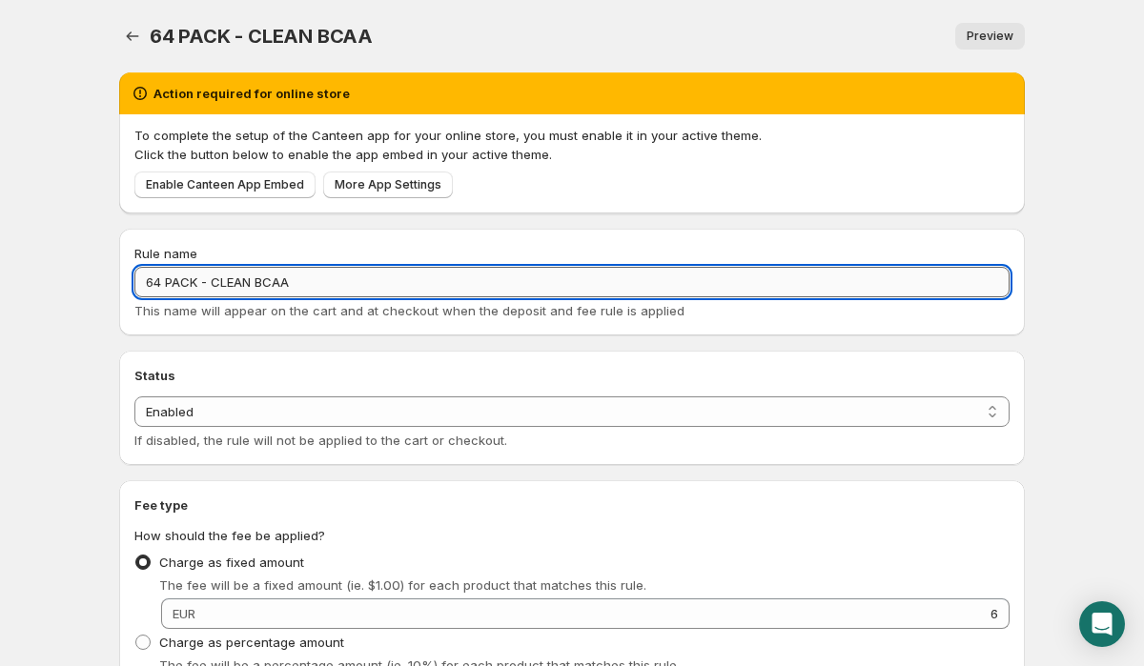
click at [152, 282] on input "64 PACK - CLEAN BCAA" at bounding box center [571, 282] width 875 height 31
type input "24 PACK - CLEAN BCAA"
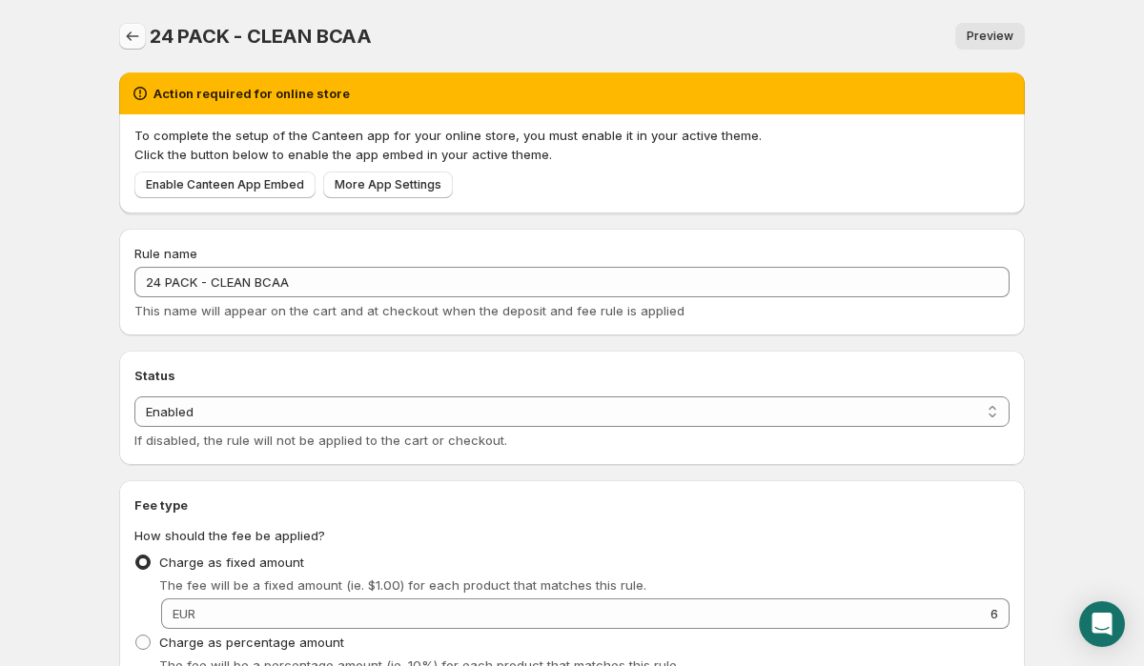
click at [131, 37] on icon "Settings" at bounding box center [132, 36] width 19 height 19
